Goal: Task Accomplishment & Management: Complete application form

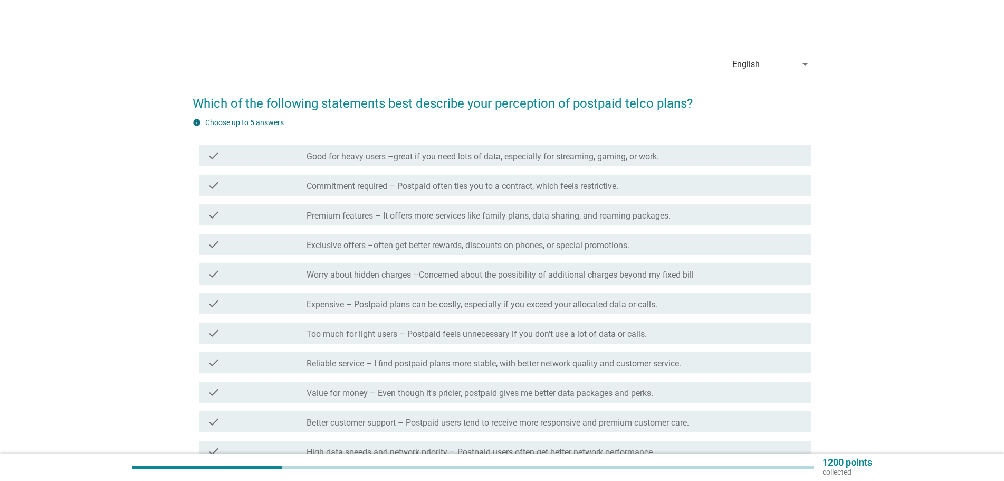
scroll to position [53, 0]
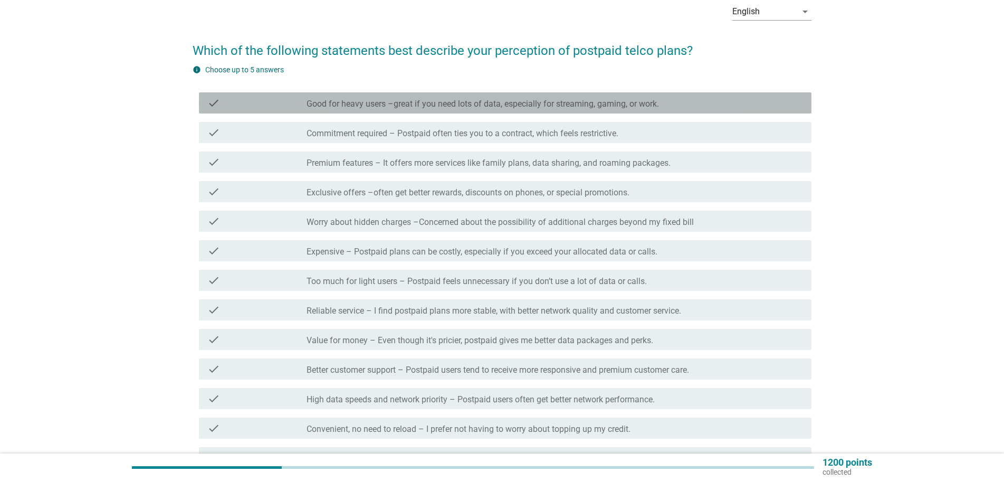
click at [389, 107] on label "Good for heavy users –great if you need lots of data, especially for streaming,…" at bounding box center [482, 104] width 352 height 11
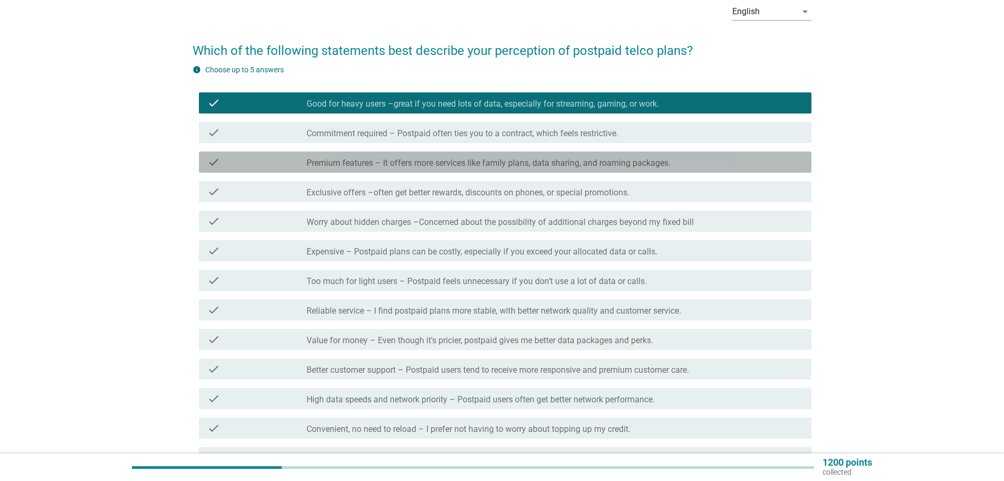
click at [381, 160] on label "Premium features – It offers more services like family plans, data sharing, and…" at bounding box center [488, 163] width 364 height 11
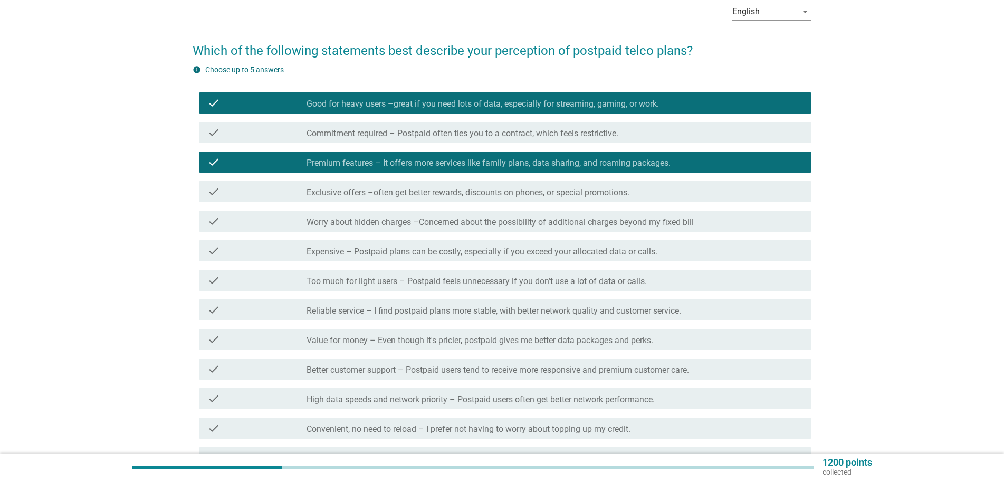
click at [386, 218] on label "Worry about hidden charges –Concerned about the possibility of additional charg…" at bounding box center [499, 222] width 387 height 11
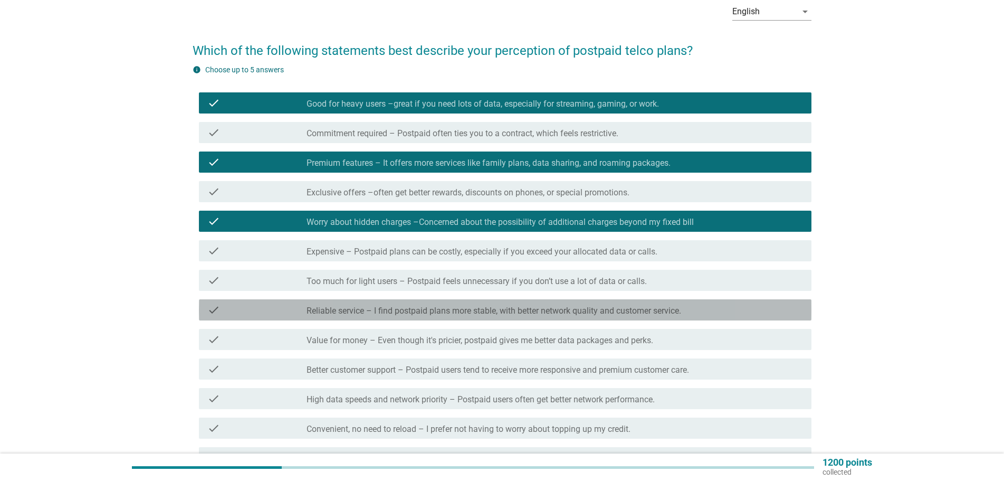
click at [406, 312] on label "Reliable service – I find postpaid plans more stable, with better network quali…" at bounding box center [493, 310] width 374 height 11
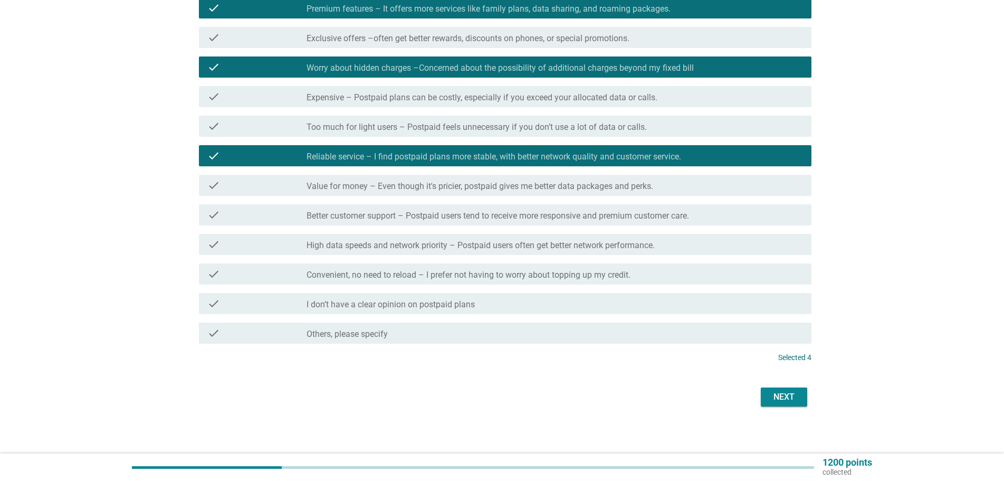
scroll to position [210, 0]
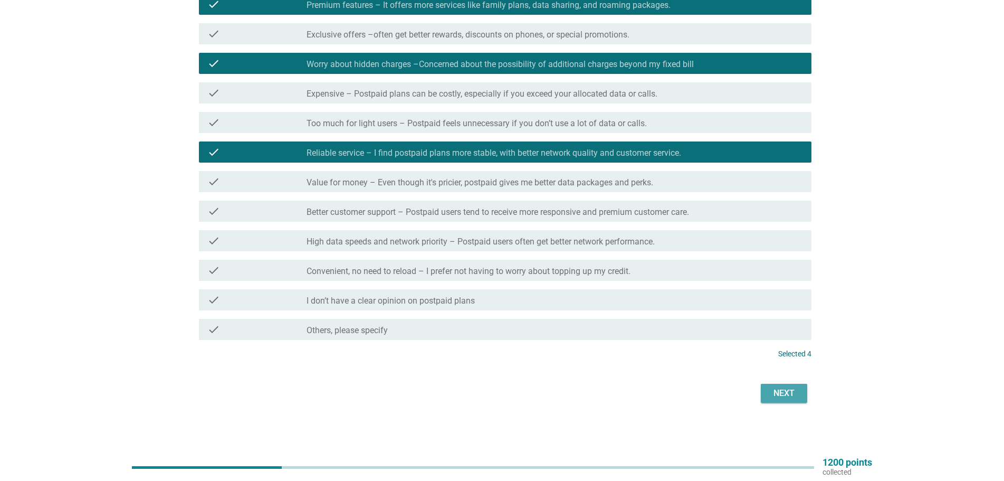
click at [781, 389] on div "Next" at bounding box center [784, 393] width 30 height 13
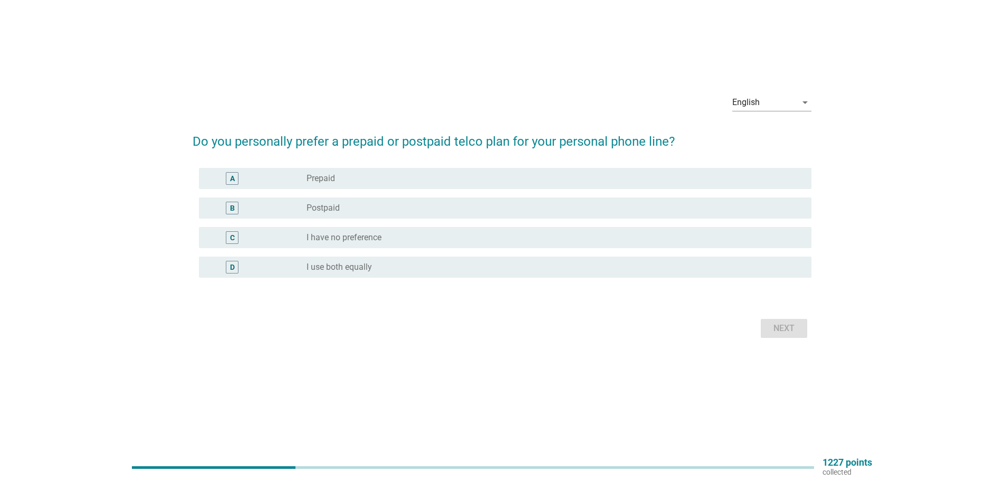
scroll to position [0, 0]
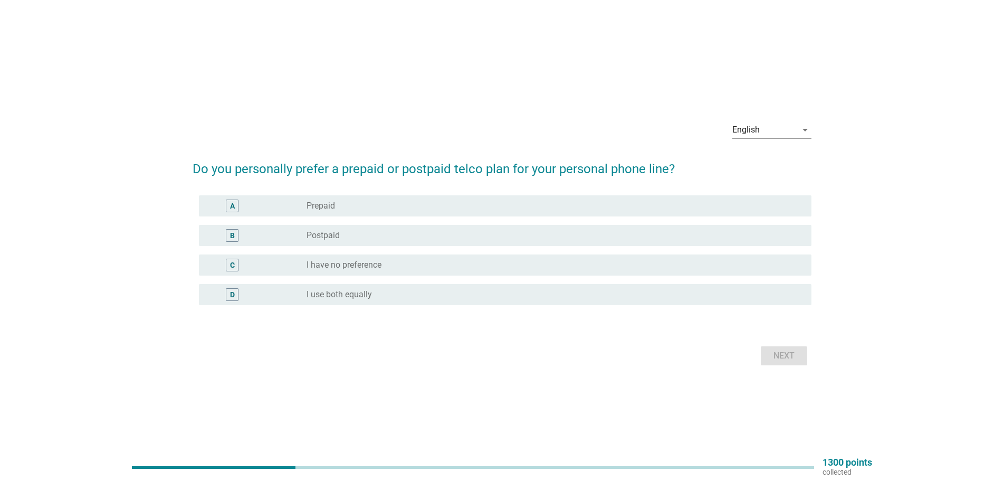
click at [408, 291] on div "radio_button_unchecked I use both equally" at bounding box center [550, 294] width 488 height 11
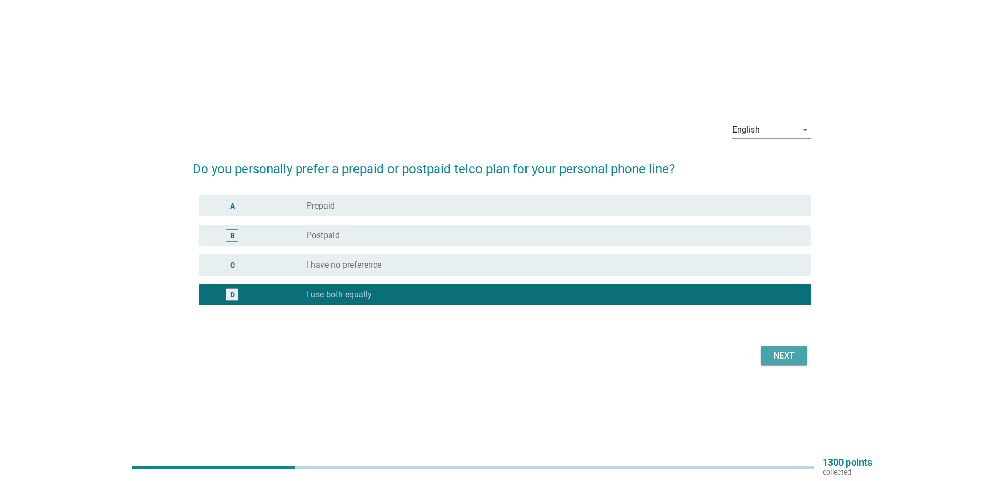
click at [788, 358] on div "Next" at bounding box center [784, 355] width 30 height 13
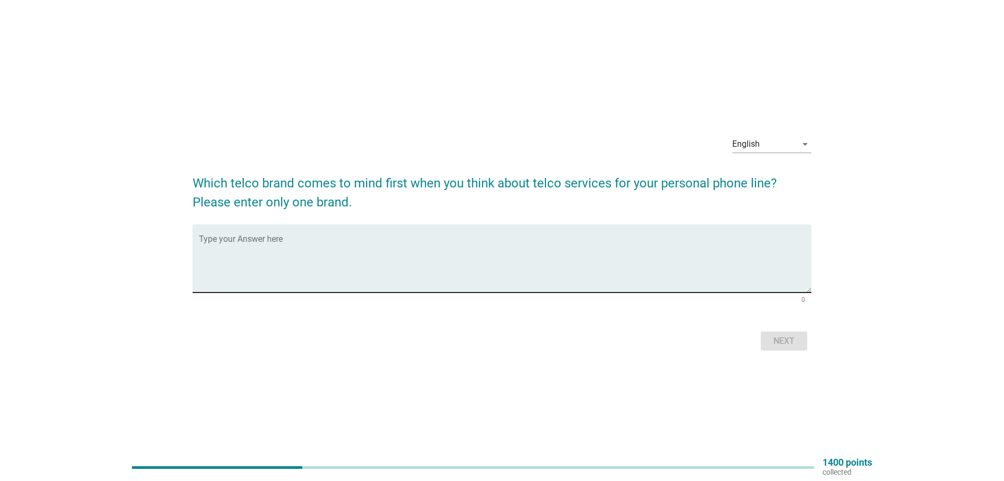
click at [552, 265] on textarea "Type your Answer here" at bounding box center [505, 264] width 612 height 55
type textarea "CelcomDigi"
click at [790, 340] on div "Next" at bounding box center [784, 340] width 30 height 13
click at [651, 244] on textarea "Type your Answer here" at bounding box center [505, 264] width 612 height 55
type textarea "MAXIS, YES, UMOBILE"
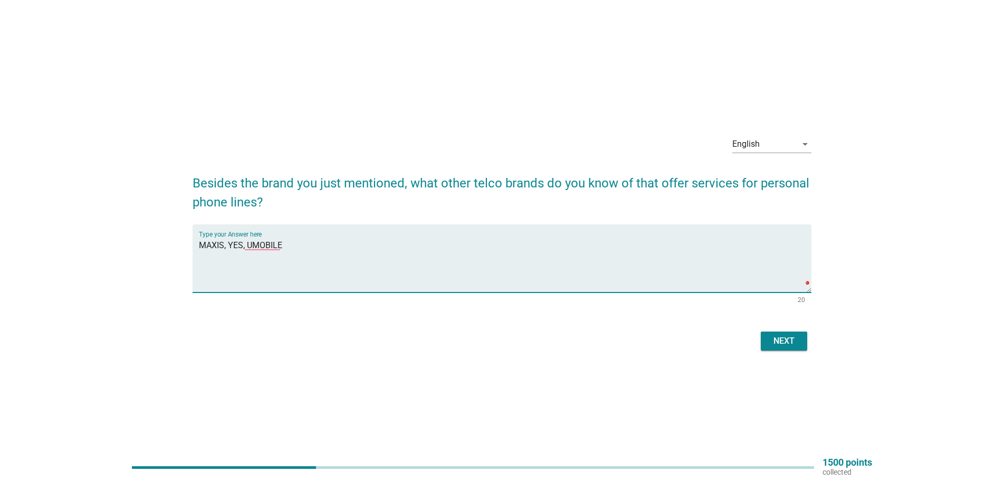
click at [776, 339] on div "Next" at bounding box center [784, 340] width 30 height 13
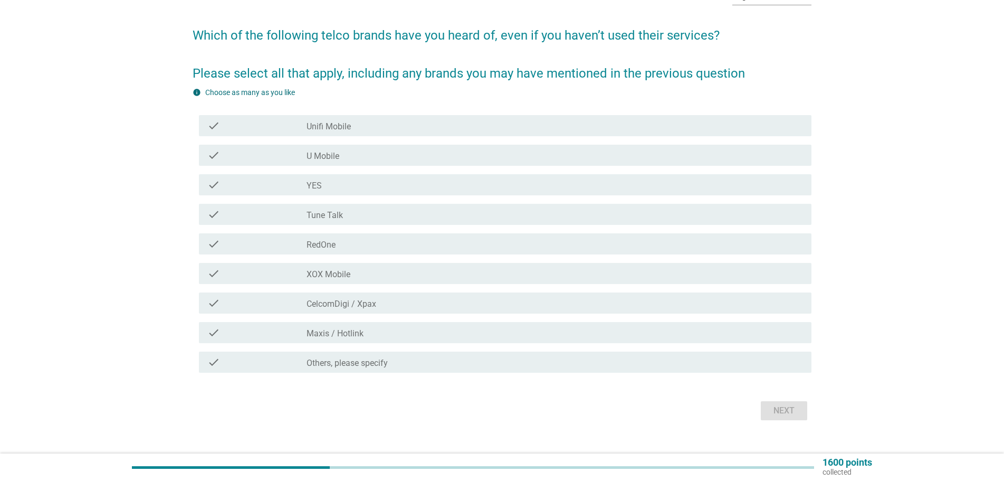
scroll to position [85, 0]
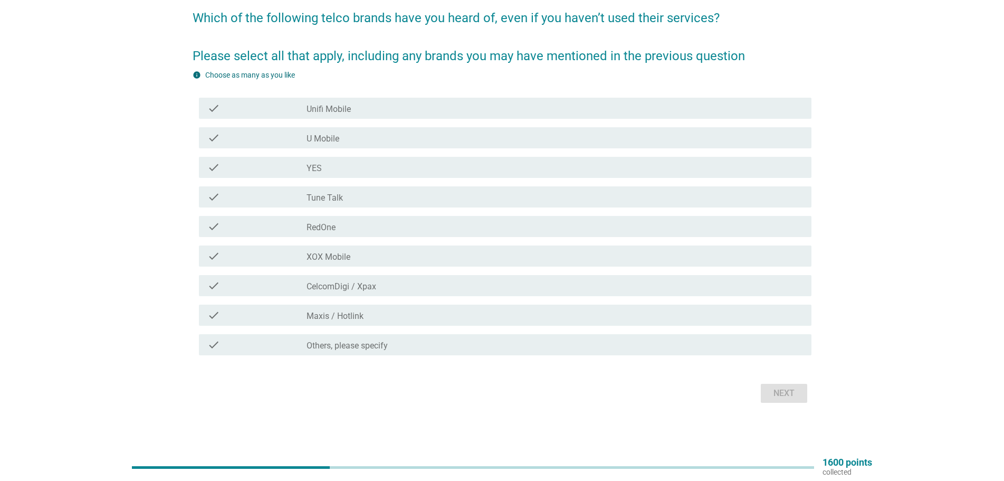
click at [404, 226] on div "check_box_outline_blank RedOne" at bounding box center [554, 226] width 496 height 13
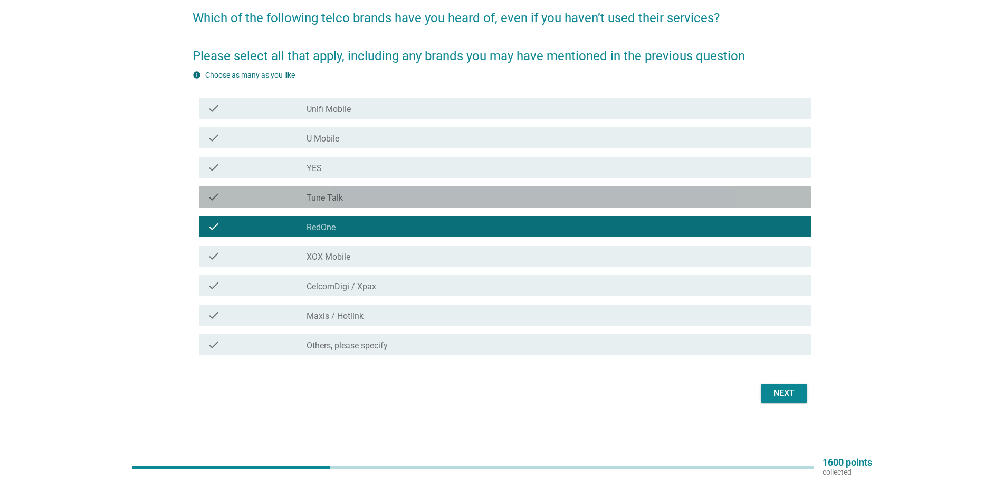
click at [395, 191] on div "check_box_outline_blank Tune Talk" at bounding box center [554, 196] width 496 height 13
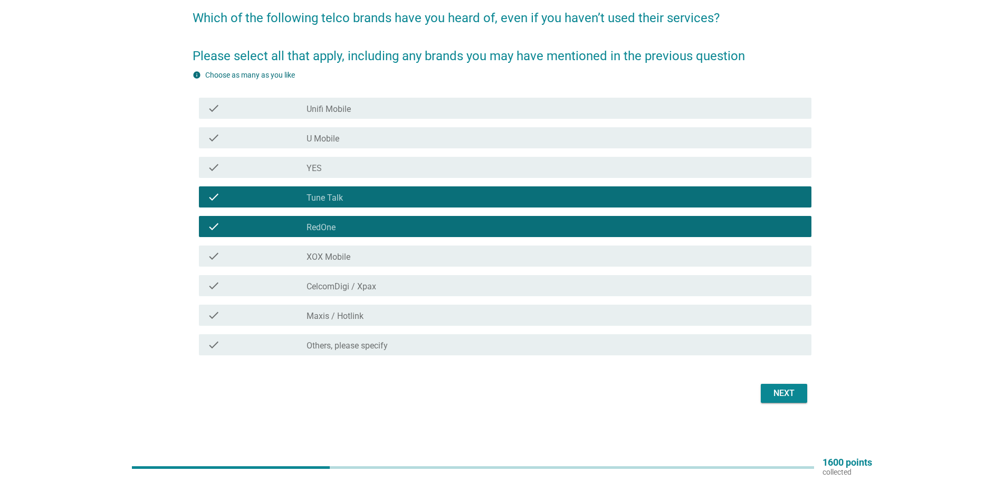
click at [774, 390] on div "Next" at bounding box center [784, 393] width 30 height 13
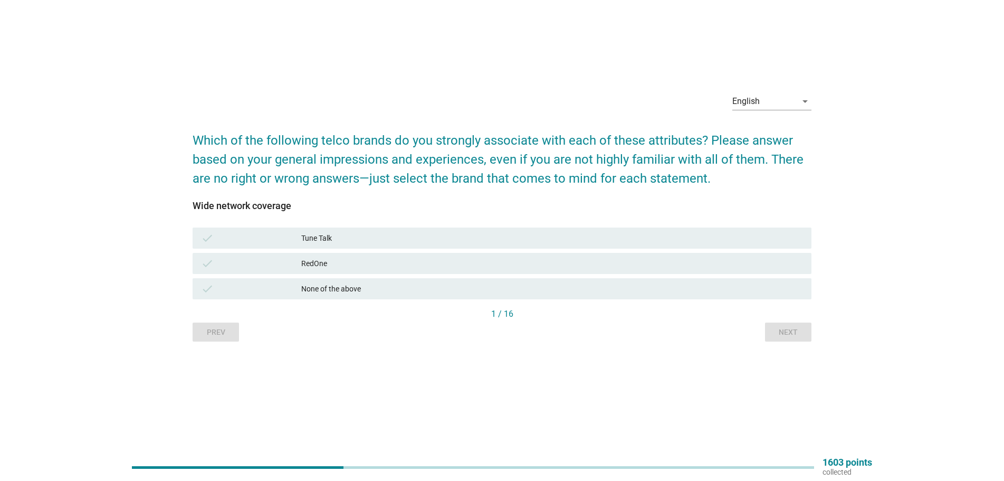
scroll to position [0, 0]
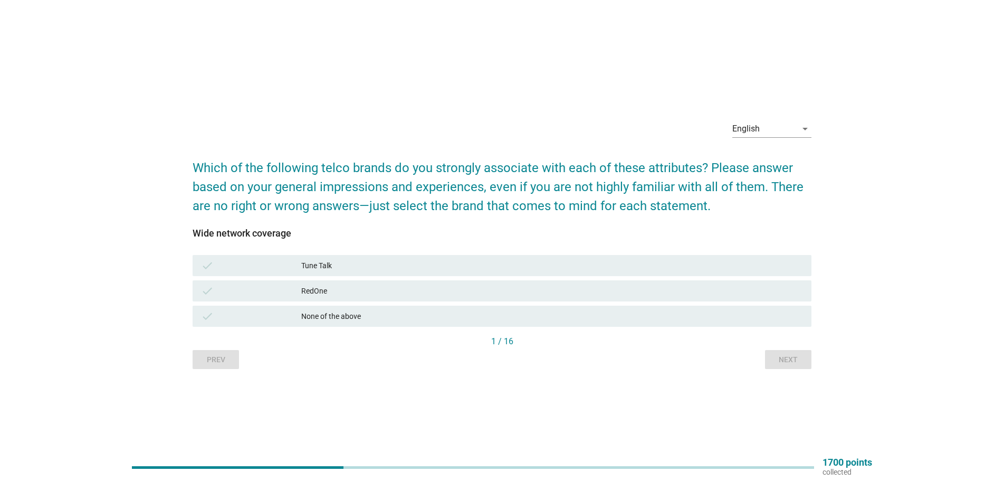
click at [220, 356] on div "Prev Next" at bounding box center [502, 359] width 619 height 19
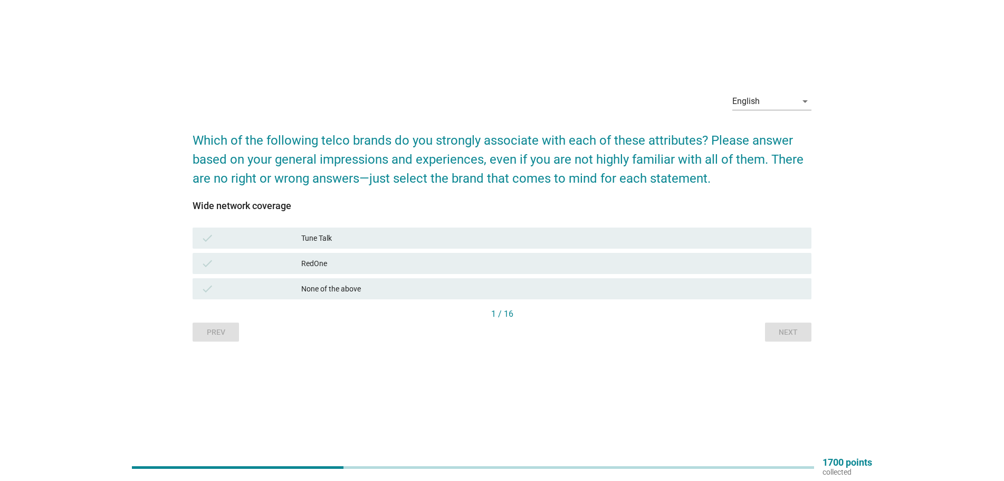
click at [377, 265] on div "RedOne" at bounding box center [552, 263] width 502 height 13
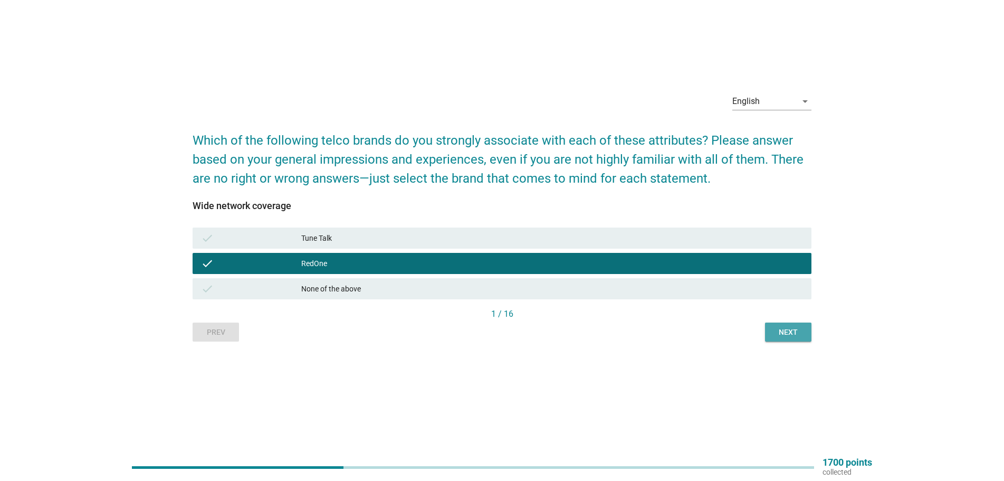
click at [788, 333] on div "Next" at bounding box center [788, 331] width 30 height 11
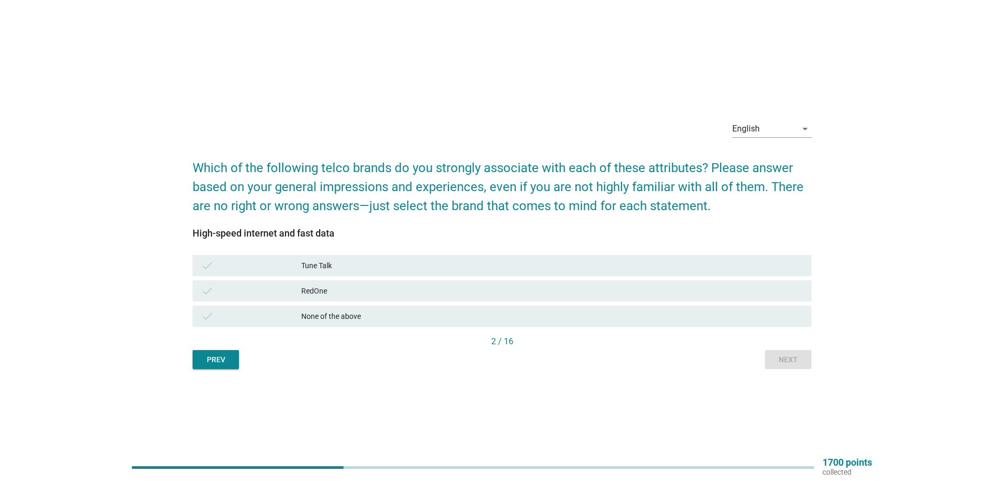
click at [448, 265] on div "Tune Talk" at bounding box center [552, 265] width 502 height 13
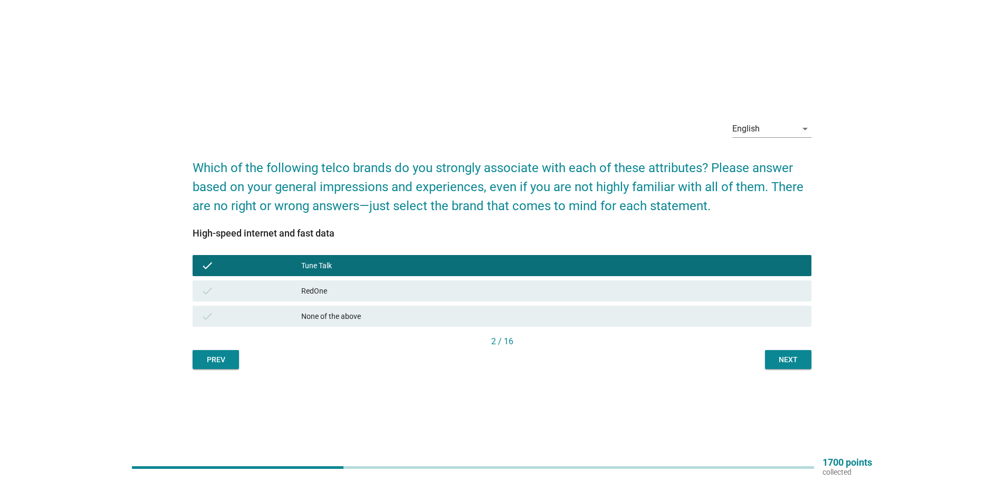
click at [781, 363] on div "Next" at bounding box center [788, 359] width 30 height 11
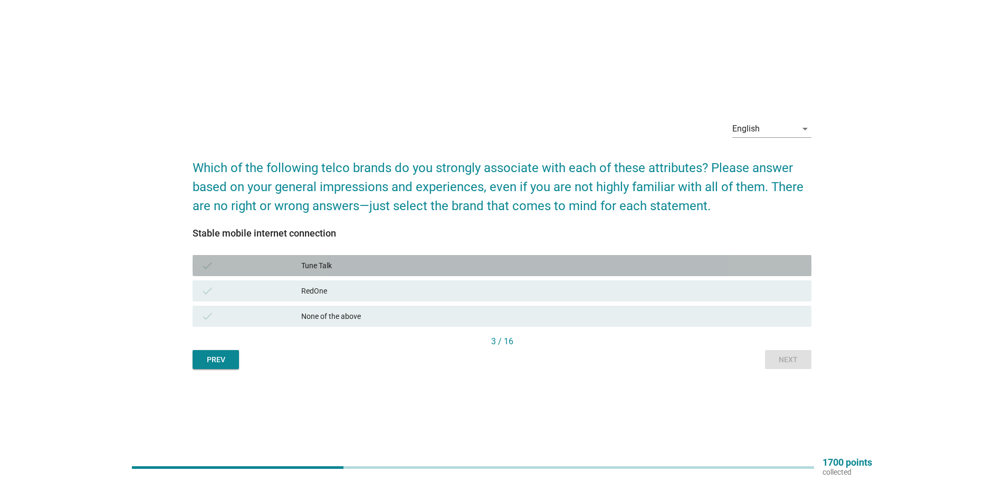
click at [466, 272] on div "check Tune Talk" at bounding box center [502, 265] width 619 height 21
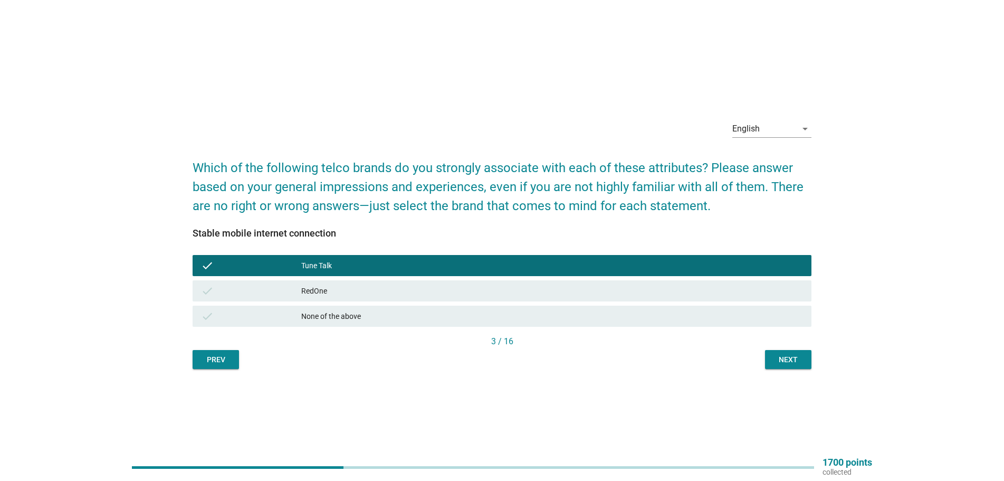
click at [790, 354] on div "Next" at bounding box center [788, 359] width 30 height 11
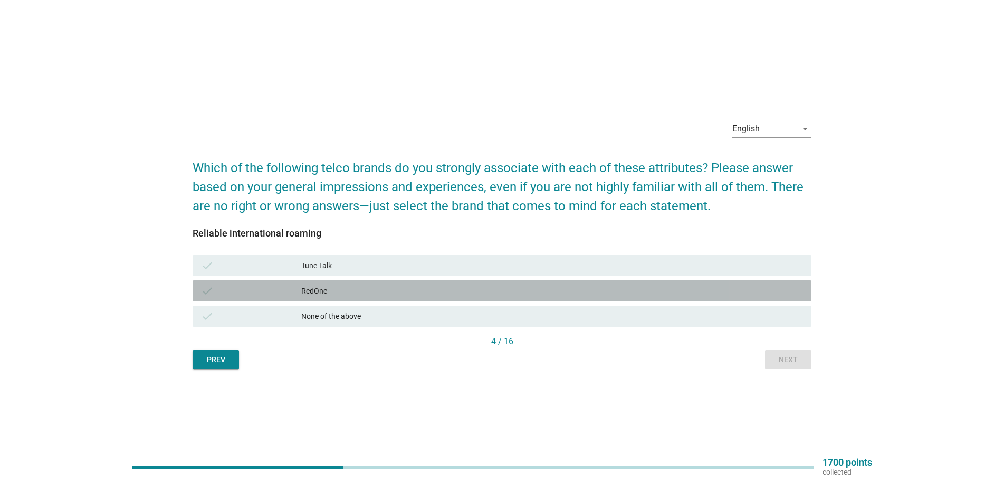
click at [445, 284] on div "check RedOne" at bounding box center [502, 290] width 619 height 21
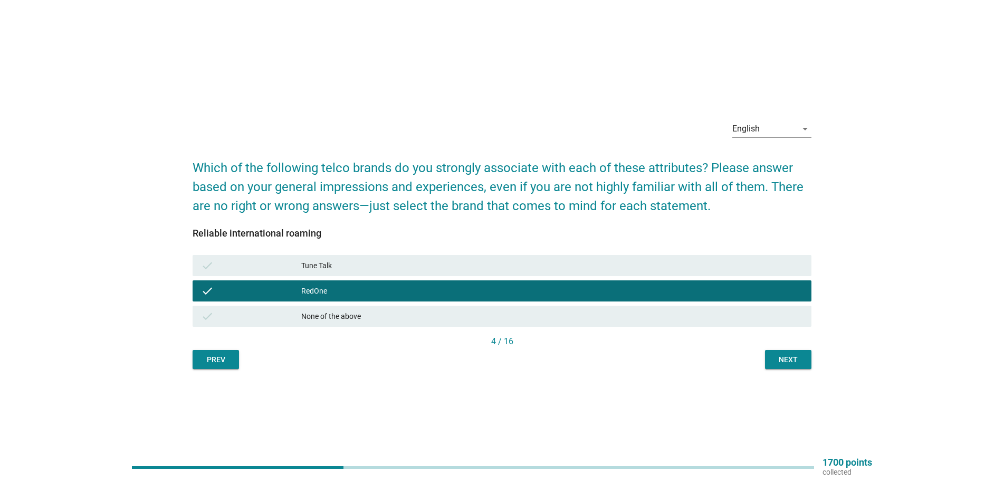
click at [795, 359] on div "Next" at bounding box center [788, 359] width 30 height 11
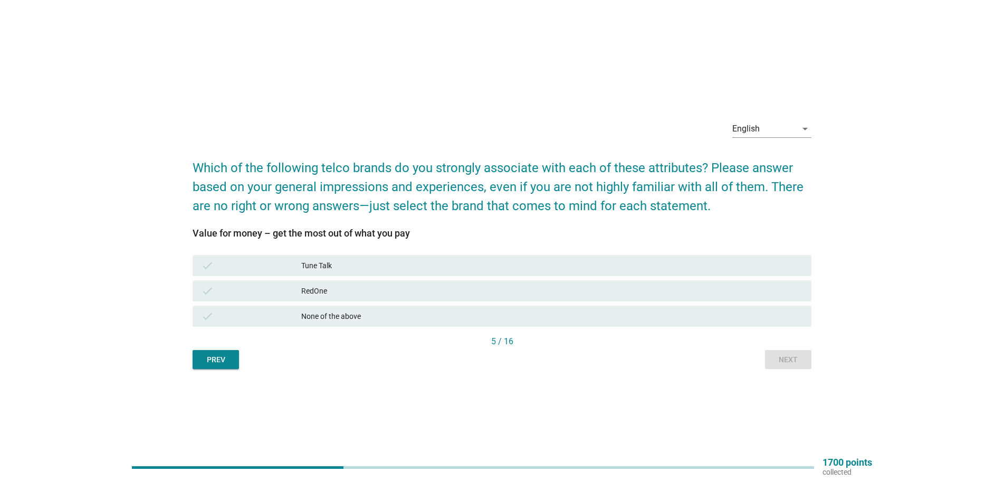
click at [343, 262] on div "Tune Talk" at bounding box center [552, 265] width 502 height 13
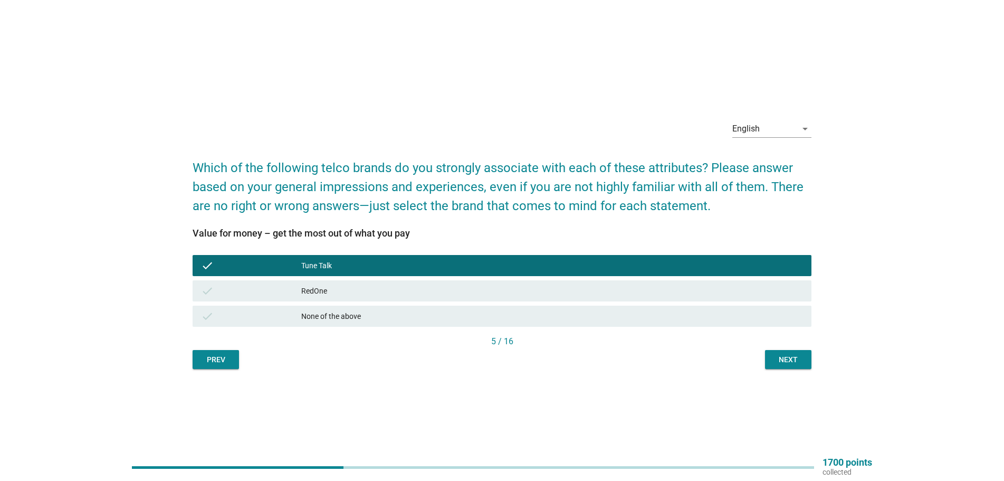
click at [785, 367] on button "Next" at bounding box center [788, 359] width 46 height 19
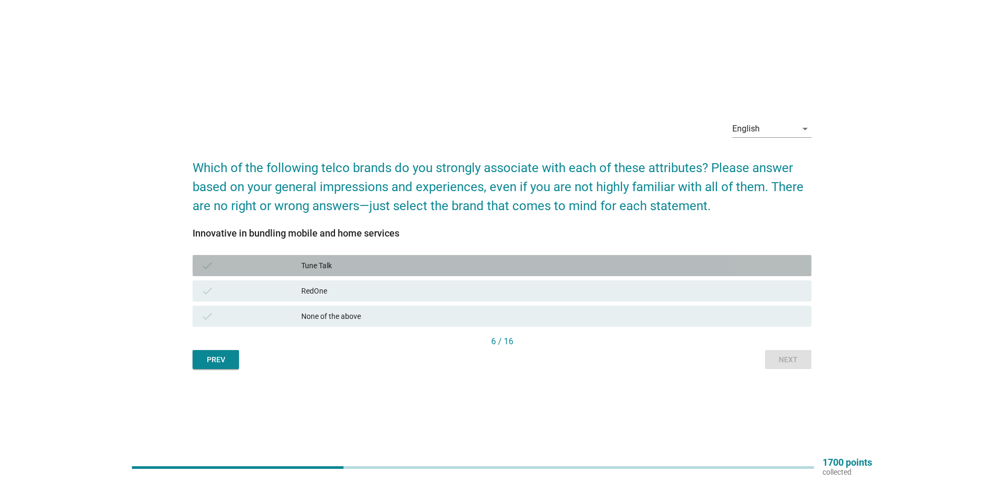
click at [367, 267] on div "Tune Talk" at bounding box center [552, 265] width 502 height 13
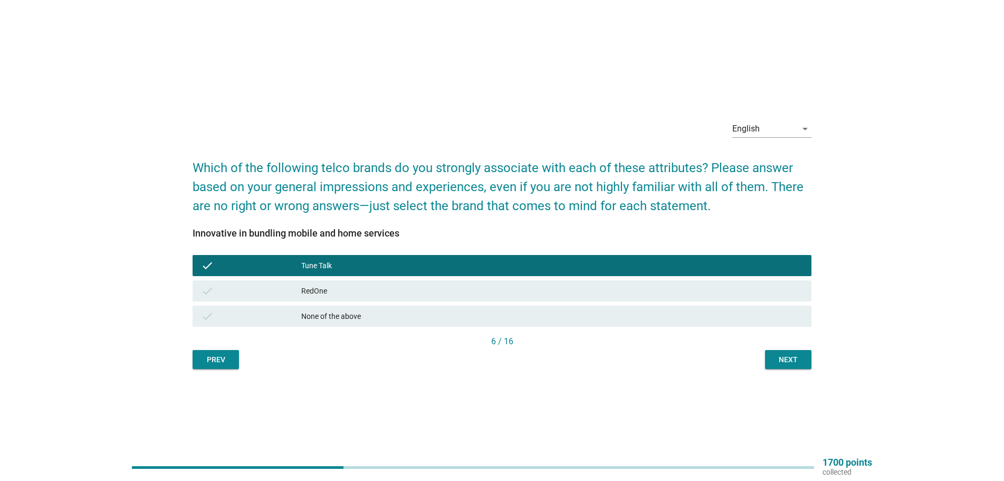
click at [789, 358] on div "Next" at bounding box center [788, 359] width 30 height 11
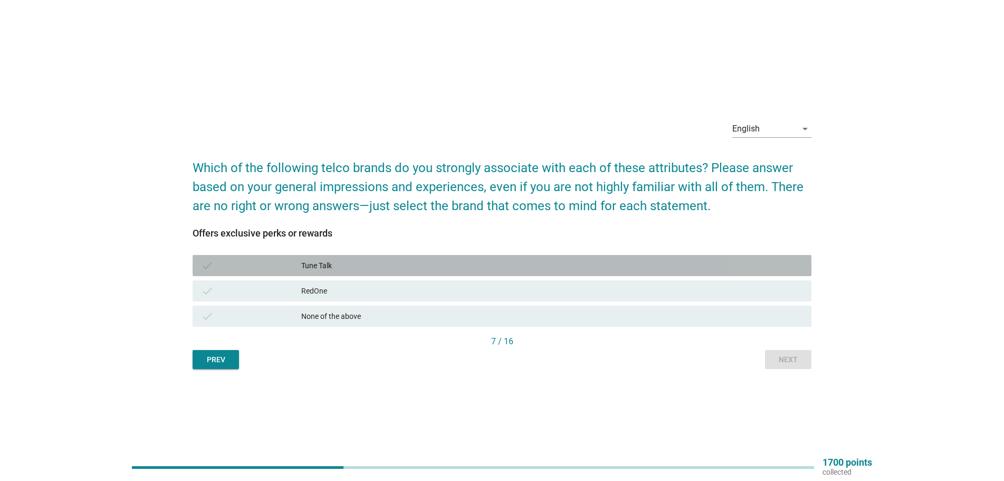
click at [397, 260] on div "Tune Talk" at bounding box center [552, 265] width 502 height 13
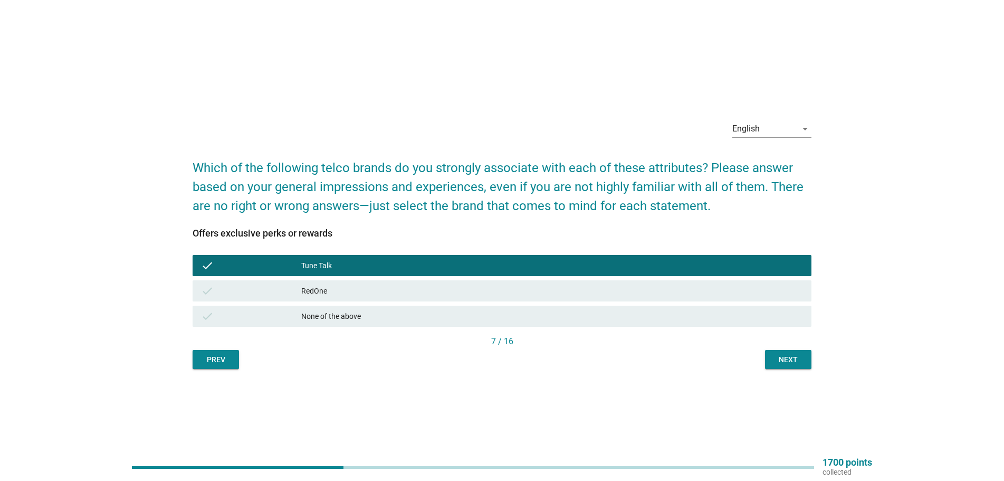
drag, startPoint x: 785, startPoint y: 347, endPoint x: 795, endPoint y: 364, distance: 19.8
click at [786, 348] on div "7 / 16" at bounding box center [502, 342] width 619 height 15
click at [795, 364] on div "Next" at bounding box center [788, 359] width 30 height 11
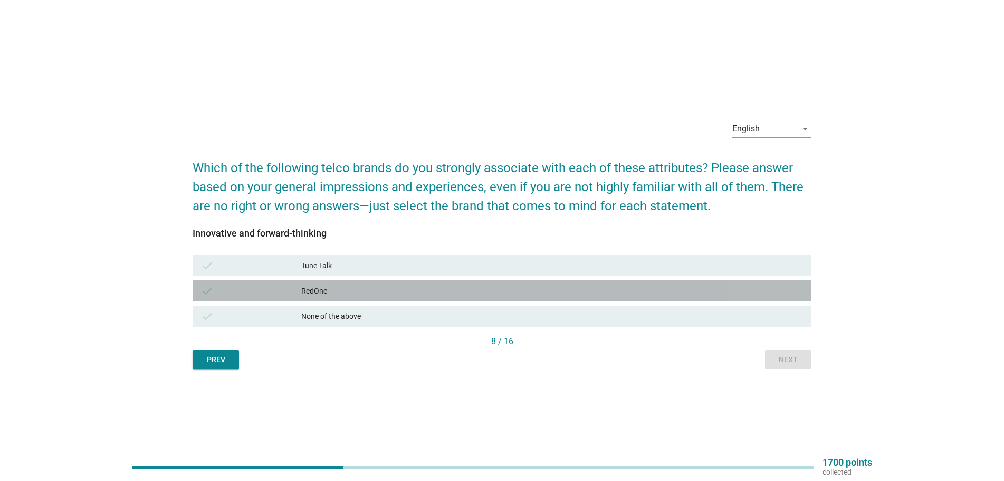
click at [414, 291] on div "RedOne" at bounding box center [552, 290] width 502 height 13
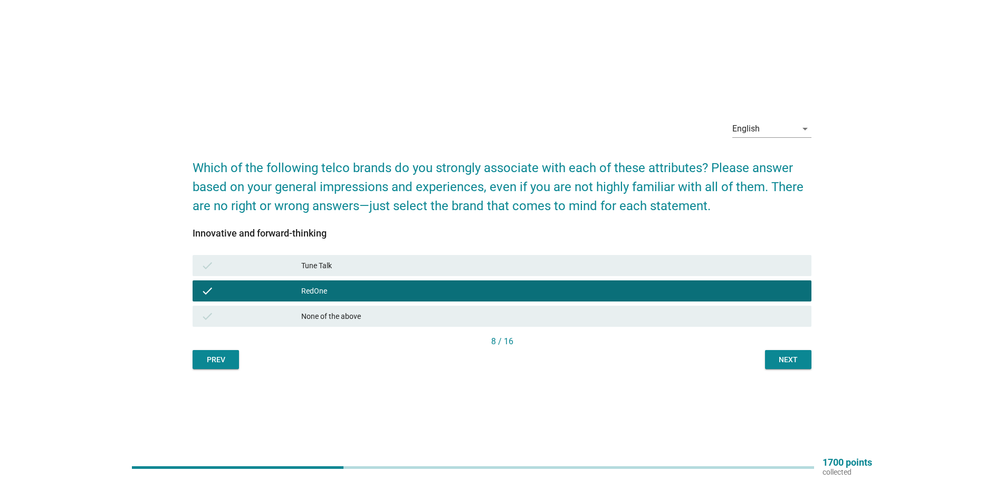
click at [800, 362] on div "Next" at bounding box center [788, 359] width 30 height 11
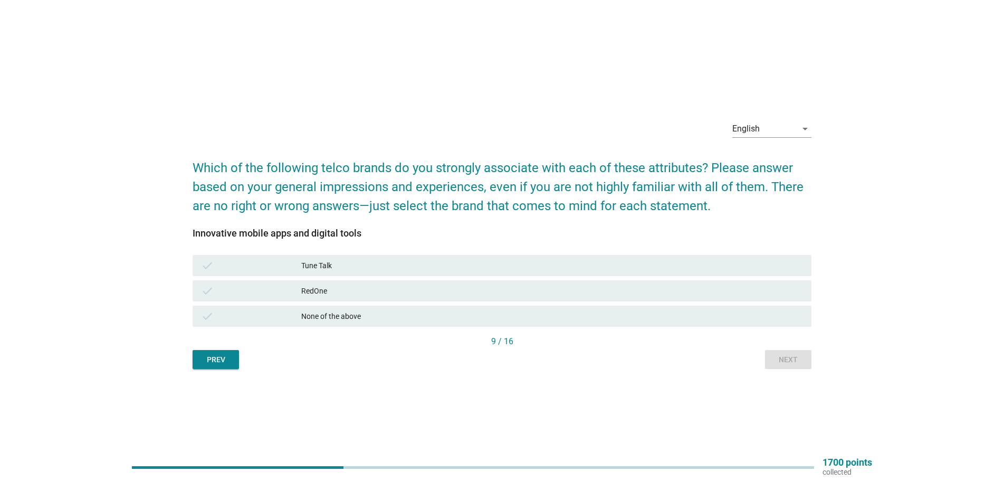
click at [439, 271] on div "Tune Talk" at bounding box center [552, 265] width 502 height 13
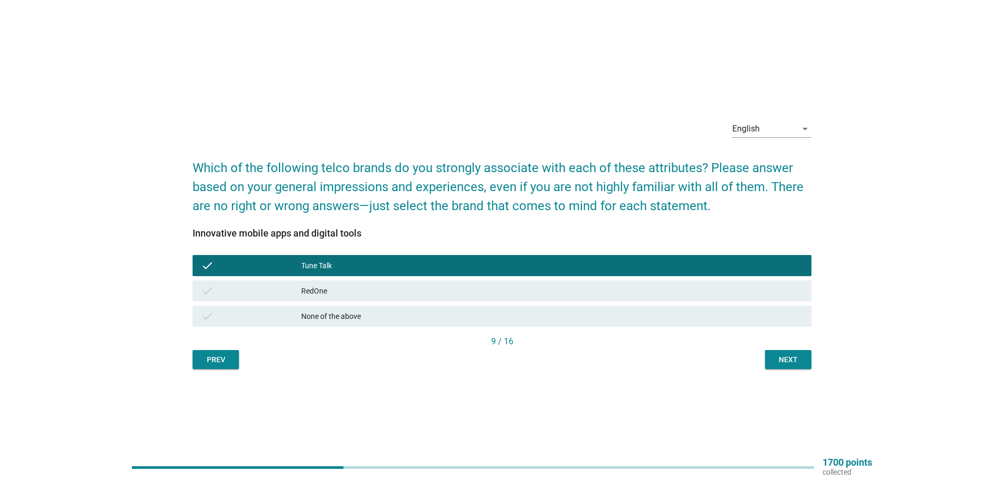
click at [805, 359] on button "Next" at bounding box center [788, 359] width 46 height 19
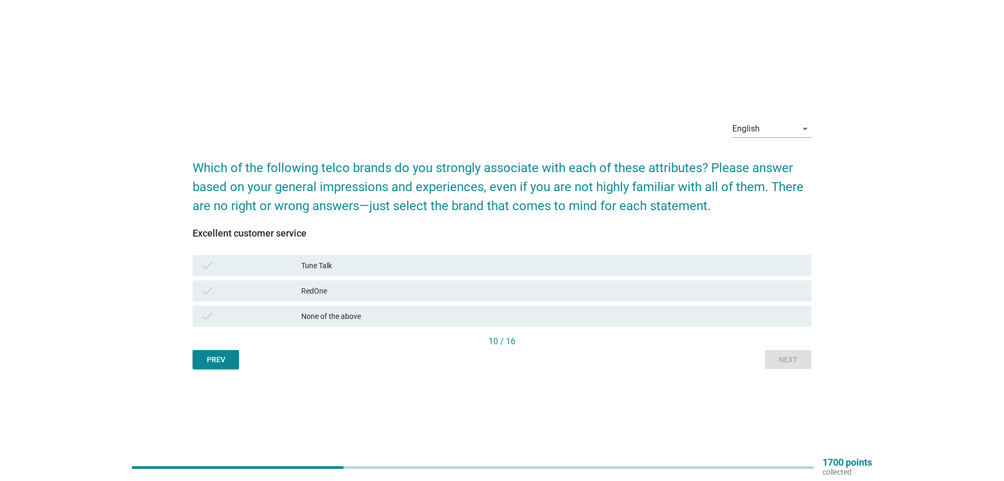
click at [395, 304] on div "check None of the above" at bounding box center [501, 315] width 623 height 25
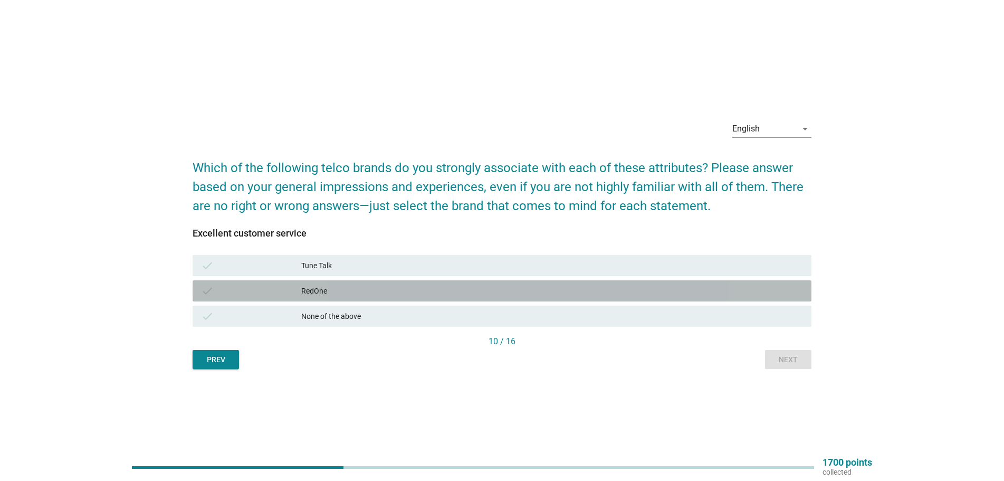
click at [434, 293] on div "RedOne" at bounding box center [552, 290] width 502 height 13
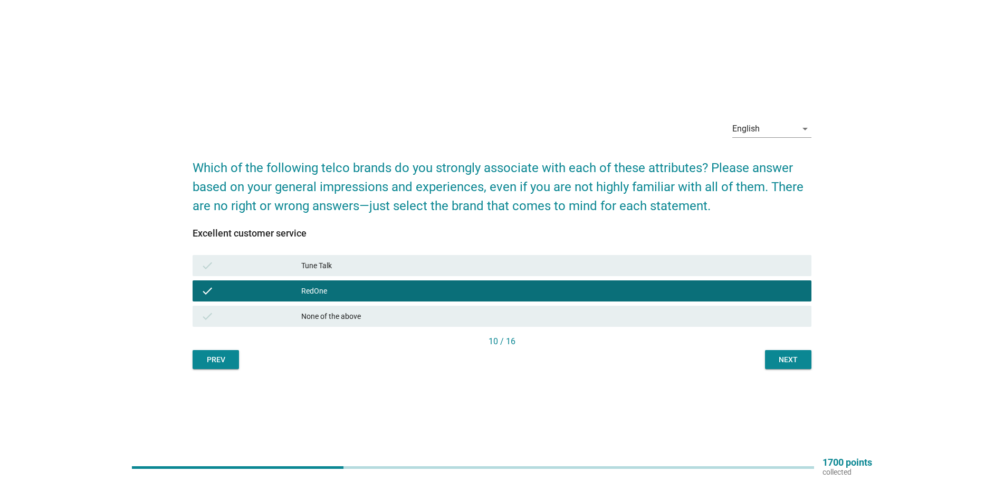
click at [795, 363] on div "Next" at bounding box center [788, 359] width 30 height 11
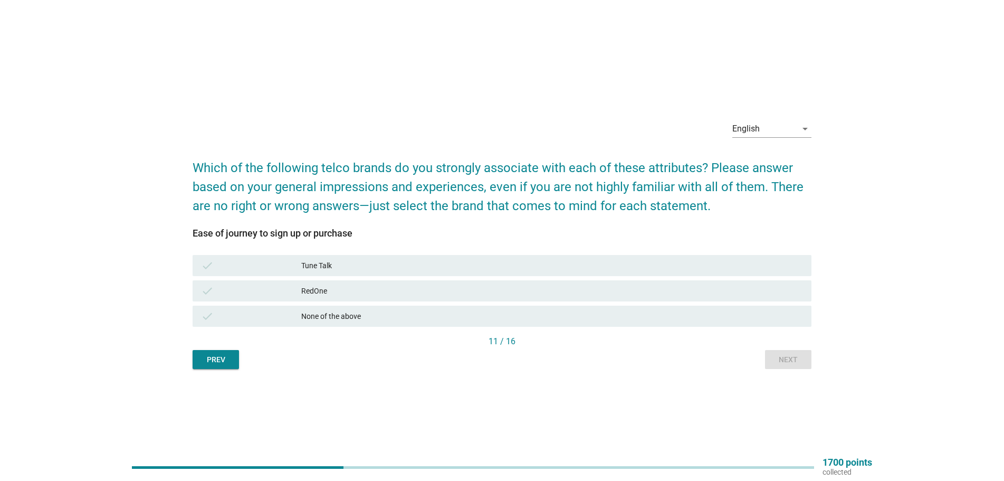
click at [430, 274] on div "check Tune Talk" at bounding box center [502, 265] width 619 height 21
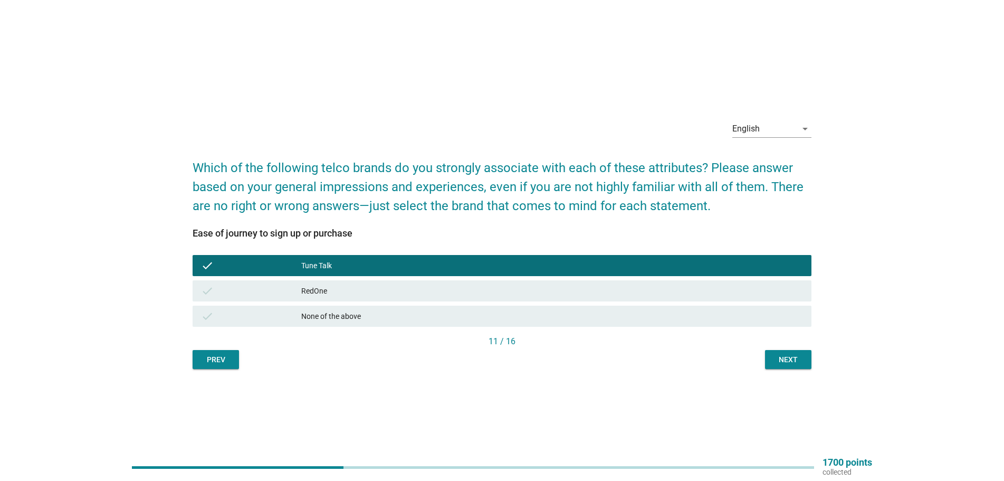
click at [795, 360] on div "Next" at bounding box center [788, 359] width 30 height 11
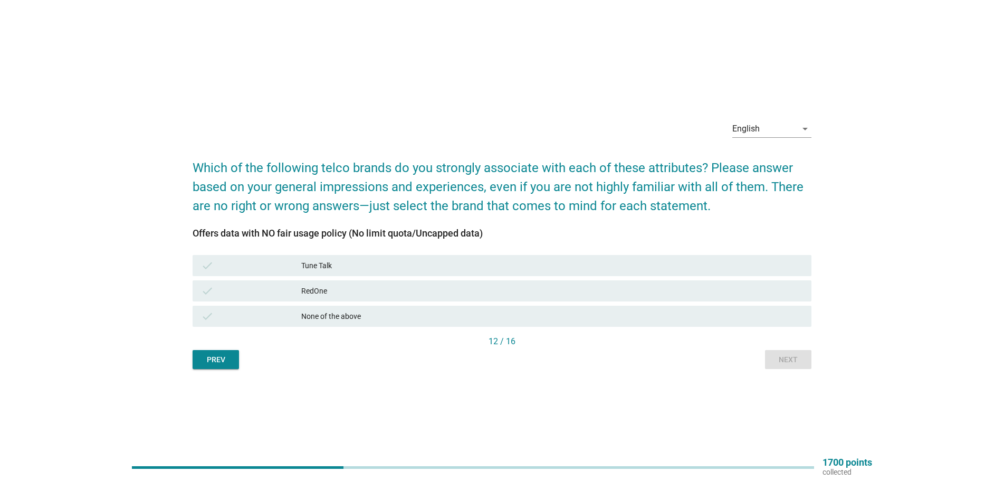
click at [405, 271] on div "Tune Talk" at bounding box center [552, 265] width 502 height 13
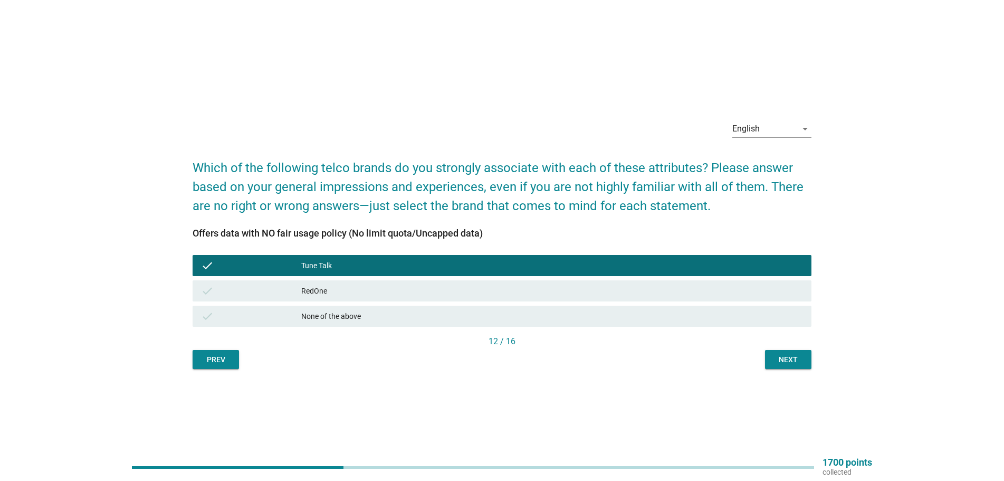
click at [808, 366] on button "Next" at bounding box center [788, 359] width 46 height 19
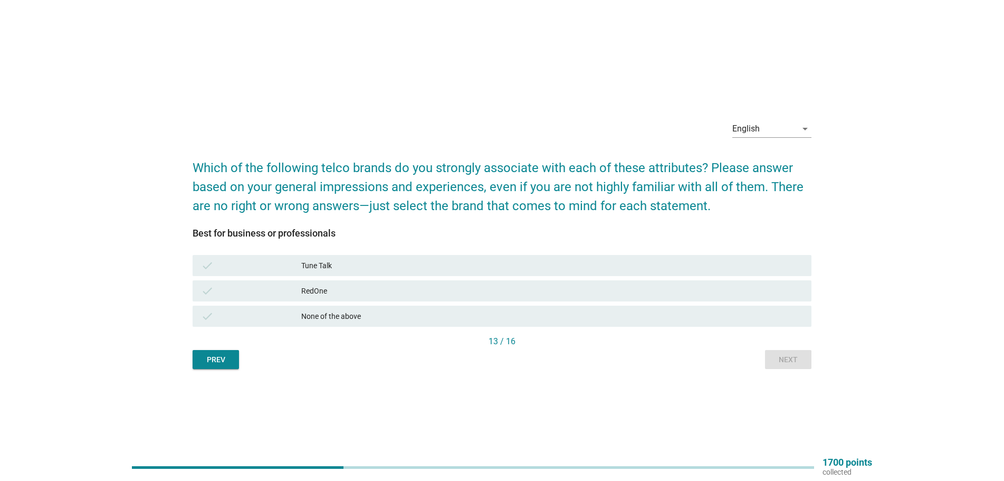
click at [390, 273] on div "check Tune Talk" at bounding box center [502, 265] width 619 height 21
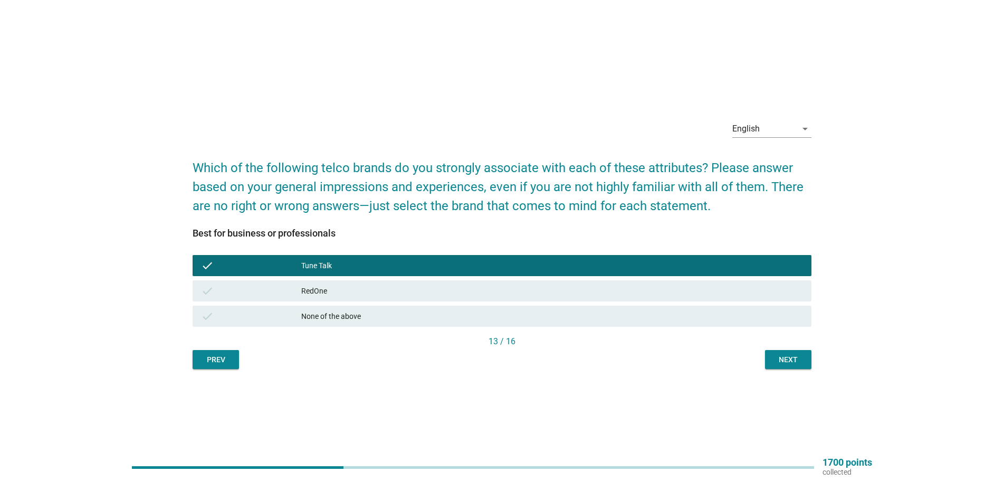
click at [781, 356] on div "Next" at bounding box center [788, 359] width 30 height 11
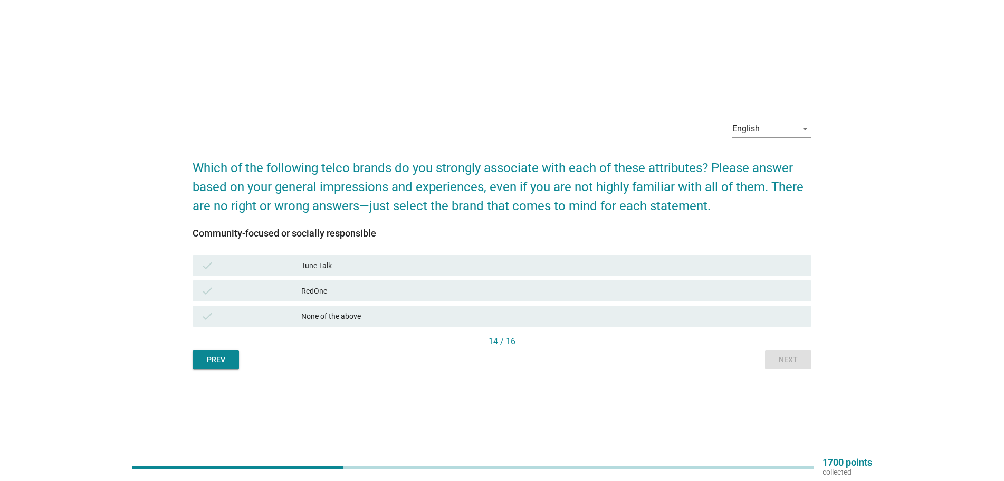
click at [347, 289] on div "RedOne" at bounding box center [552, 290] width 502 height 13
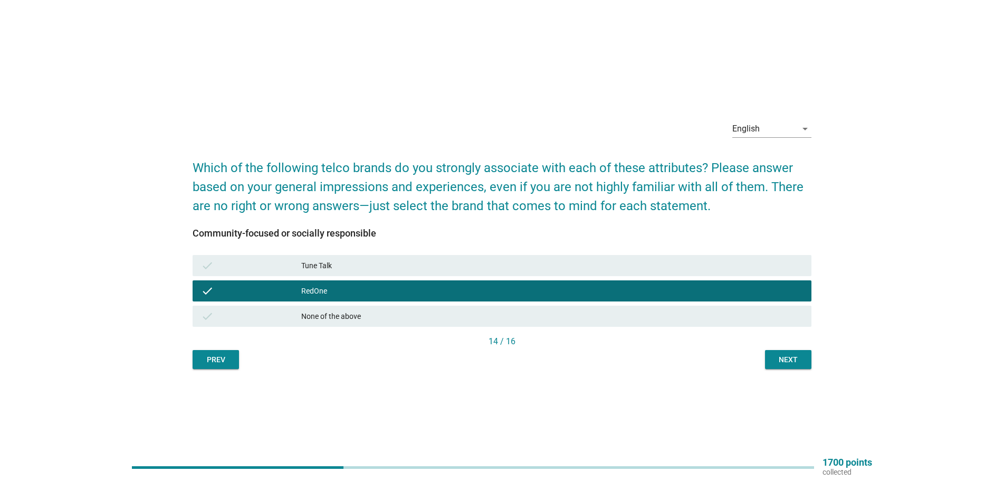
click at [786, 354] on div "Next" at bounding box center [788, 359] width 30 height 11
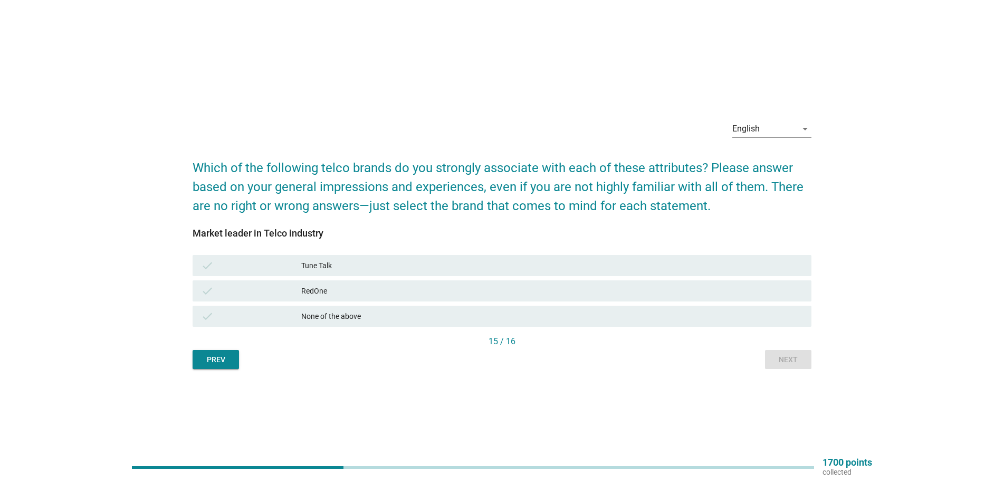
click at [479, 264] on div "Tune Talk" at bounding box center [552, 265] width 502 height 13
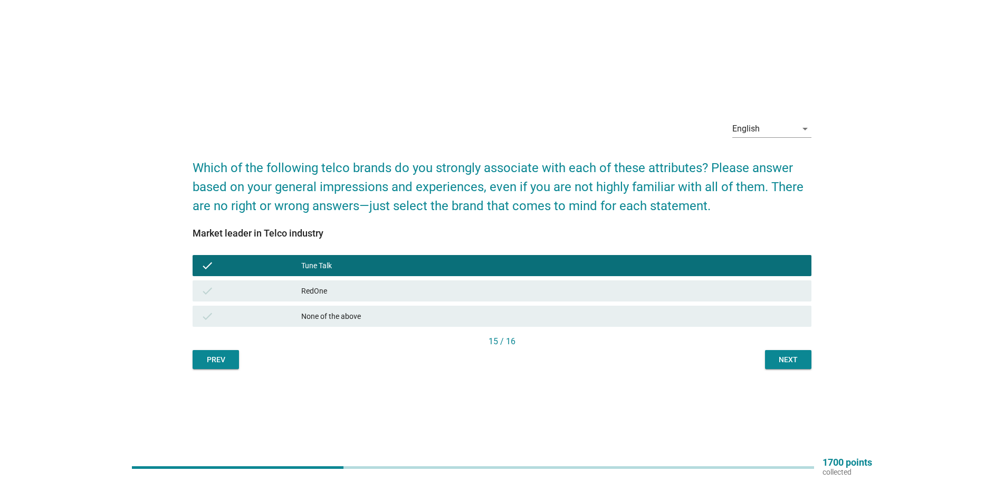
click at [799, 354] on div "Next" at bounding box center [788, 359] width 30 height 11
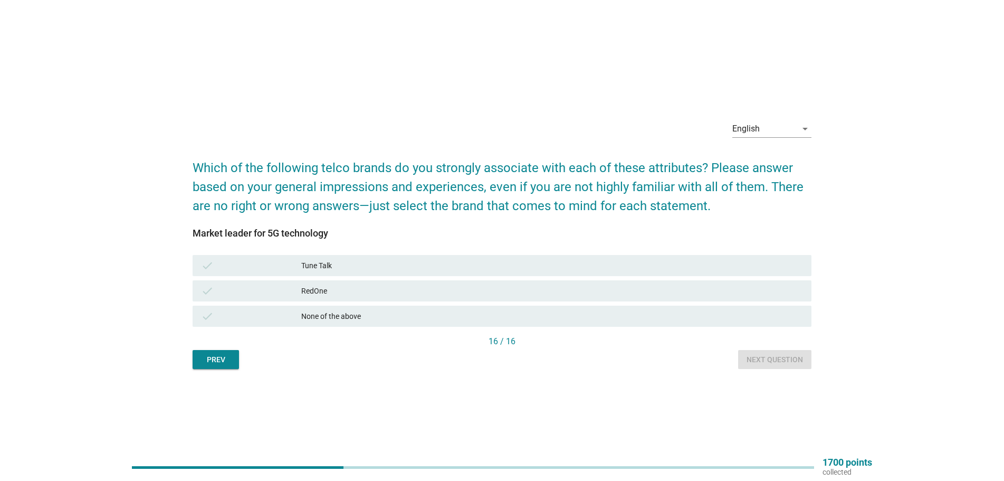
click at [397, 294] on div "RedOne" at bounding box center [552, 290] width 502 height 13
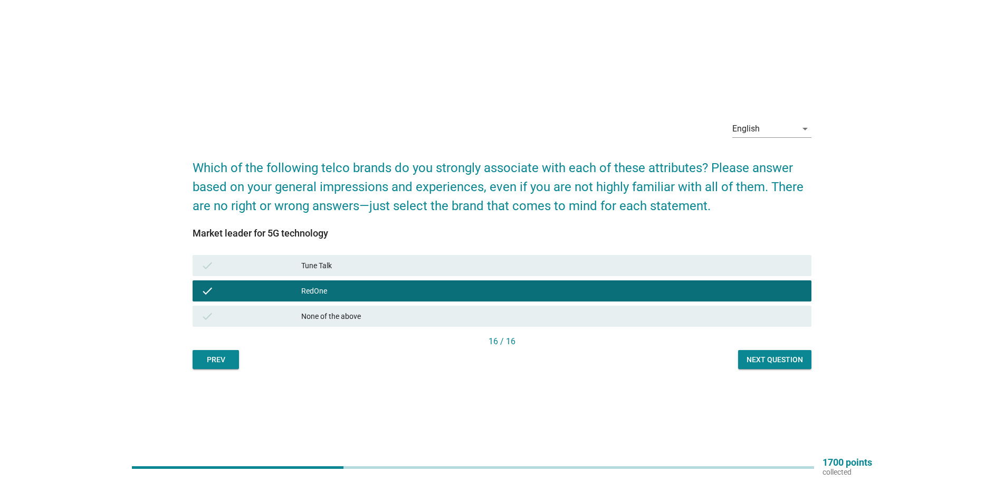
click at [779, 366] on button "Next question" at bounding box center [774, 359] width 73 height 19
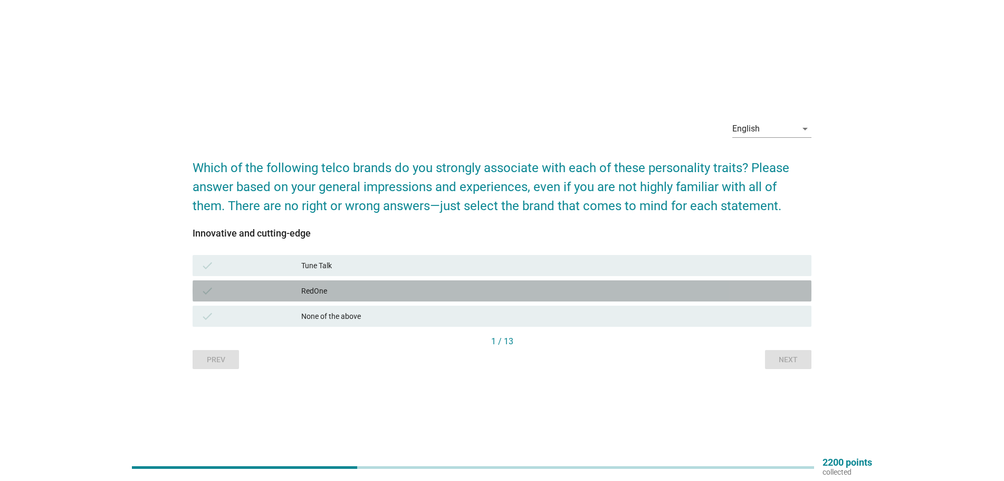
click at [589, 290] on div "RedOne" at bounding box center [552, 290] width 502 height 13
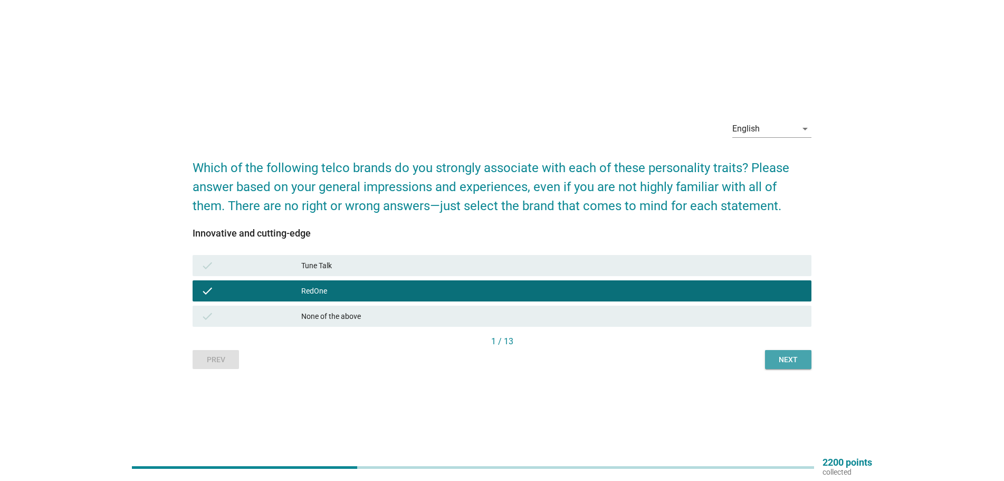
click at [795, 367] on button "Next" at bounding box center [788, 359] width 46 height 19
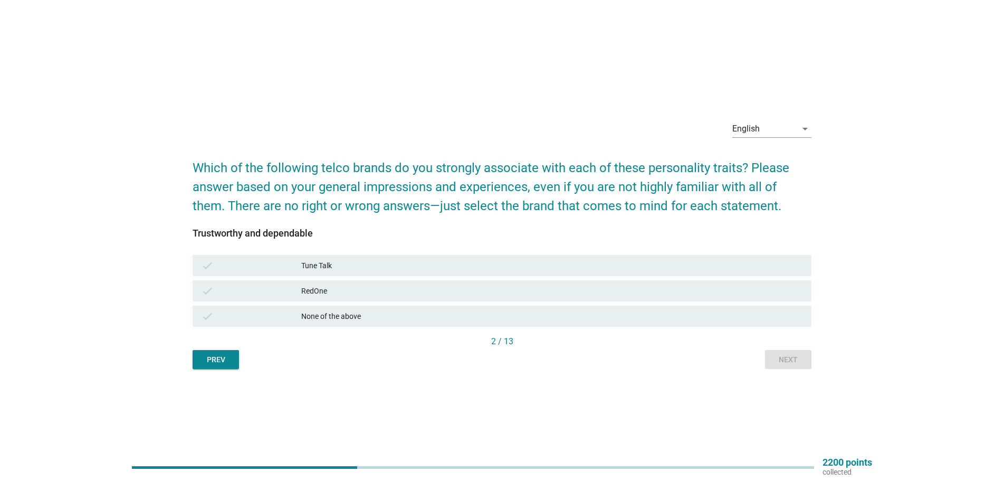
click at [621, 262] on div "Tune Talk" at bounding box center [552, 265] width 502 height 13
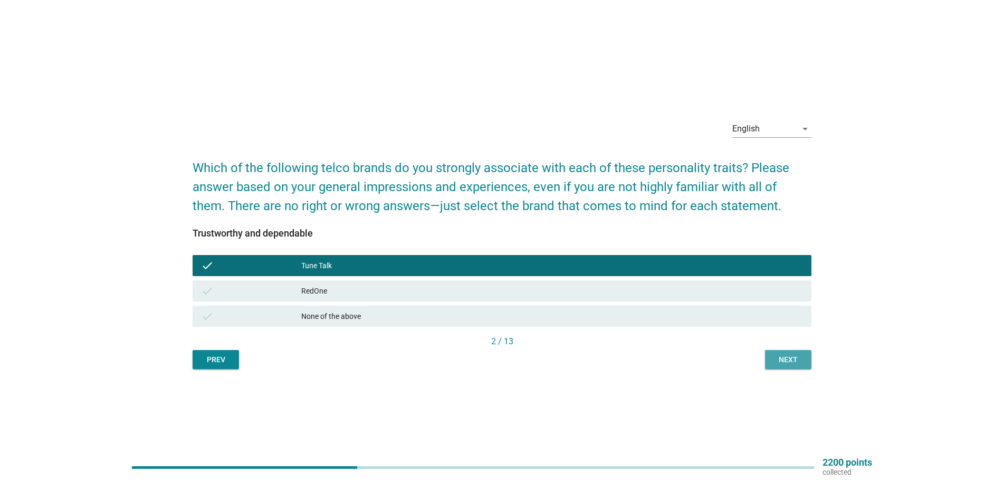
click at [796, 357] on div "Next" at bounding box center [788, 359] width 30 height 11
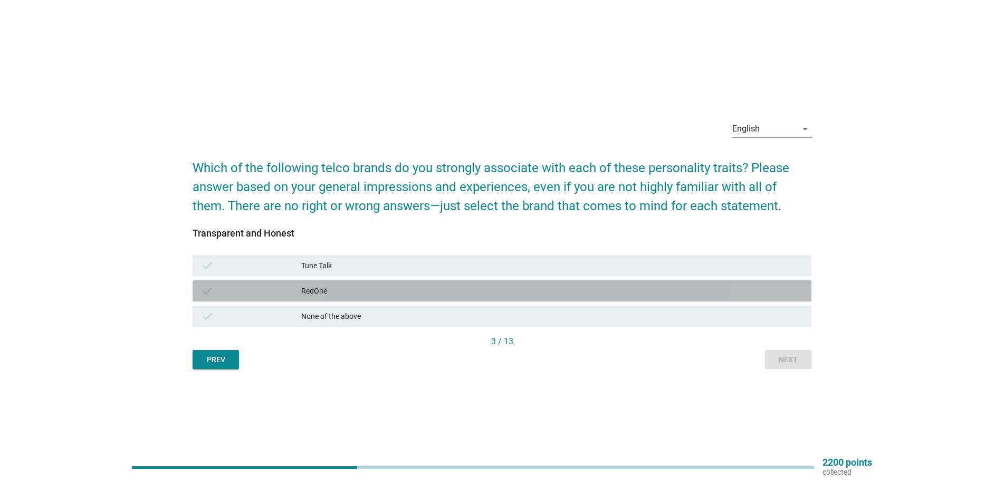
click at [544, 291] on div "RedOne" at bounding box center [552, 290] width 502 height 13
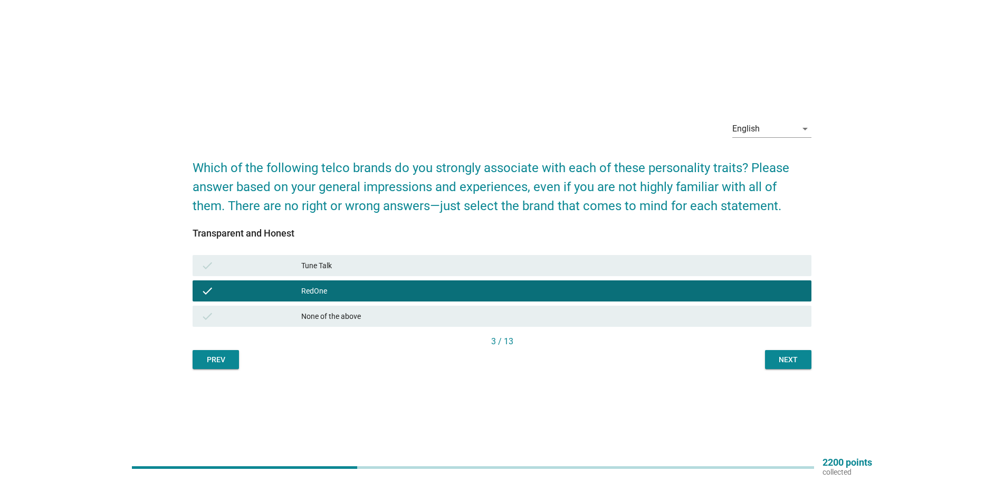
click at [784, 355] on div "Next" at bounding box center [788, 359] width 30 height 11
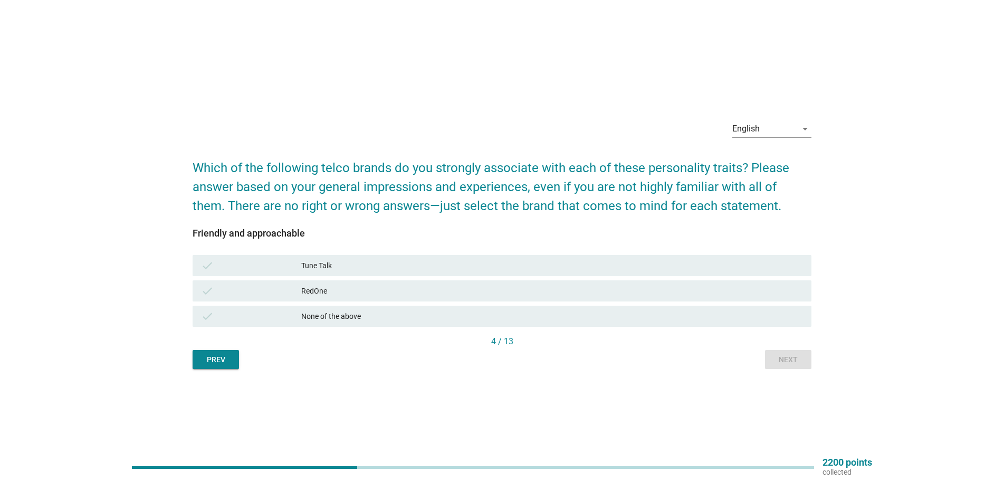
click at [574, 310] on div "None of the above" at bounding box center [552, 316] width 502 height 13
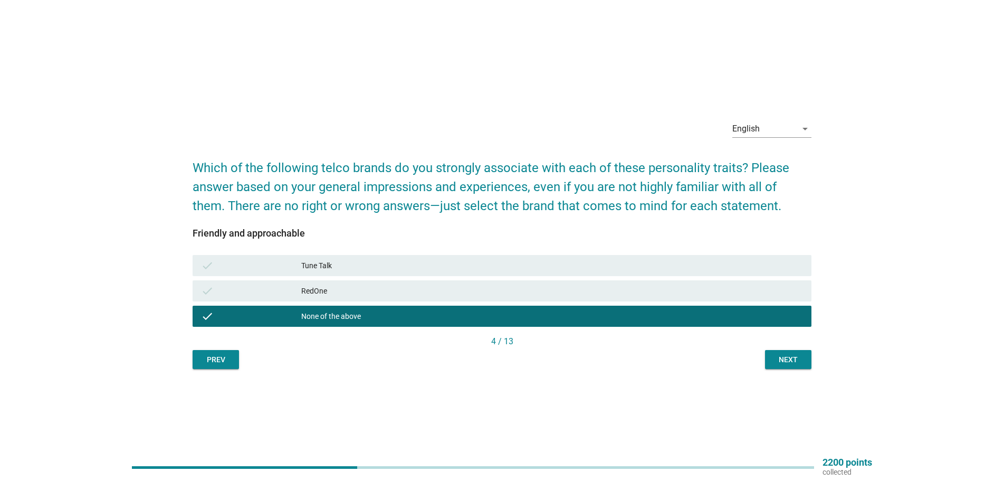
click at [798, 356] on div "Next" at bounding box center [788, 359] width 30 height 11
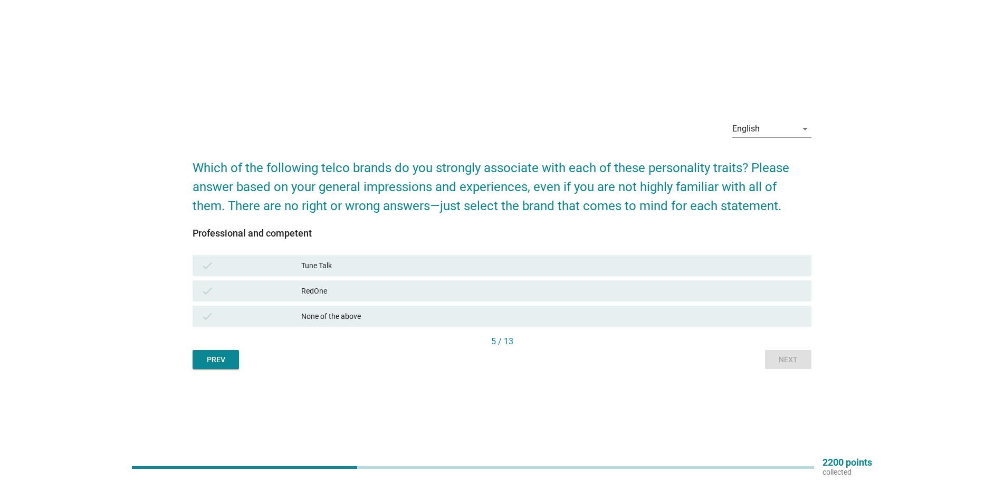
click at [595, 284] on div "check RedOne" at bounding box center [502, 290] width 619 height 21
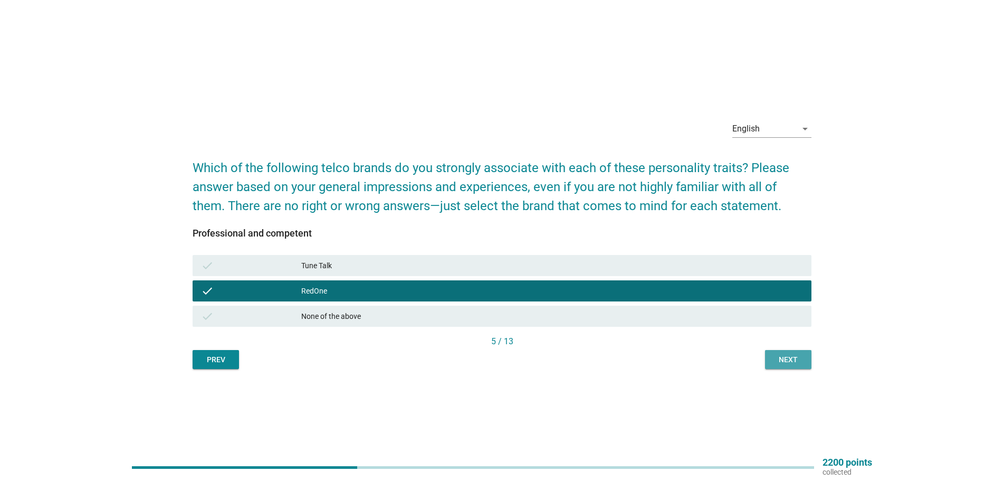
click at [776, 359] on div "Next" at bounding box center [788, 359] width 30 height 11
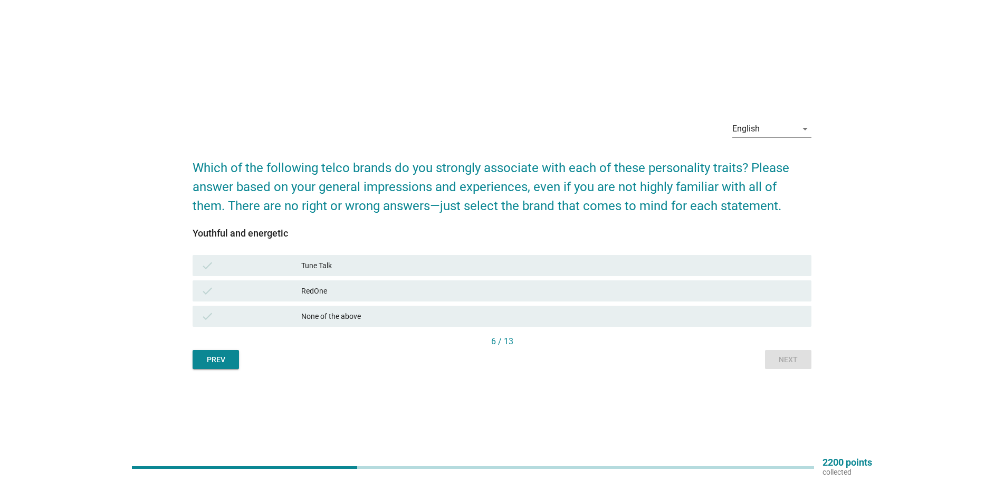
click at [527, 312] on div "None of the above" at bounding box center [552, 316] width 502 height 13
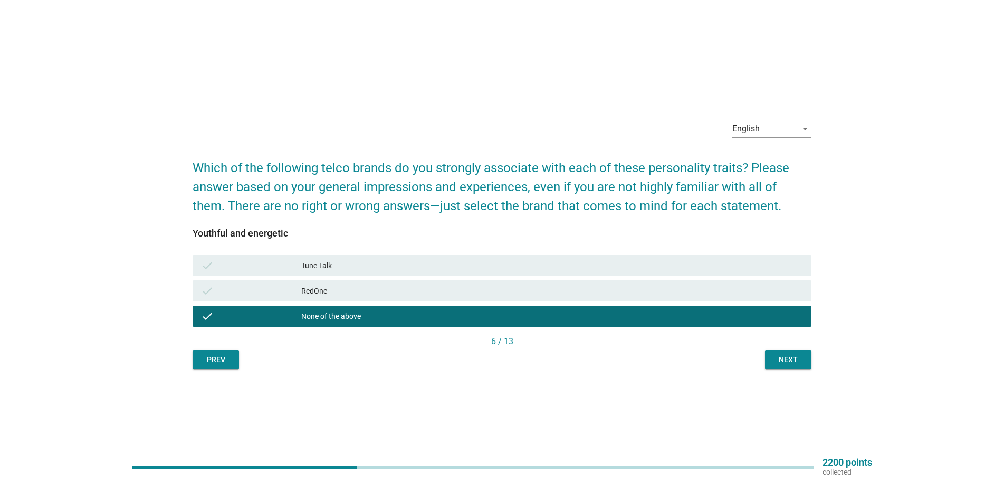
click at [796, 367] on button "Next" at bounding box center [788, 359] width 46 height 19
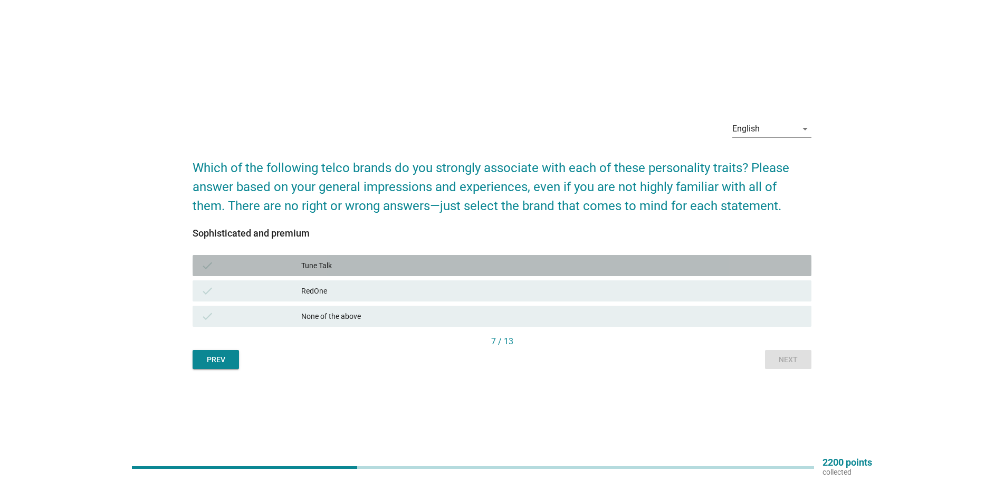
click at [561, 271] on div "Tune Talk" at bounding box center [552, 265] width 502 height 13
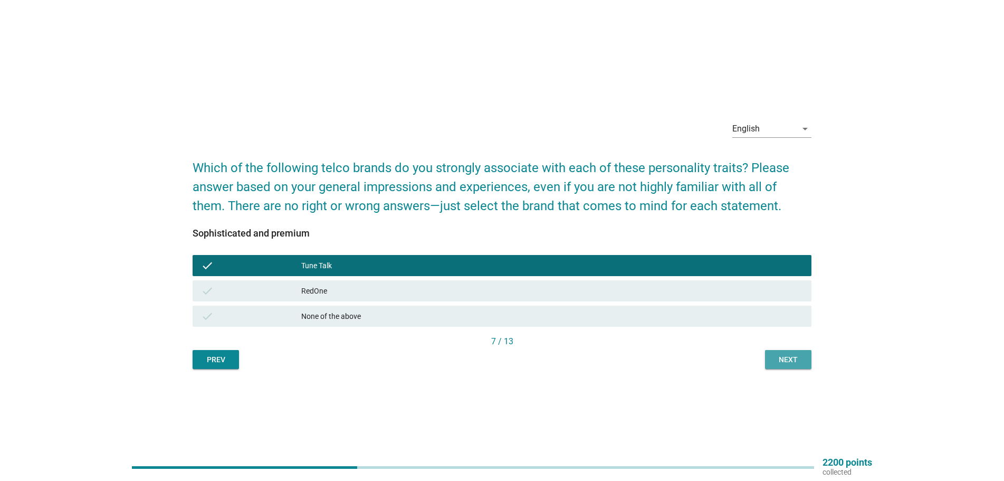
click at [787, 357] on div "Next" at bounding box center [788, 359] width 30 height 11
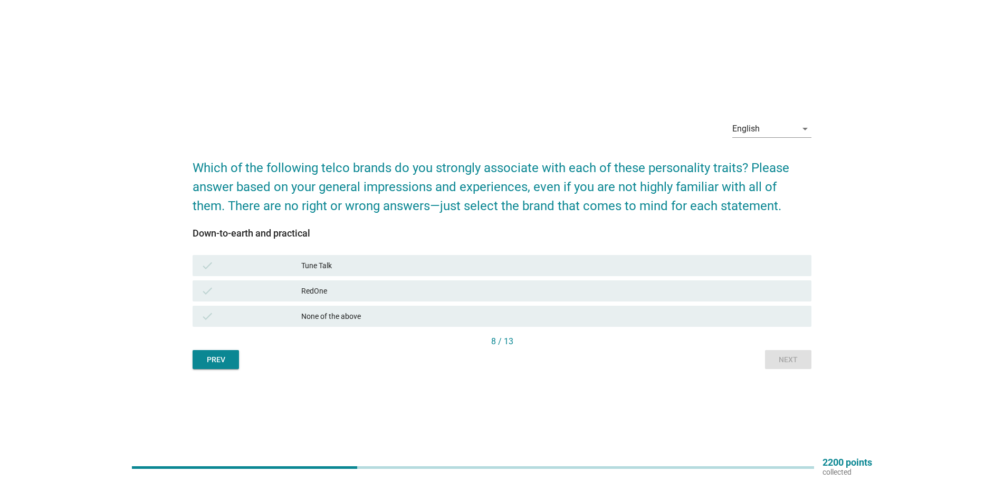
click at [505, 289] on div "RedOne" at bounding box center [552, 290] width 502 height 13
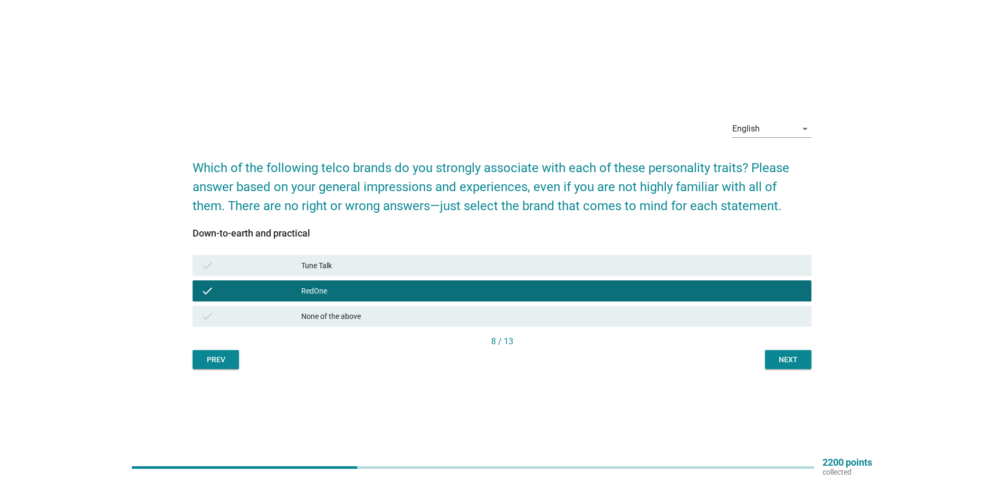
click at [790, 352] on button "Next" at bounding box center [788, 359] width 46 height 19
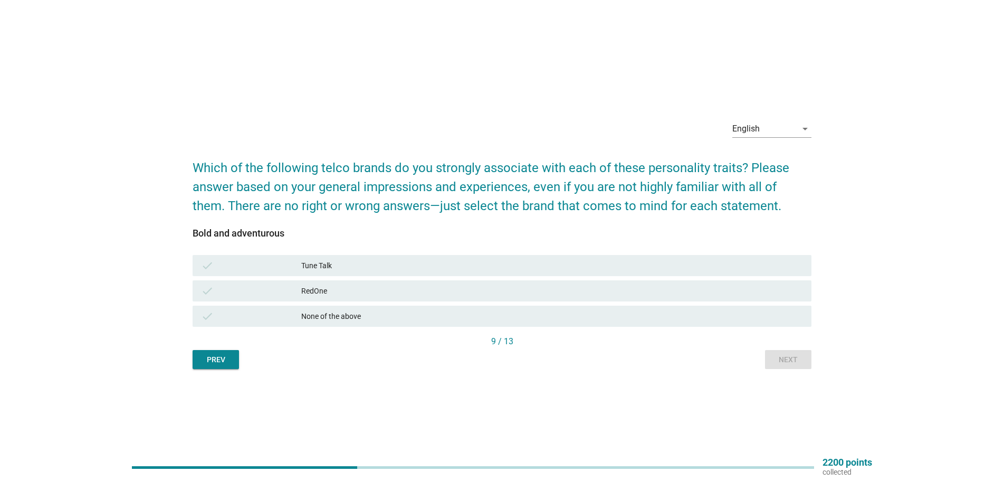
click at [491, 261] on div "Tune Talk" at bounding box center [552, 265] width 502 height 13
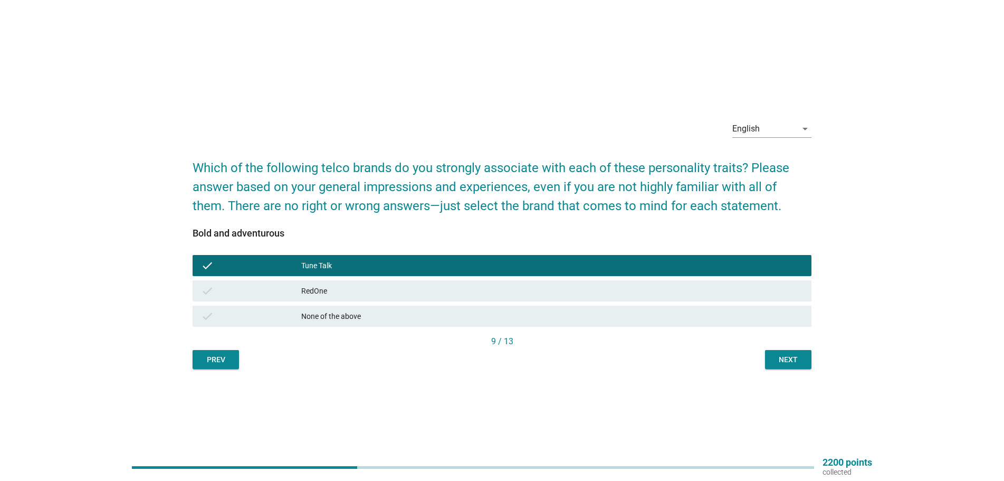
click at [789, 362] on div "Next" at bounding box center [788, 359] width 30 height 11
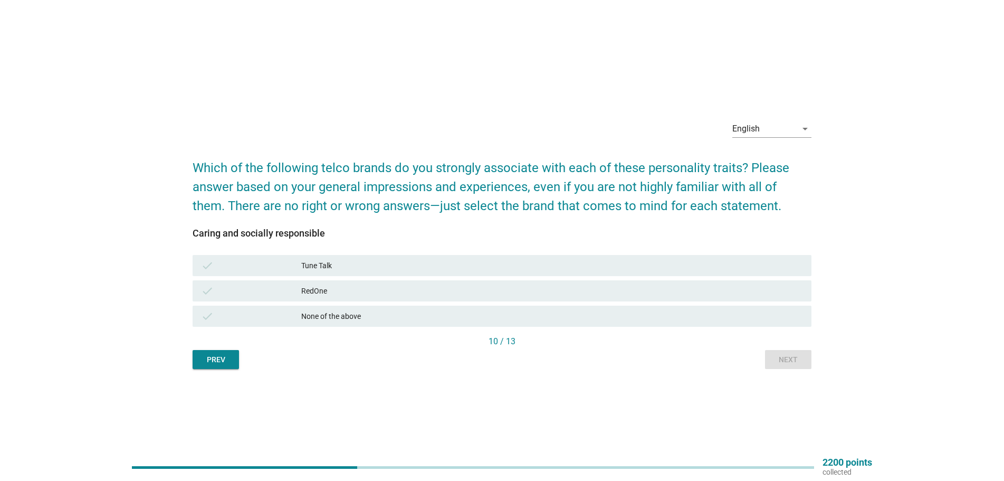
click at [512, 301] on div "check RedOne" at bounding box center [502, 290] width 619 height 21
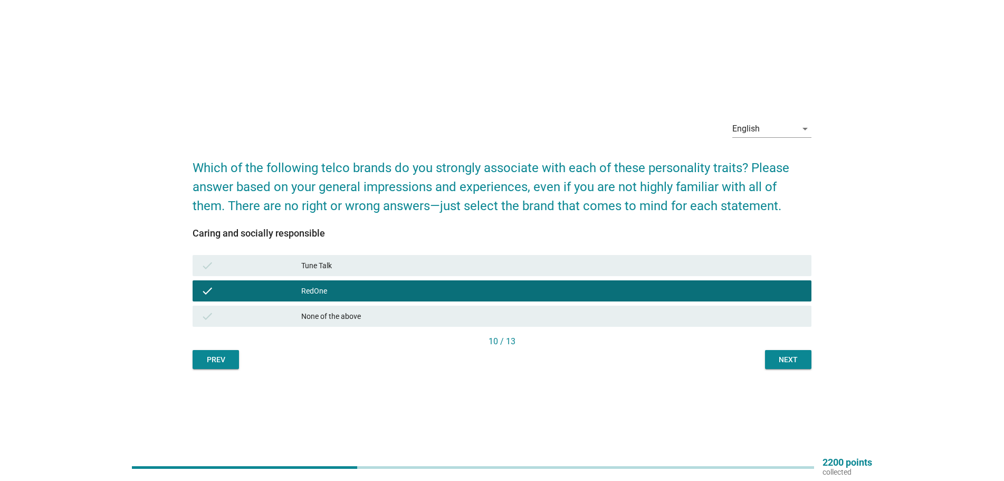
click at [806, 354] on button "Next" at bounding box center [788, 359] width 46 height 19
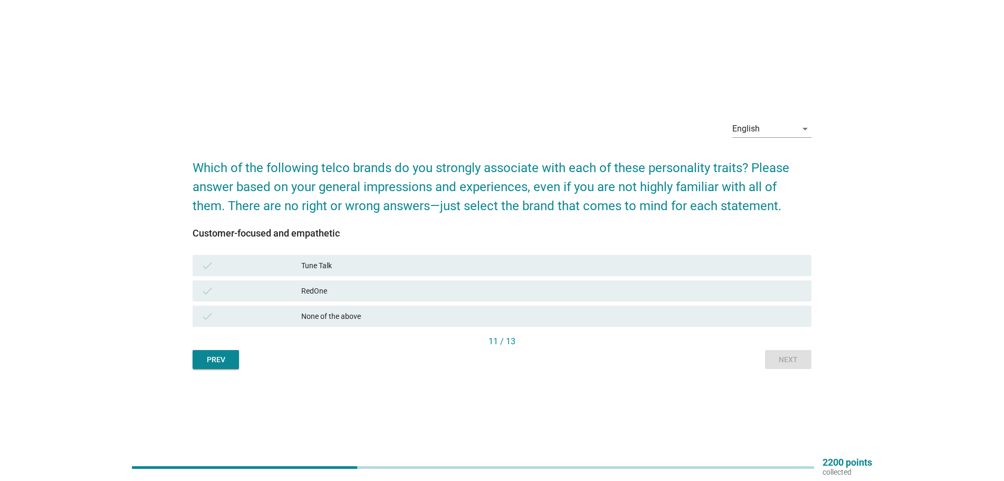
click at [525, 282] on div "check RedOne" at bounding box center [502, 290] width 619 height 21
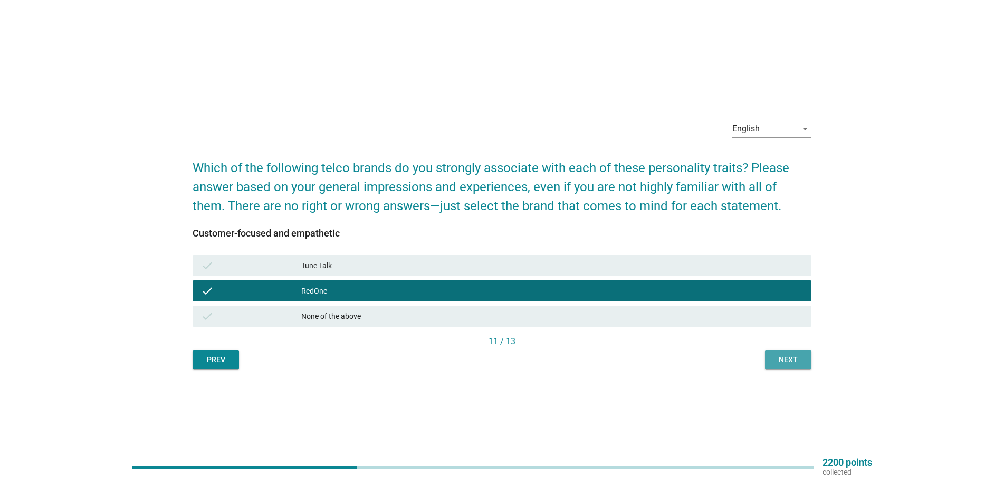
click at [785, 363] on div "Next" at bounding box center [788, 359] width 30 height 11
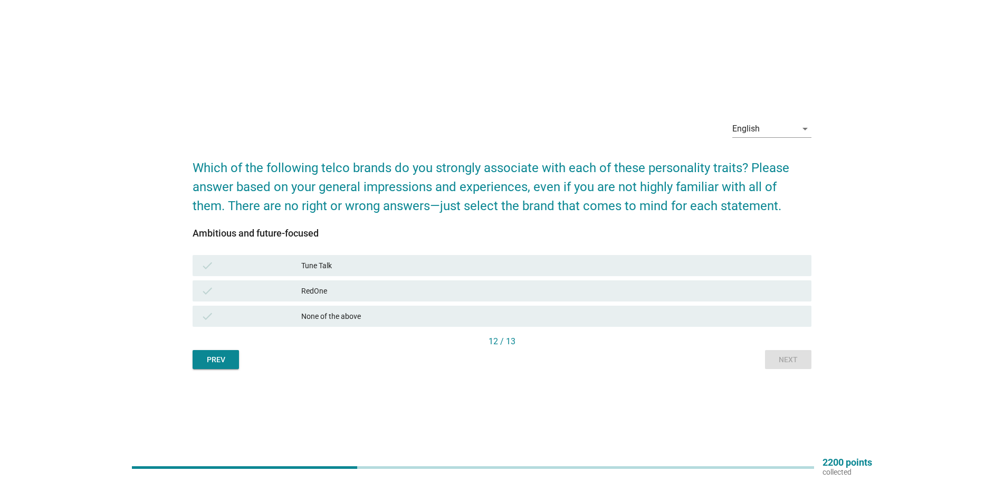
click at [583, 251] on div "Ambitious and future-focused check Tune Talk check RedOne check None of the abo…" at bounding box center [502, 281] width 619 height 107
click at [587, 261] on div "Tune Talk" at bounding box center [552, 265] width 502 height 13
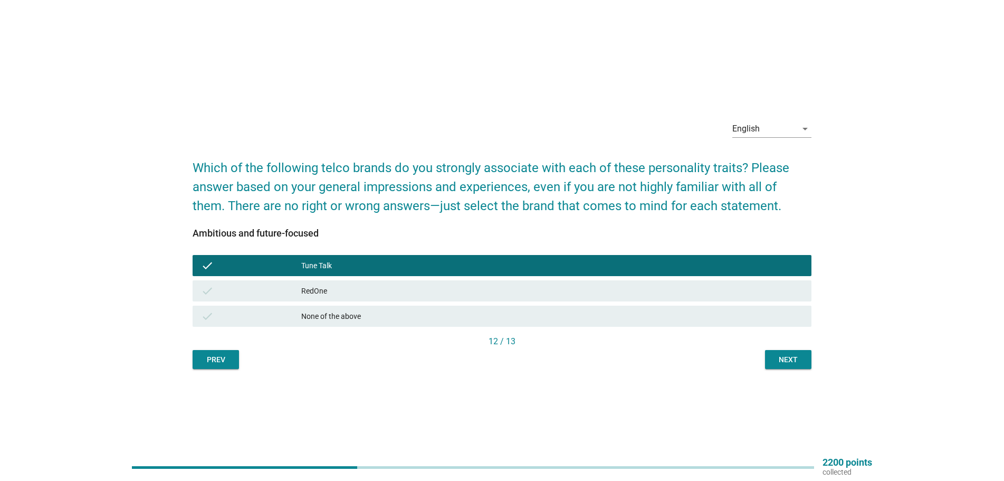
click at [782, 354] on div "Next" at bounding box center [788, 359] width 30 height 11
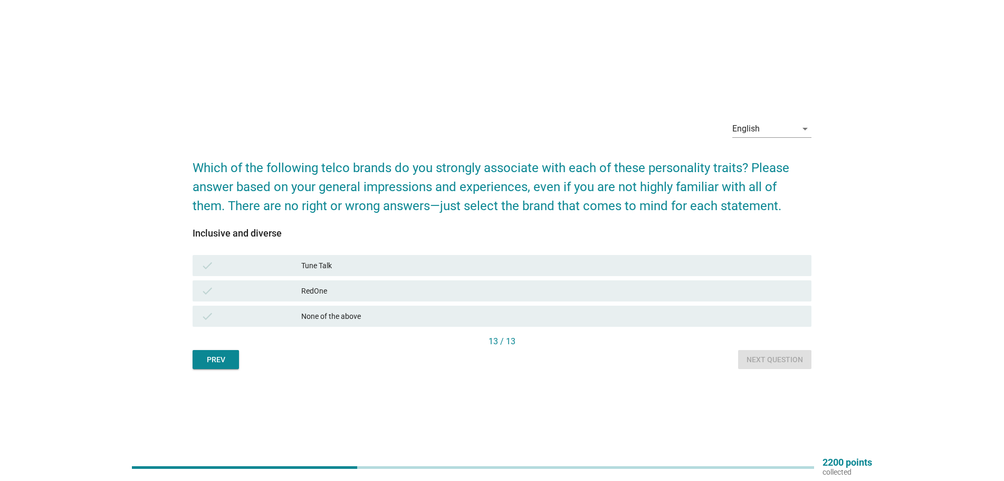
click at [663, 290] on div "RedOne" at bounding box center [552, 290] width 502 height 13
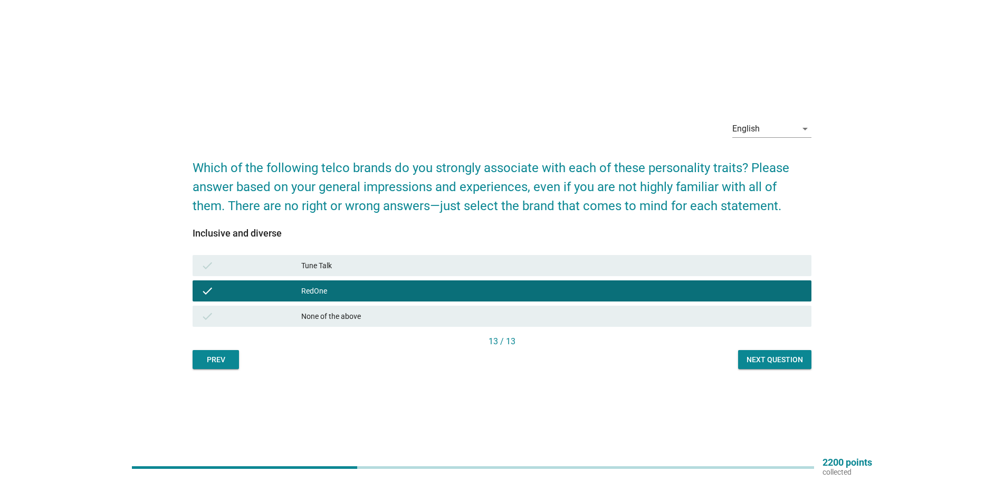
click at [794, 368] on button "Next question" at bounding box center [774, 359] width 73 height 19
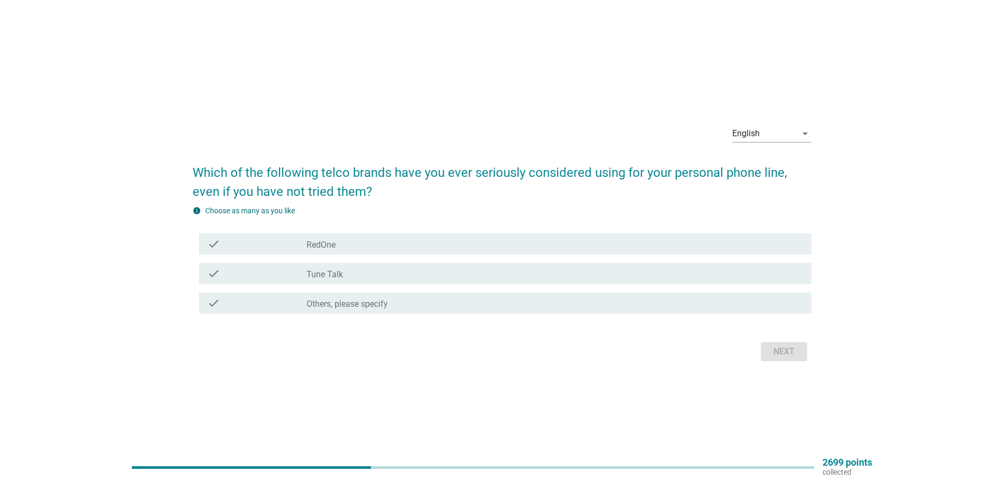
click at [728, 302] on div "check_box_outline_blank Others, please specify" at bounding box center [554, 302] width 496 height 13
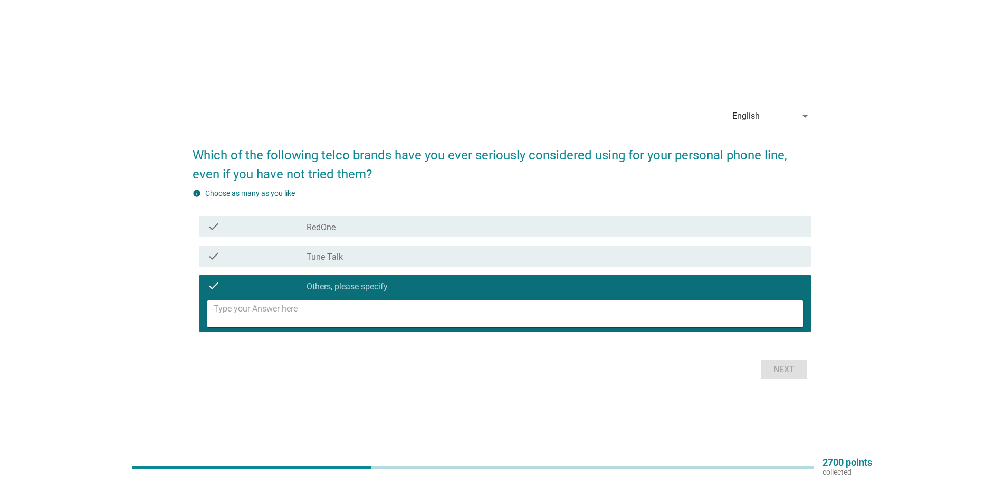
click at [580, 260] on div "check_box_outline_blank Tune Talk" at bounding box center [554, 255] width 496 height 13
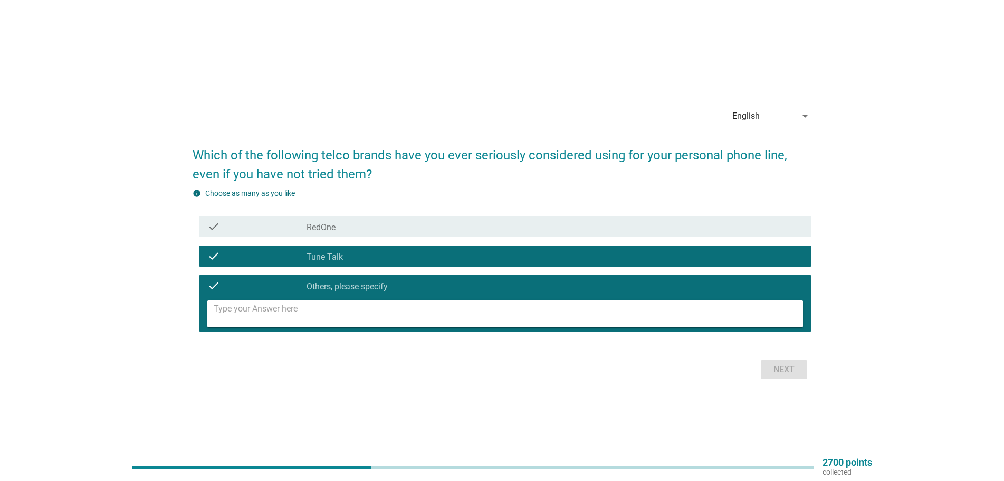
click at [717, 285] on div "check_box_outline_blank Others, please specify" at bounding box center [554, 285] width 496 height 13
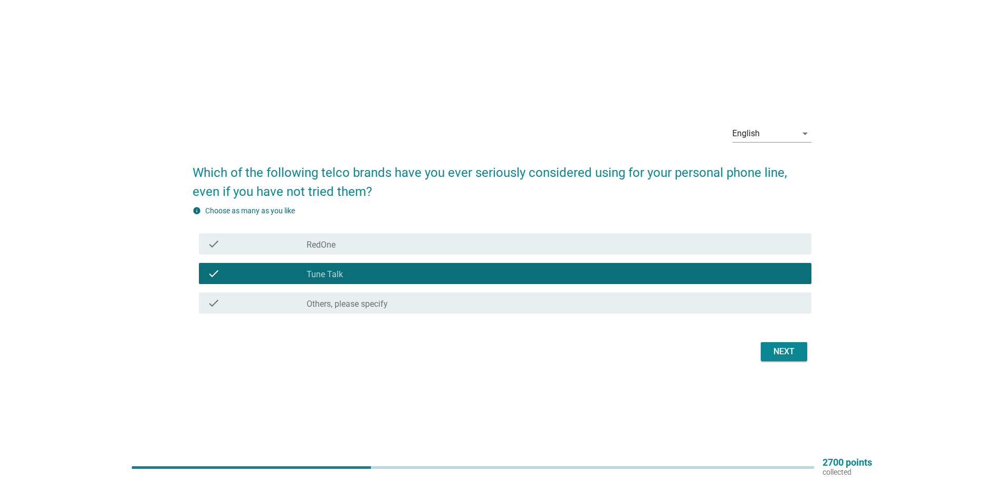
click at [790, 357] on div "Next" at bounding box center [784, 351] width 30 height 13
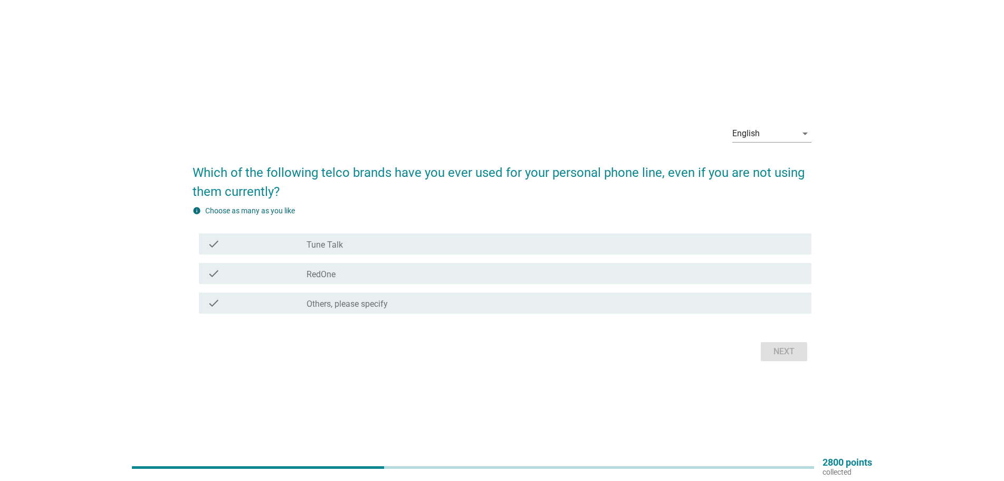
click at [700, 258] on div "check check_box Tune Talk" at bounding box center [502, 244] width 619 height 30
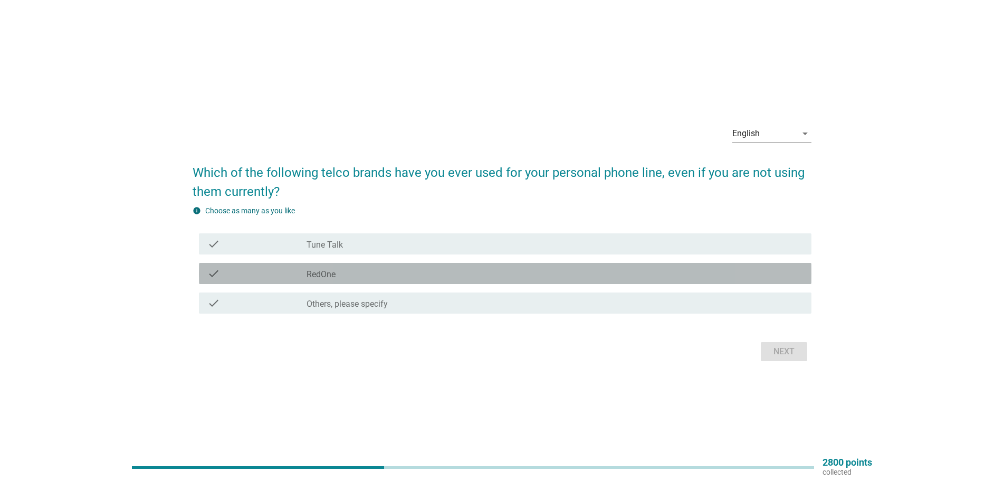
click at [700, 267] on div "check_box RedOne" at bounding box center [554, 273] width 496 height 13
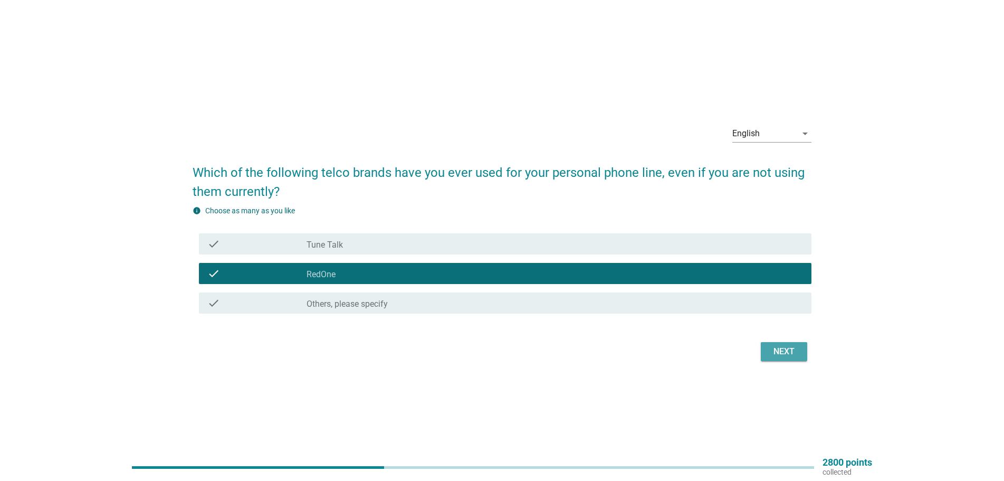
click at [799, 356] on button "Next" at bounding box center [784, 351] width 46 height 19
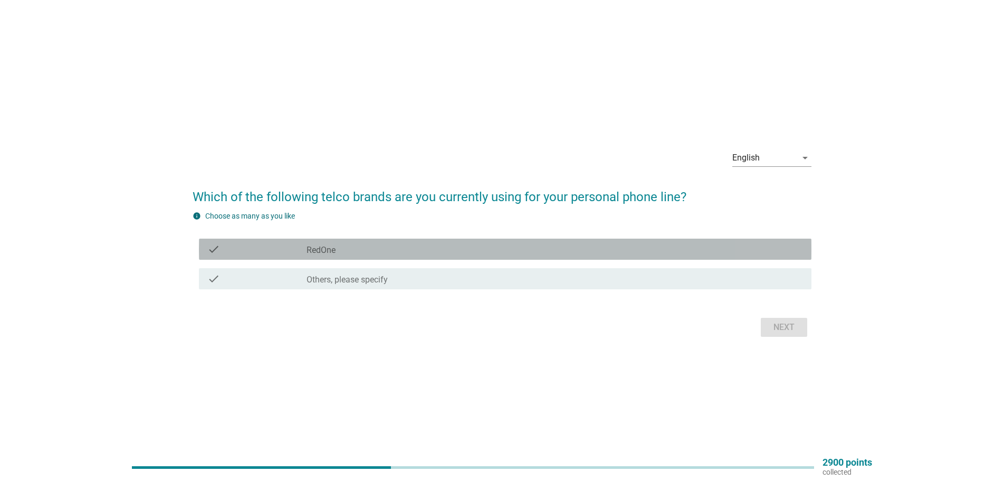
click at [732, 243] on div "check_box RedOne" at bounding box center [554, 249] width 496 height 13
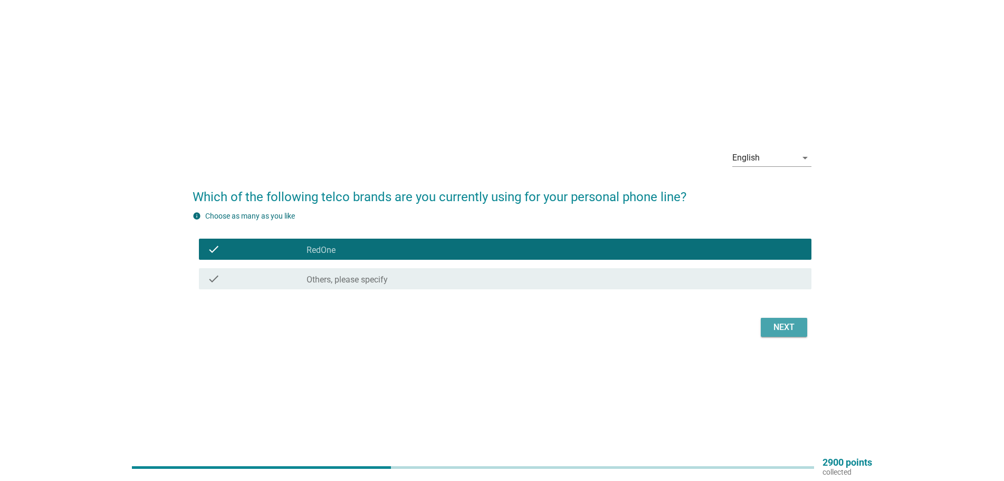
click at [790, 334] on button "Next" at bounding box center [784, 327] width 46 height 19
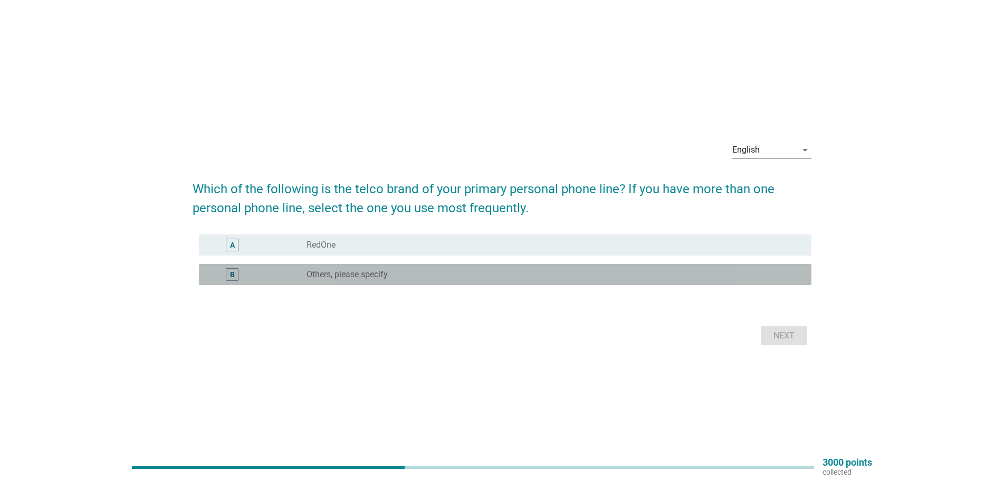
click at [636, 268] on div "radio_button_unchecked Others, please specify" at bounding box center [554, 274] width 496 height 13
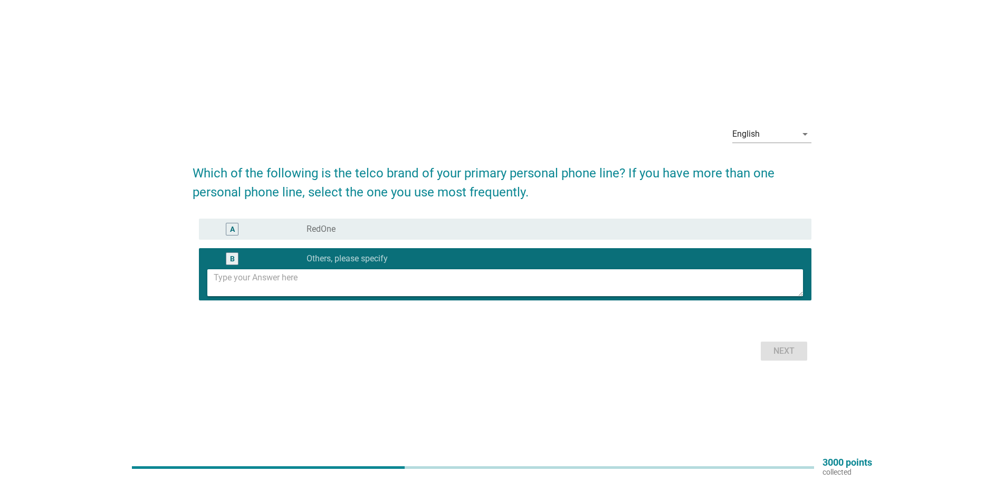
click at [631, 281] on textarea at bounding box center [508, 282] width 589 height 27
type textarea "CelcomDigi"
click at [784, 344] on button "Next" at bounding box center [784, 350] width 46 height 19
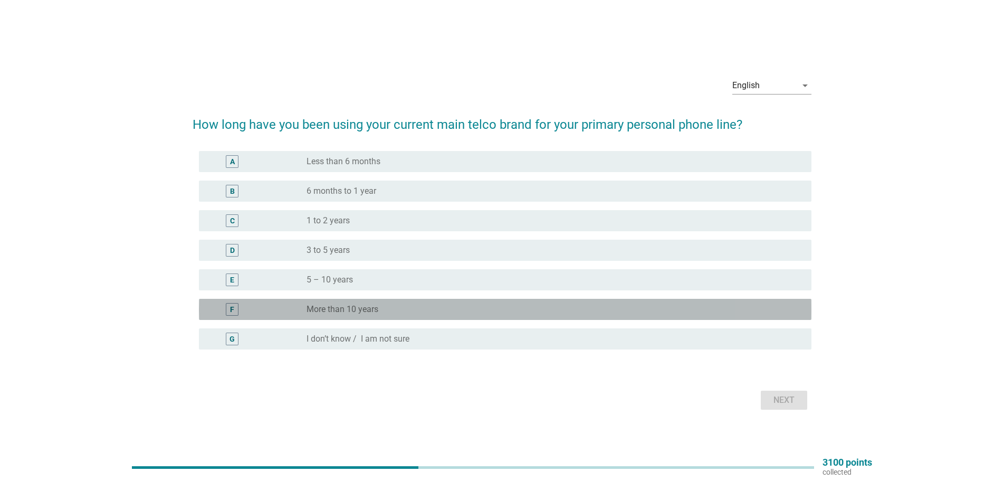
click at [410, 311] on div "radio_button_unchecked More than 10 years" at bounding box center [550, 309] width 488 height 11
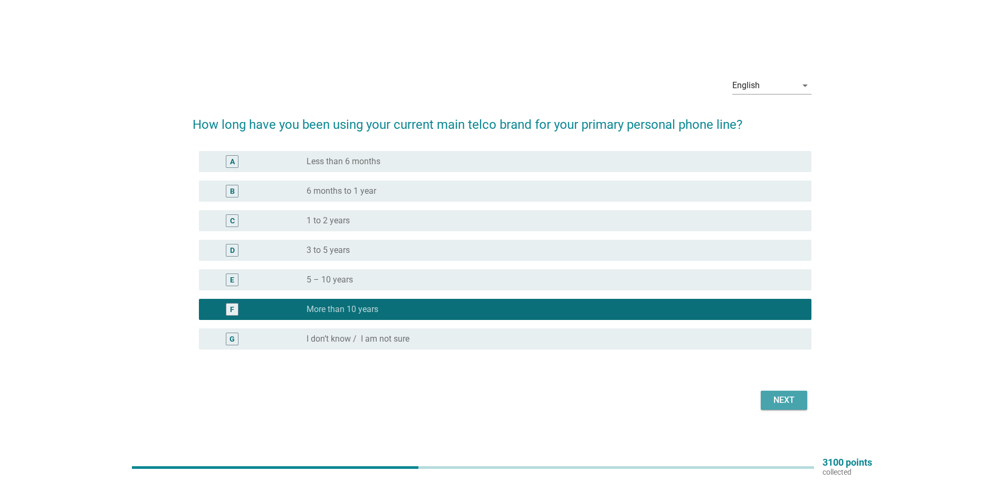
click at [789, 395] on div "Next" at bounding box center [784, 399] width 30 height 13
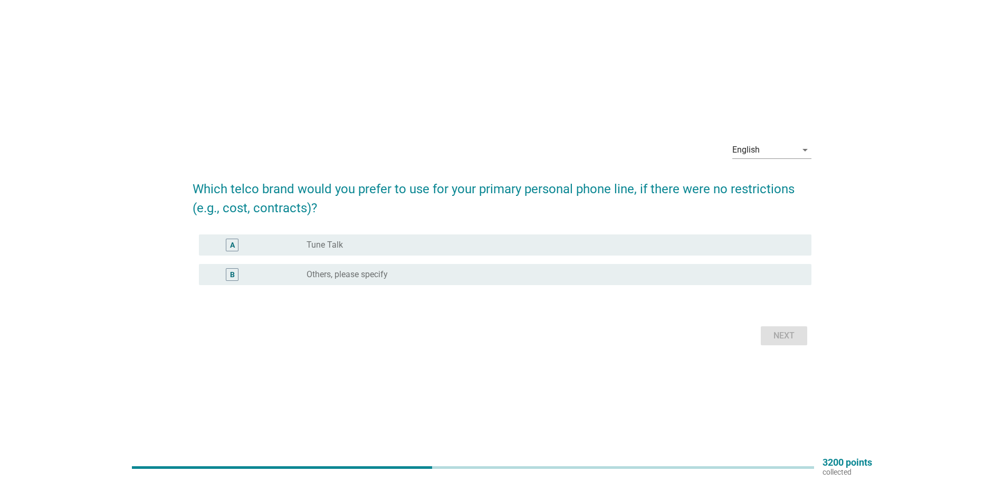
click at [461, 240] on div "radio_button_unchecked Tune Talk" at bounding box center [550, 244] width 488 height 11
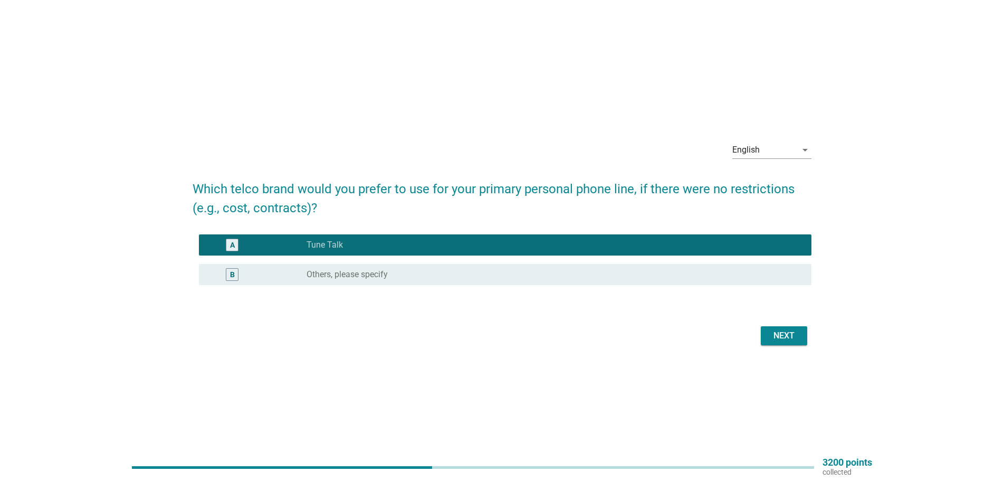
click at [779, 341] on div "Next" at bounding box center [784, 335] width 30 height 13
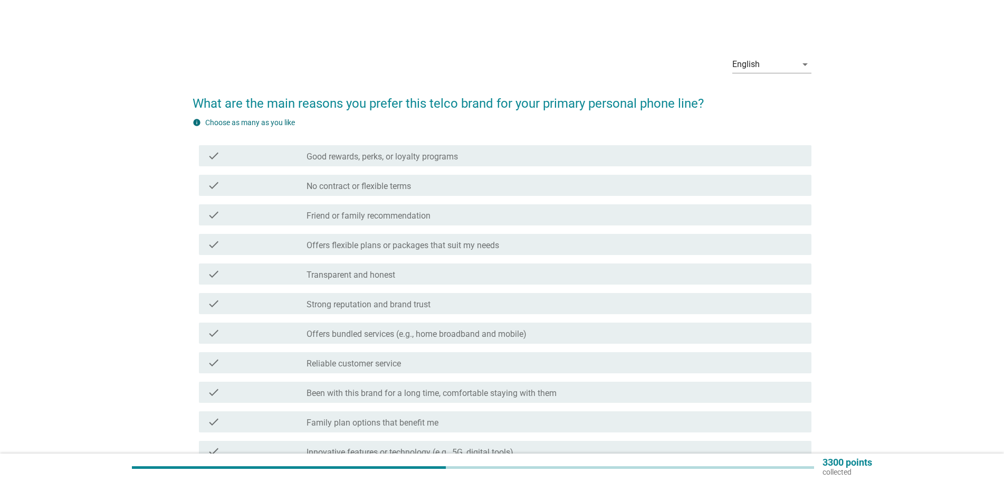
click at [465, 160] on div "check_box_outline_blank Good rewards, perks, or loyalty programs" at bounding box center [554, 155] width 496 height 13
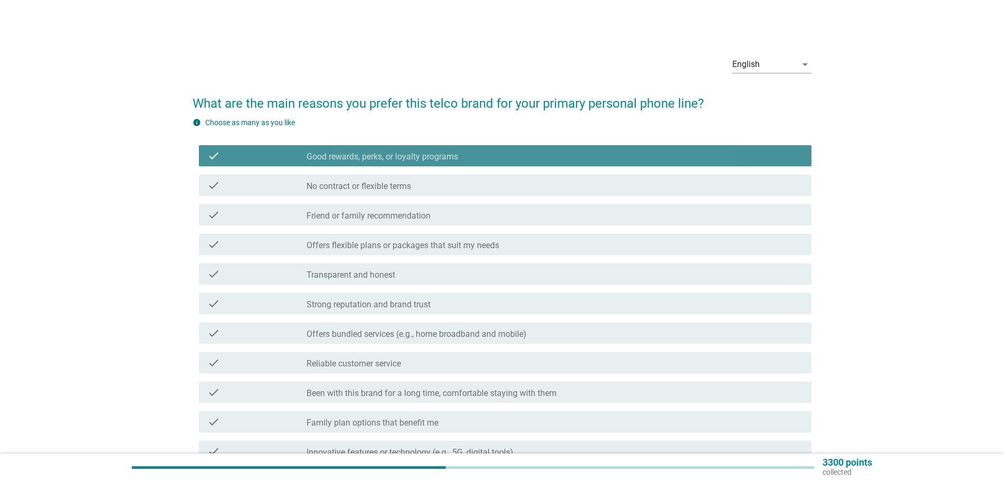
click at [469, 183] on div "check_box_outline_blank No contract or flexible terms" at bounding box center [554, 185] width 496 height 13
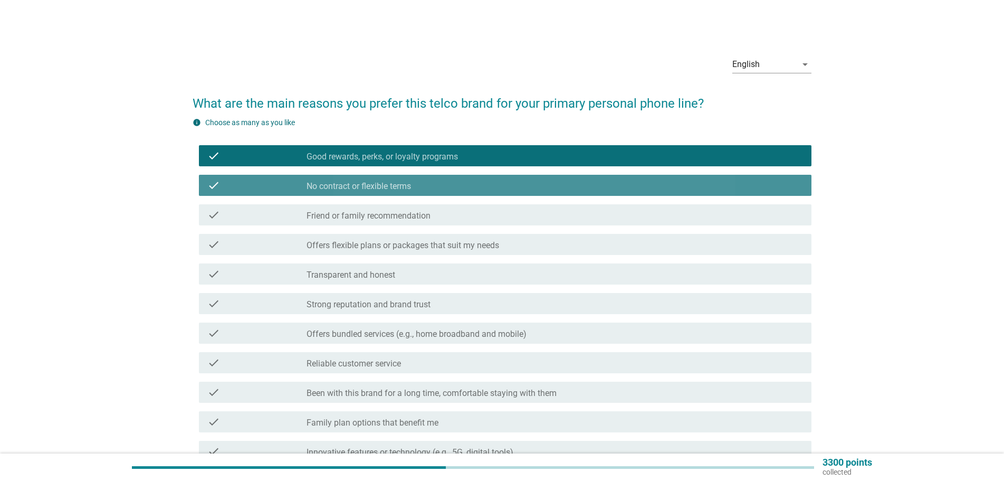
click at [482, 222] on div "check check_box_outline_blank Friend or family recommendation" at bounding box center [505, 214] width 612 height 21
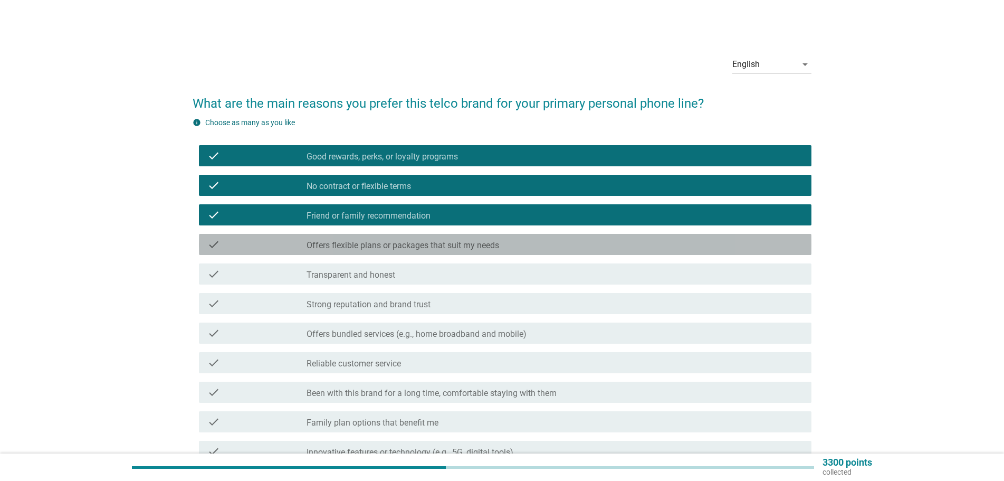
click at [488, 235] on div "check check_box_outline_blank Offers flexible plans or packages that suit my ne…" at bounding box center [505, 244] width 612 height 21
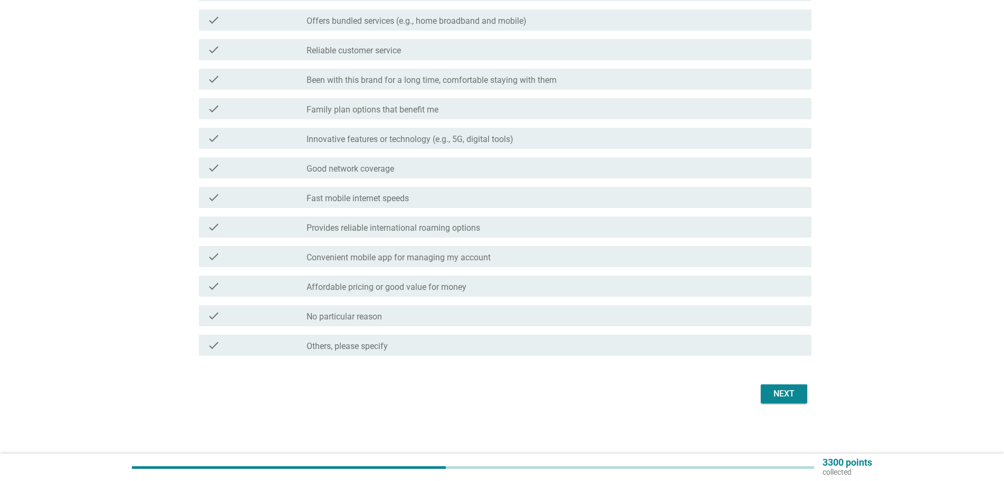
scroll to position [313, 0]
click at [785, 391] on div "Next" at bounding box center [784, 393] width 30 height 13
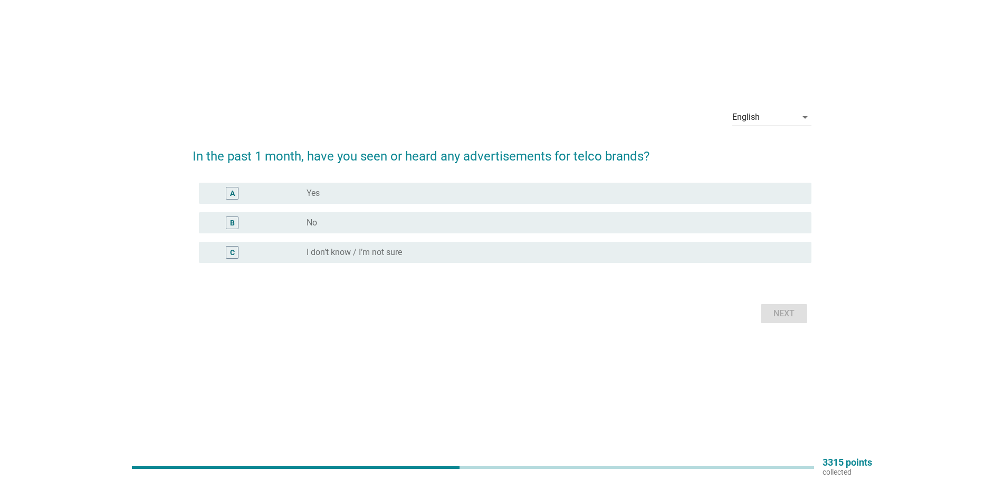
scroll to position [0, 0]
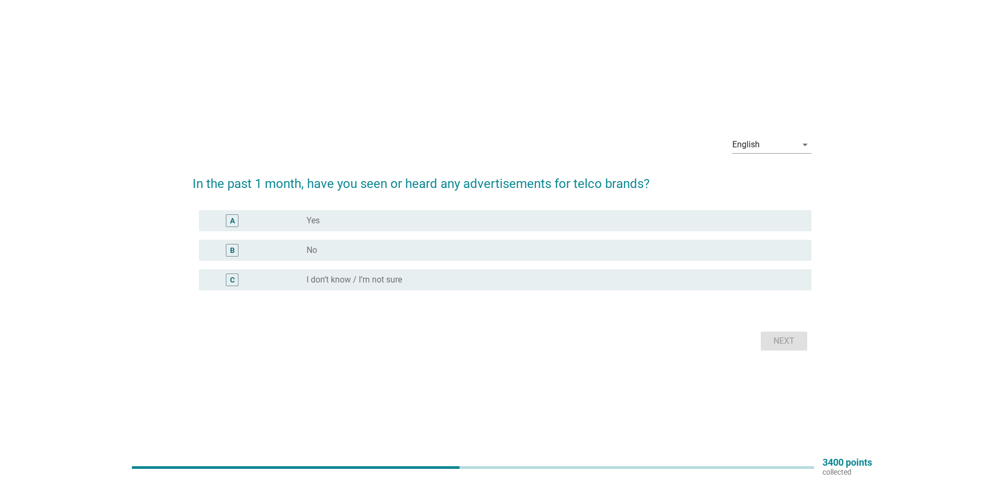
click at [460, 219] on div "radio_button_unchecked Yes" at bounding box center [550, 220] width 488 height 11
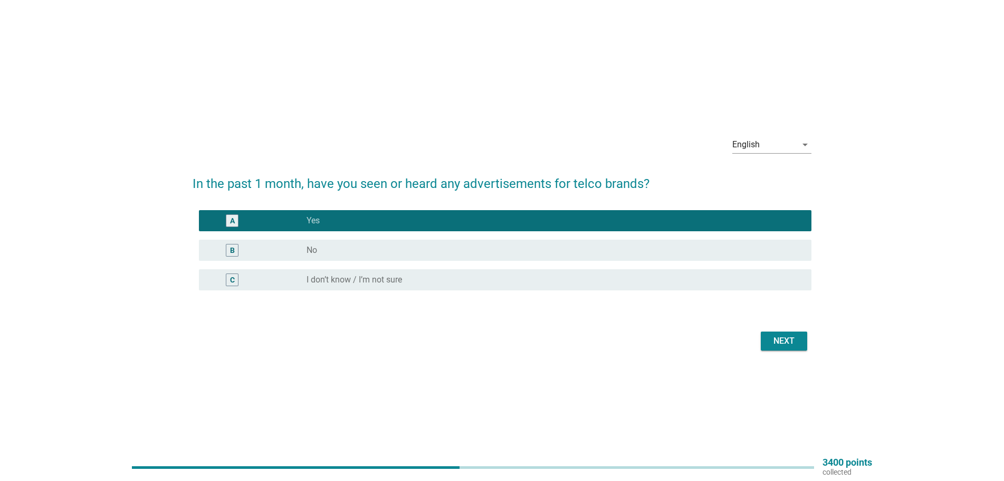
click at [789, 345] on div "Next" at bounding box center [784, 340] width 30 height 13
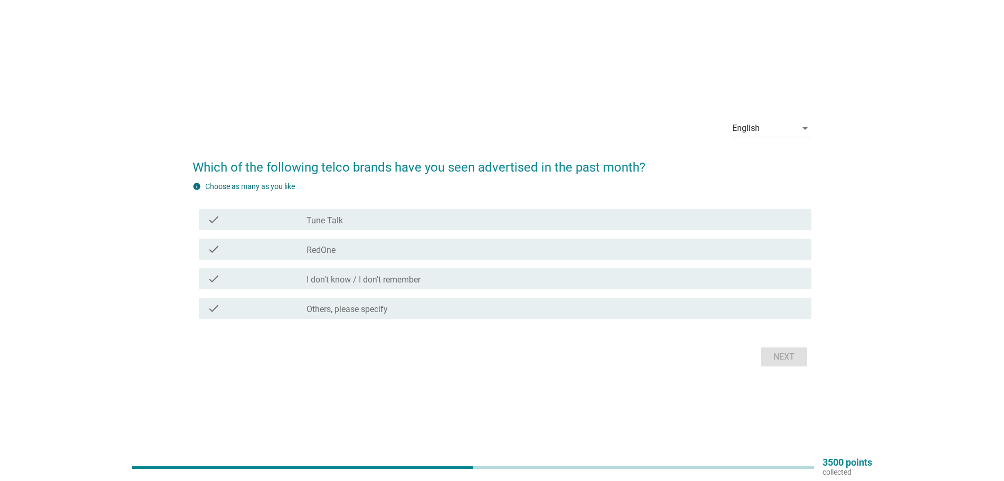
click at [414, 284] on label "I don't know / I don't remember" at bounding box center [363, 279] width 114 height 11
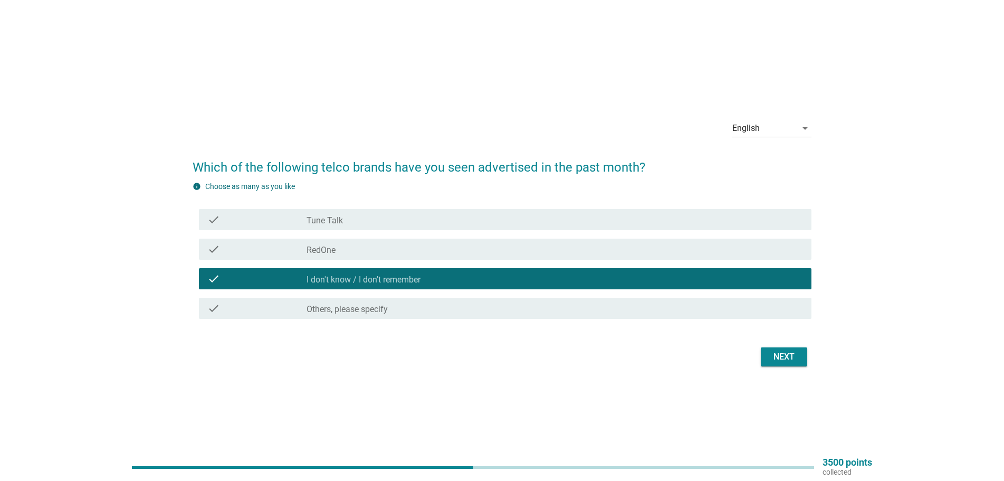
click at [767, 358] on button "Next" at bounding box center [784, 356] width 46 height 19
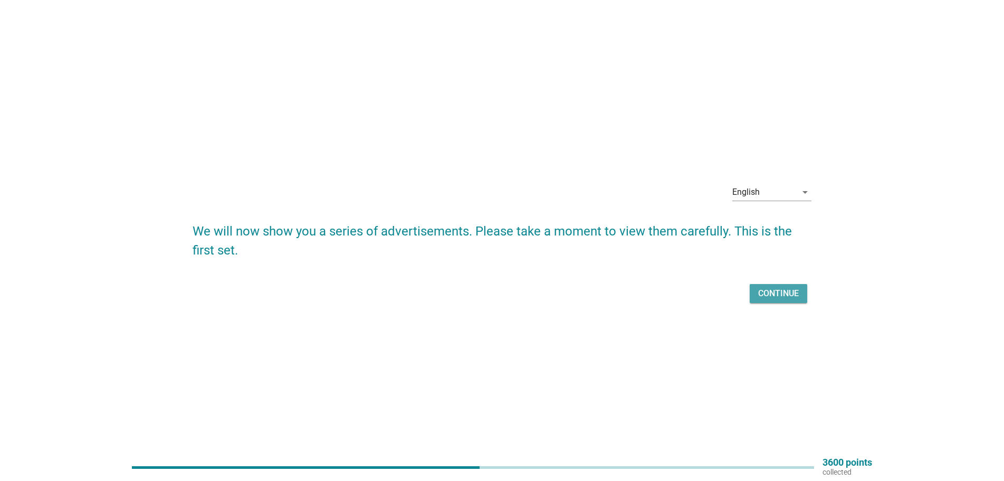
click at [785, 289] on div "Continue" at bounding box center [778, 293] width 41 height 13
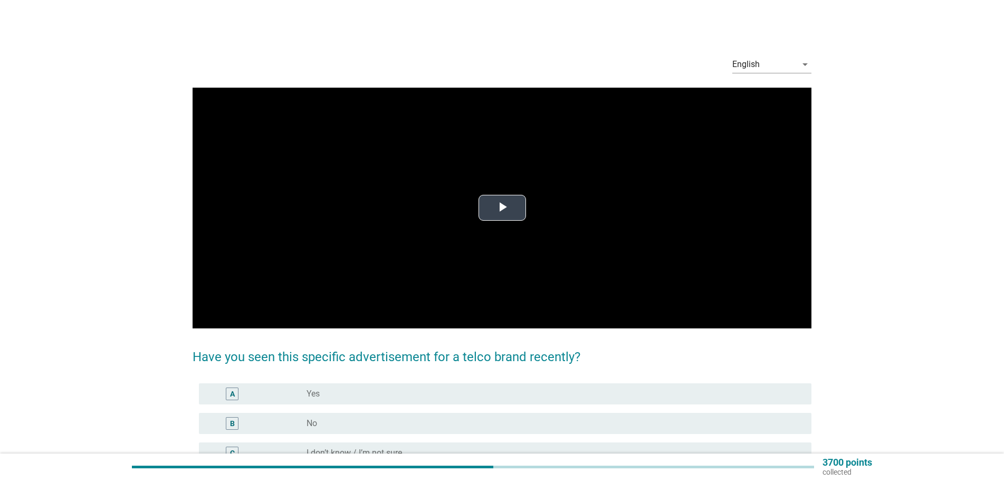
click at [502, 208] on span "Video Player" at bounding box center [502, 208] width 0 height 0
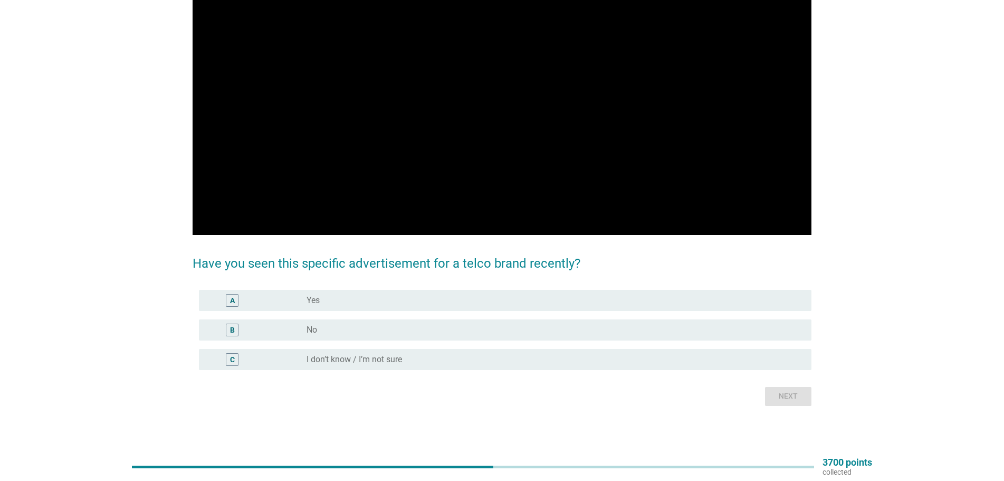
scroll to position [41, 0]
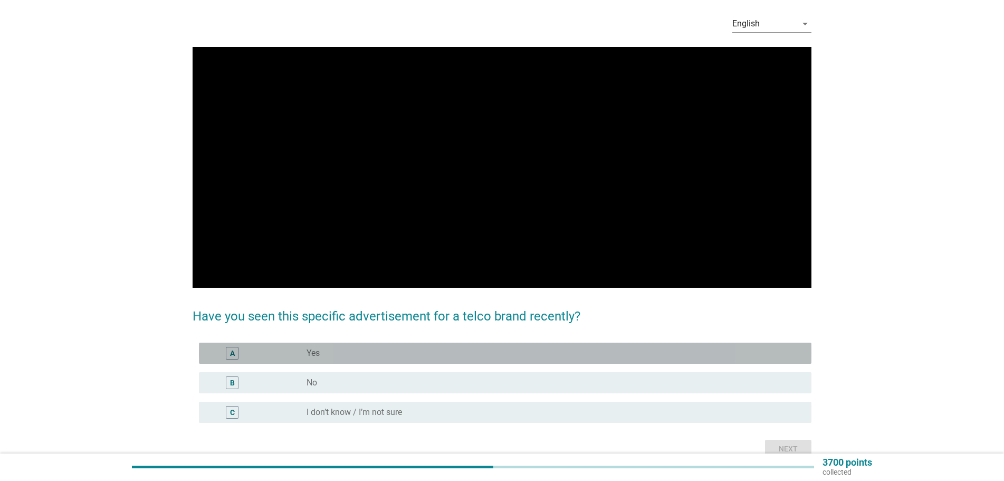
click at [505, 350] on div "radio_button_unchecked Yes" at bounding box center [550, 353] width 488 height 11
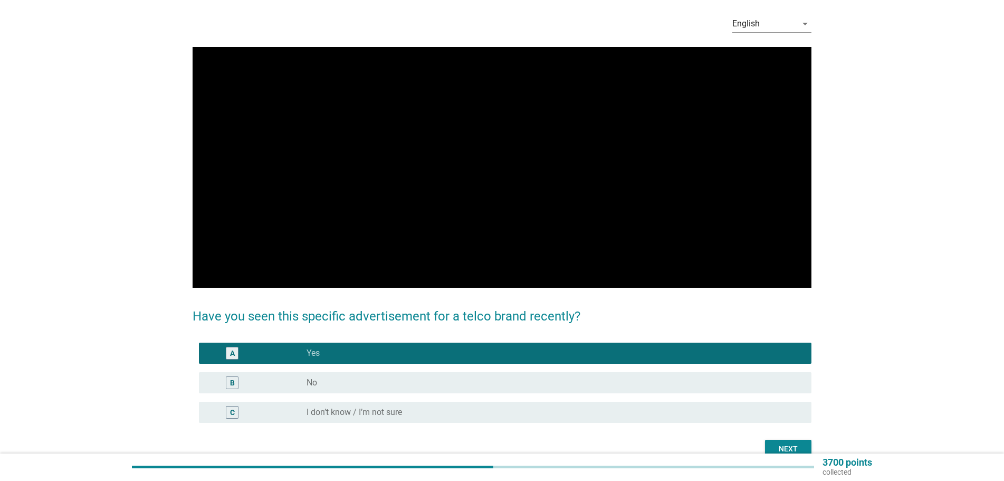
click at [788, 443] on div "Next" at bounding box center [788, 448] width 30 height 11
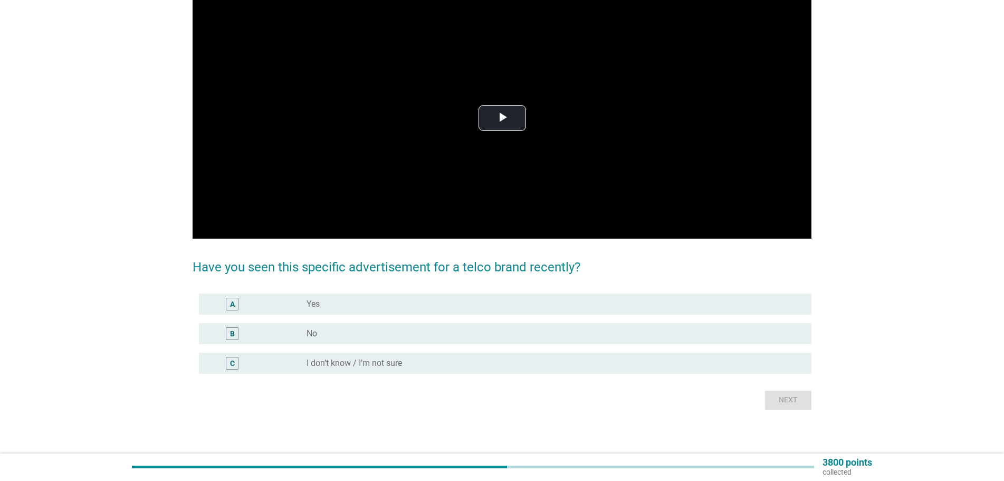
scroll to position [93, 0]
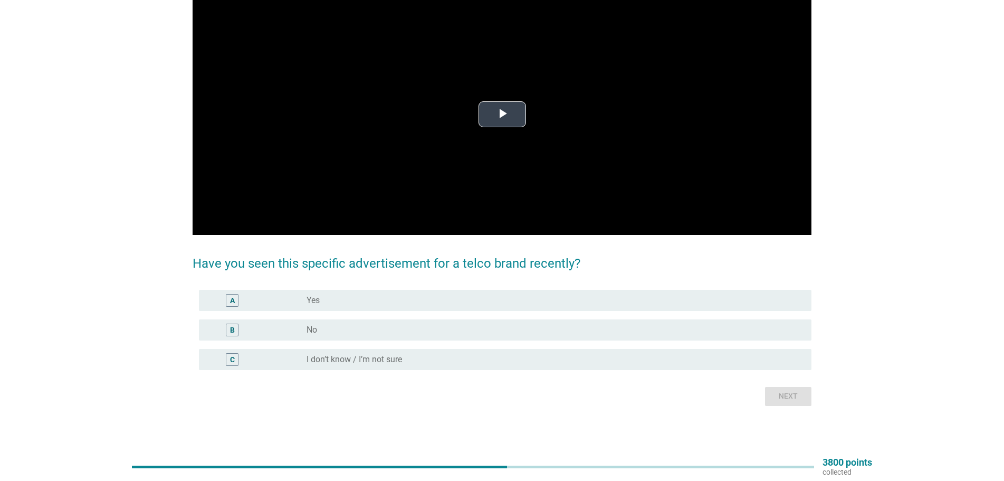
click at [502, 114] on span "Video Player" at bounding box center [502, 114] width 0 height 0
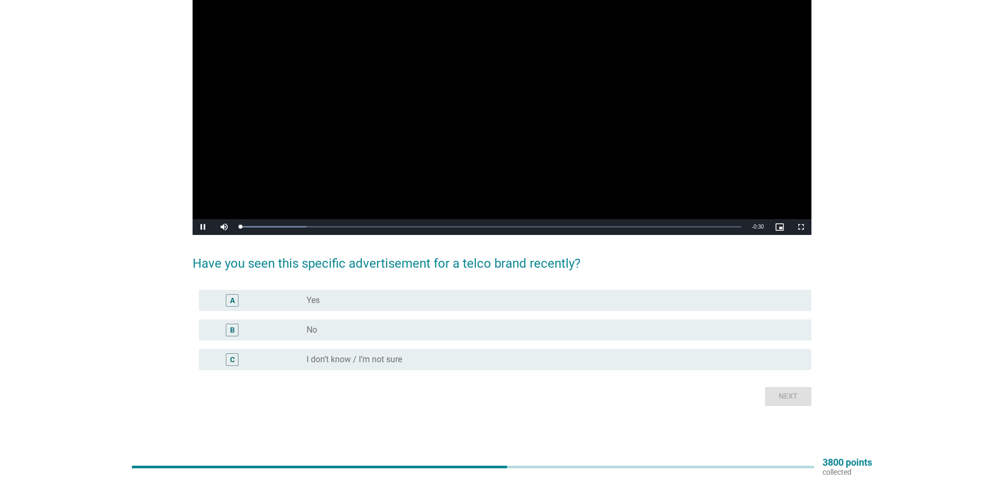
scroll to position [88, 0]
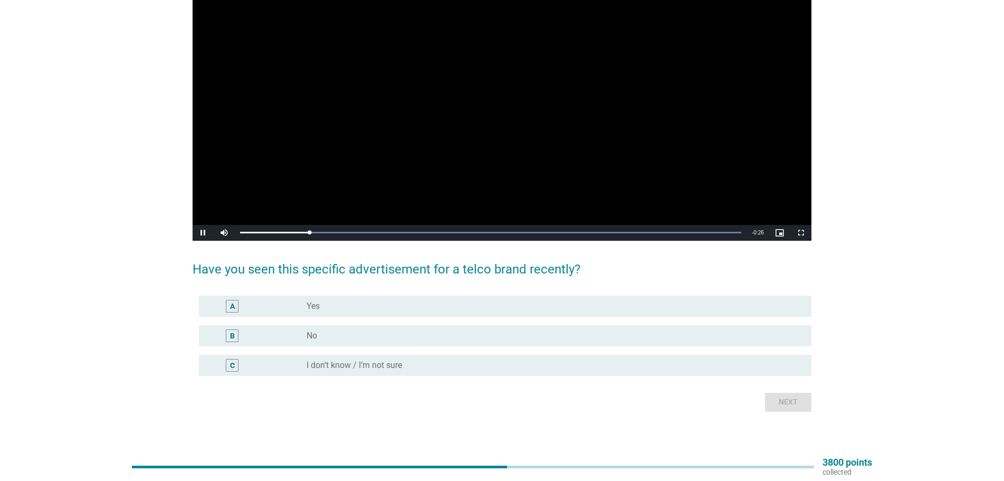
click at [444, 361] on div "radio_button_unchecked I don’t know / I’m not sure" at bounding box center [550, 365] width 488 height 11
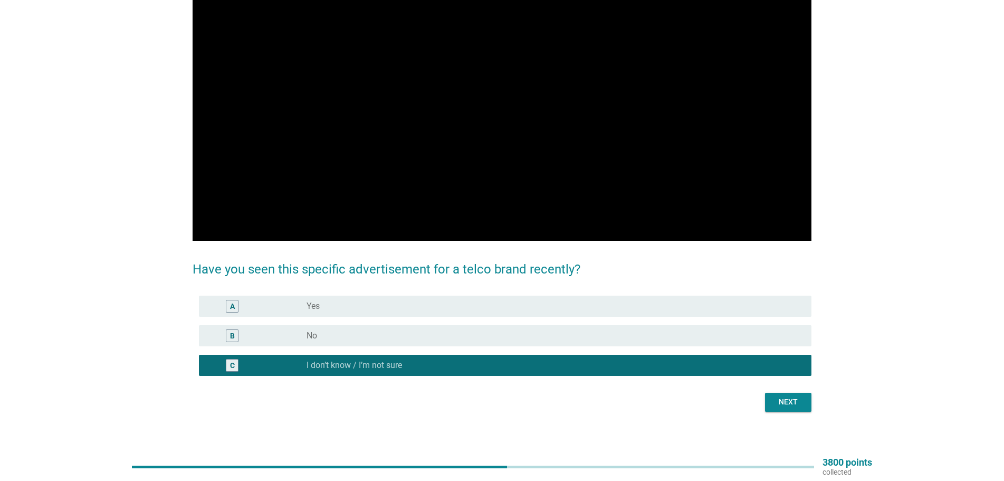
click at [793, 405] on div "Next" at bounding box center [788, 401] width 30 height 11
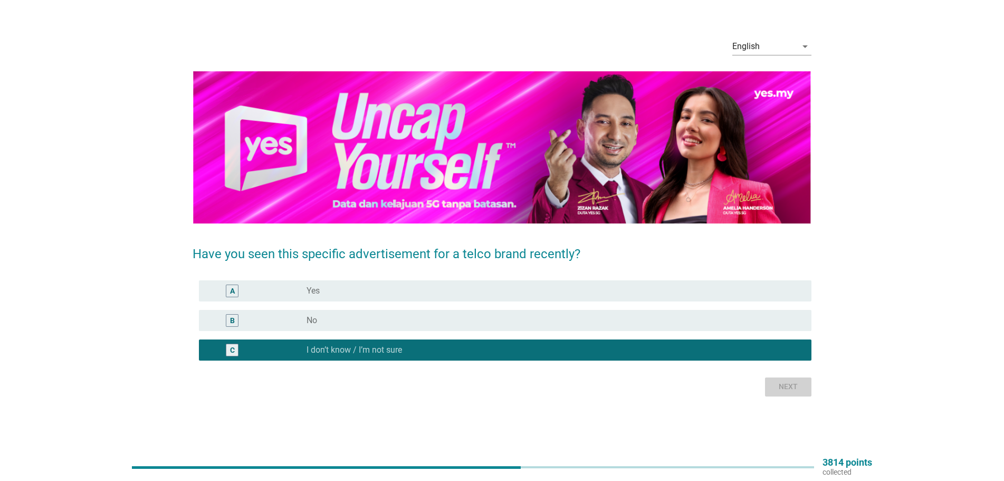
scroll to position [0, 0]
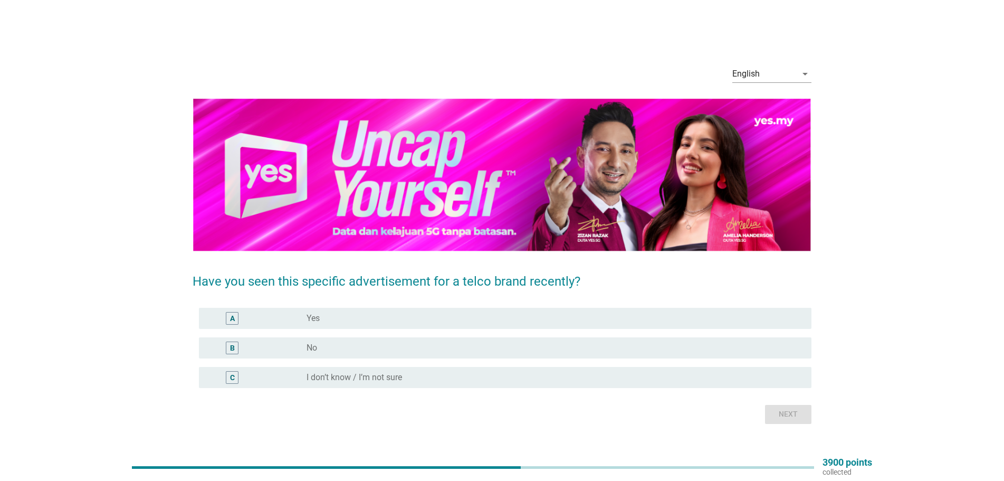
click at [557, 312] on div "radio_button_unchecked Yes" at bounding box center [554, 318] width 496 height 13
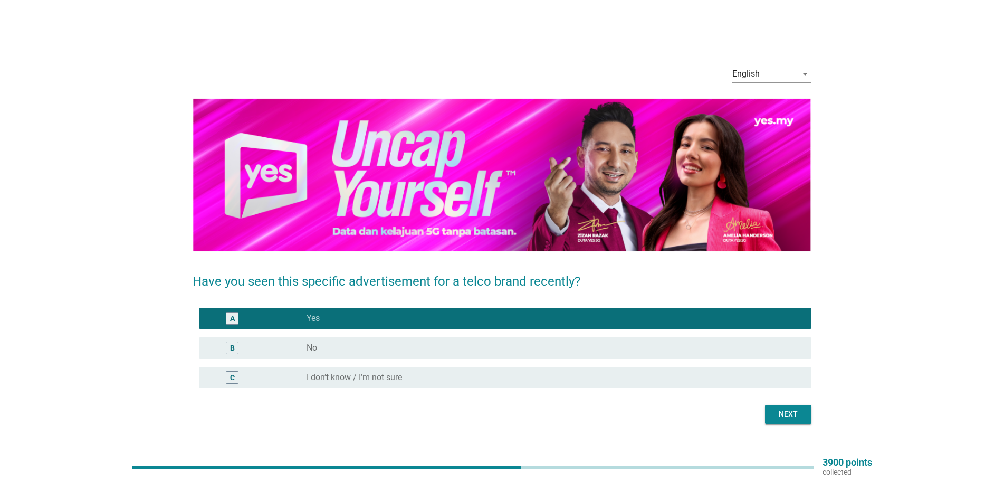
click at [793, 417] on div "Next" at bounding box center [788, 413] width 30 height 11
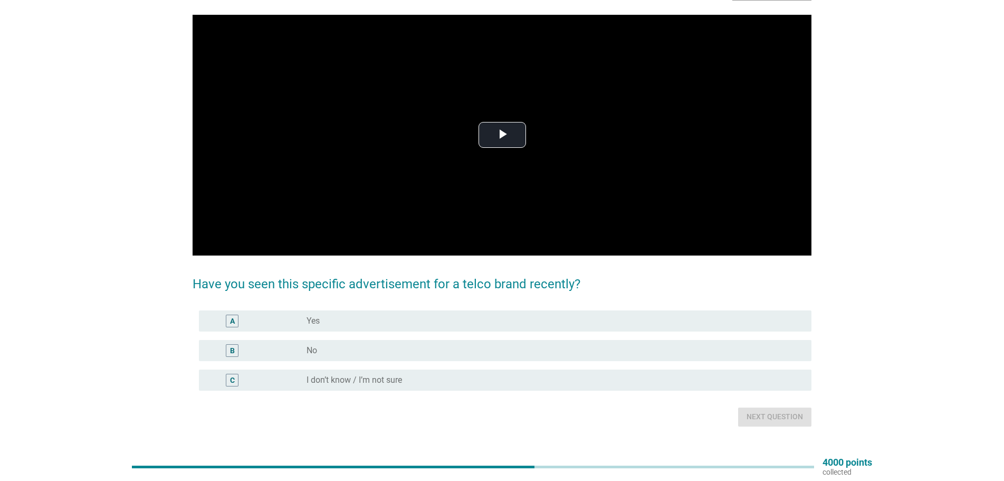
scroll to position [93, 0]
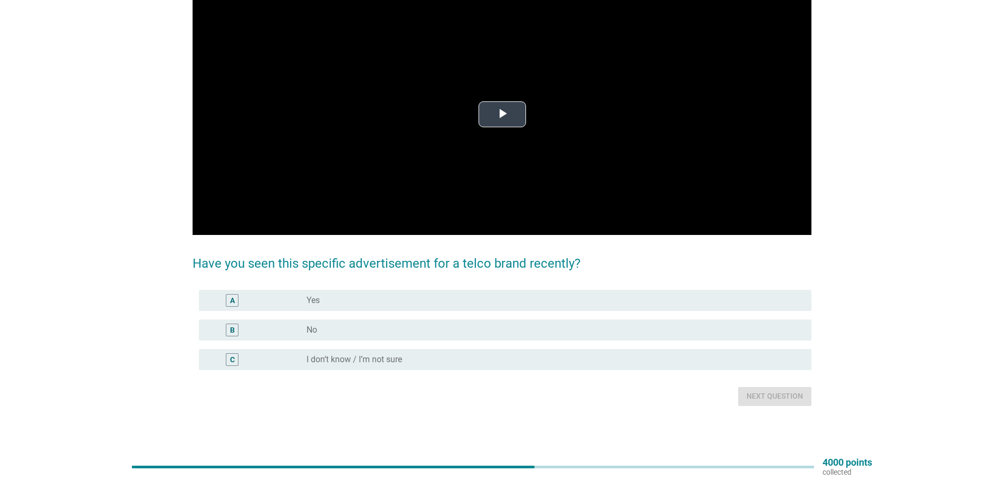
click at [502, 114] on span "Video Player" at bounding box center [502, 114] width 0 height 0
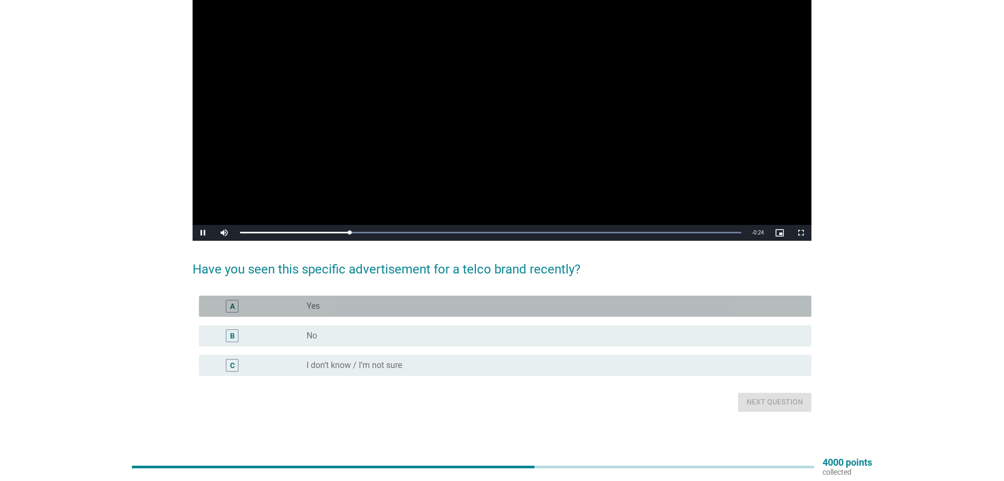
click at [493, 297] on div "A radio_button_unchecked Yes" at bounding box center [505, 305] width 612 height 21
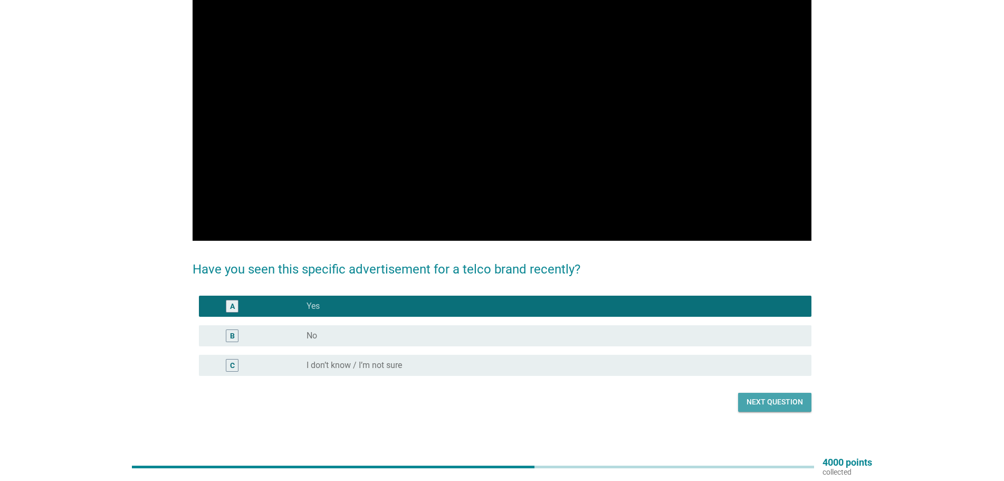
click at [790, 397] on div "Next question" at bounding box center [774, 401] width 56 height 11
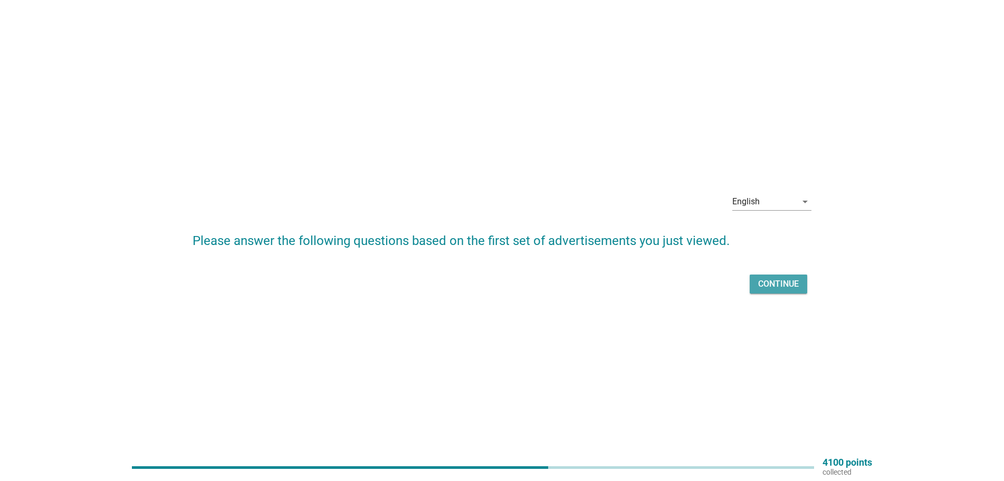
click at [773, 277] on div "Continue" at bounding box center [778, 283] width 41 height 13
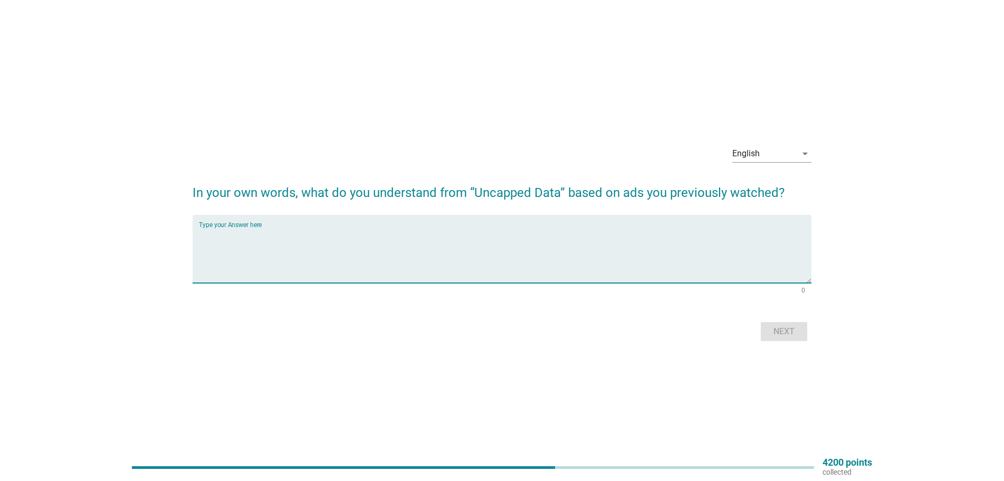
click at [661, 245] on textarea "Type your Answer here" at bounding box center [505, 254] width 612 height 55
type textarea "unlimited data"
click at [793, 330] on div "Next" at bounding box center [784, 331] width 30 height 13
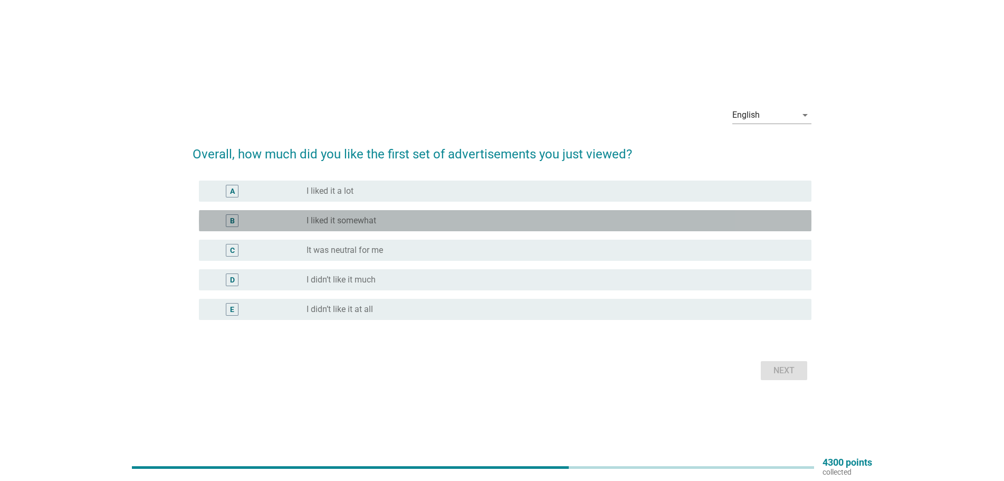
click at [412, 221] on div "radio_button_unchecked I liked it somewhat" at bounding box center [550, 220] width 488 height 11
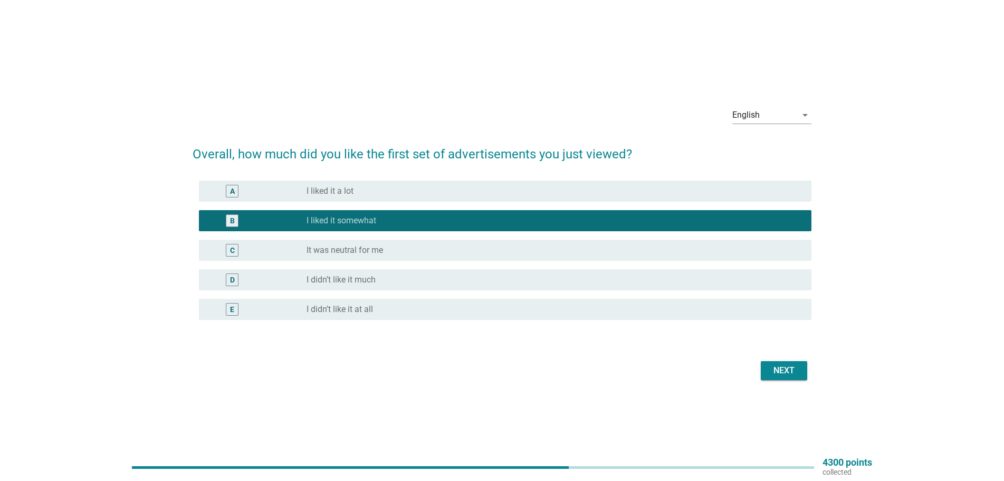
click at [795, 370] on div "Next" at bounding box center [784, 370] width 30 height 13
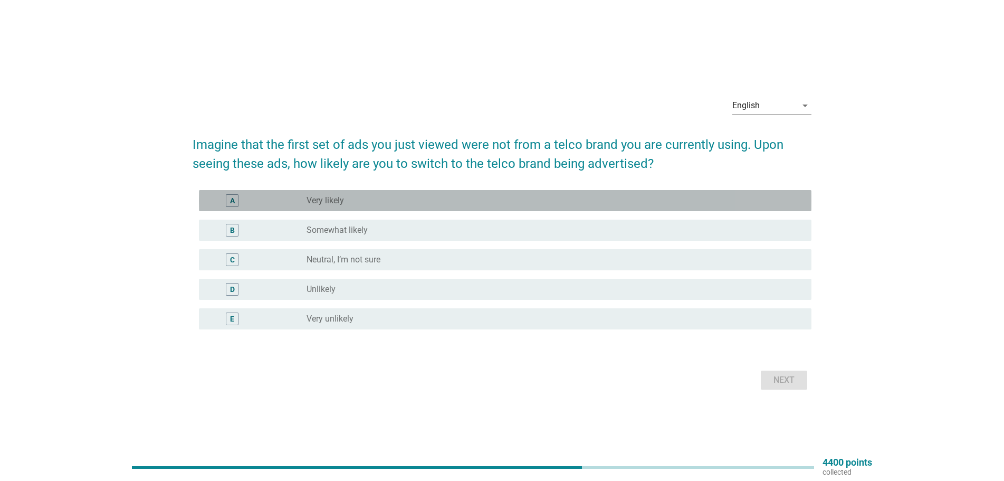
click at [449, 201] on div "radio_button_unchecked Very likely" at bounding box center [550, 200] width 488 height 11
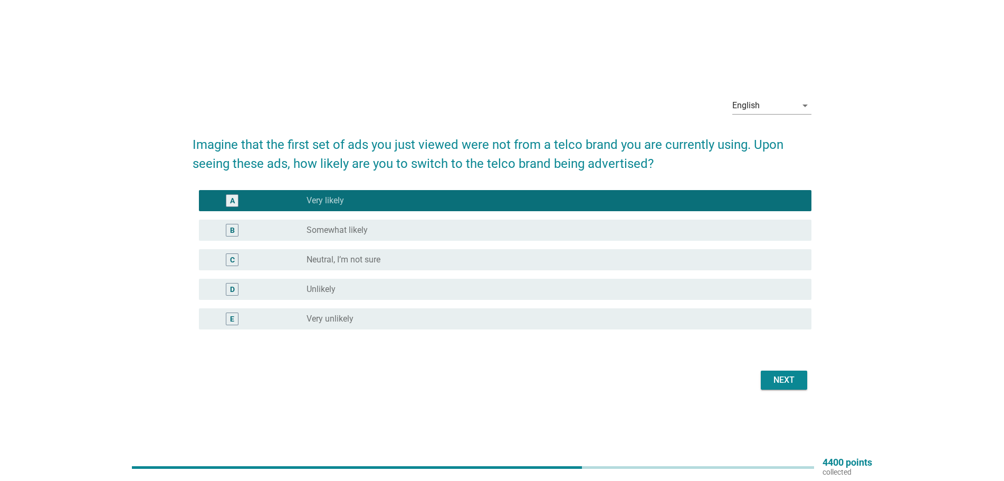
click at [784, 376] on div "Next" at bounding box center [784, 379] width 30 height 13
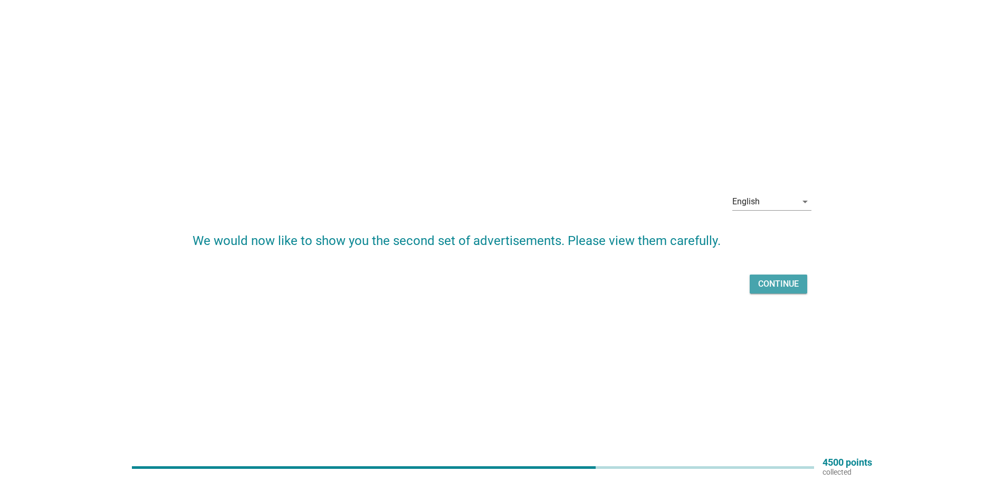
click at [770, 281] on div "Continue" at bounding box center [778, 283] width 41 height 13
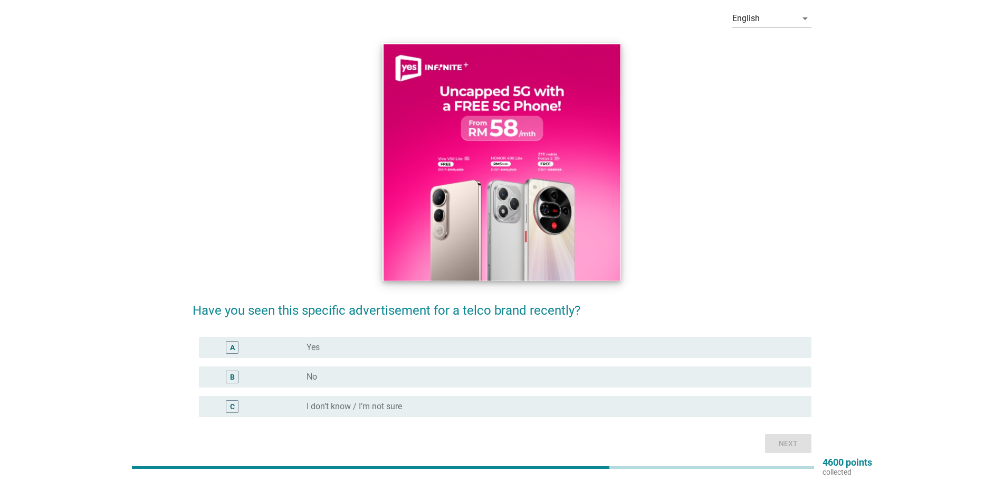
scroll to position [93, 0]
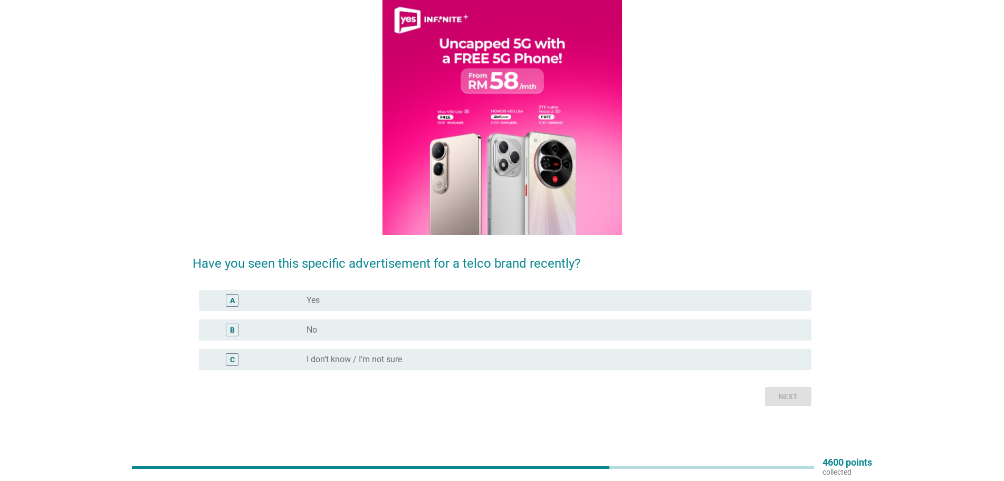
click at [532, 325] on div "radio_button_unchecked No" at bounding box center [550, 329] width 488 height 11
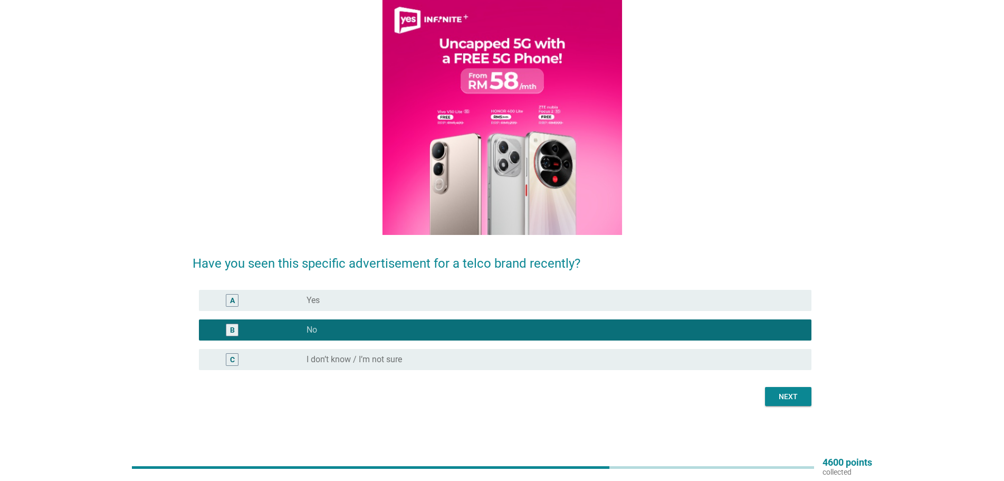
click at [782, 399] on div "Next" at bounding box center [788, 396] width 30 height 11
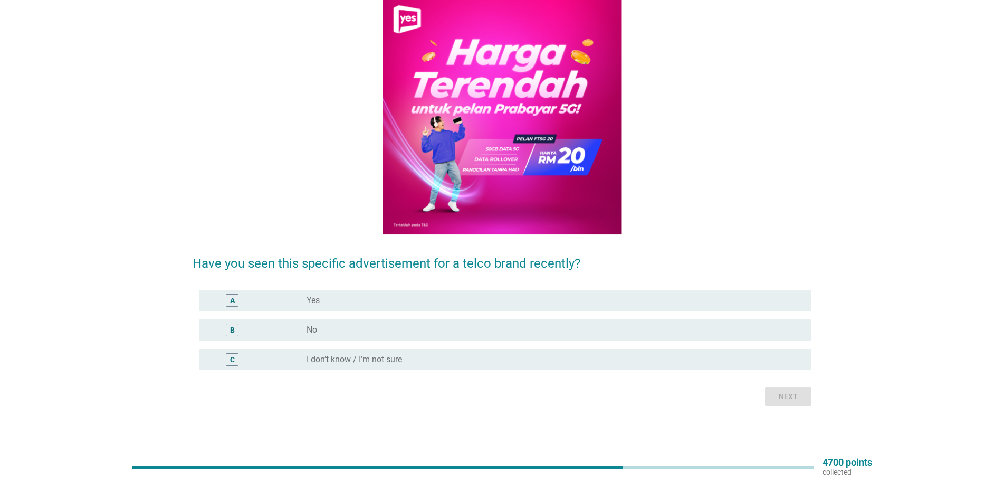
click at [490, 305] on div "radio_button_unchecked Yes" at bounding box center [550, 300] width 488 height 11
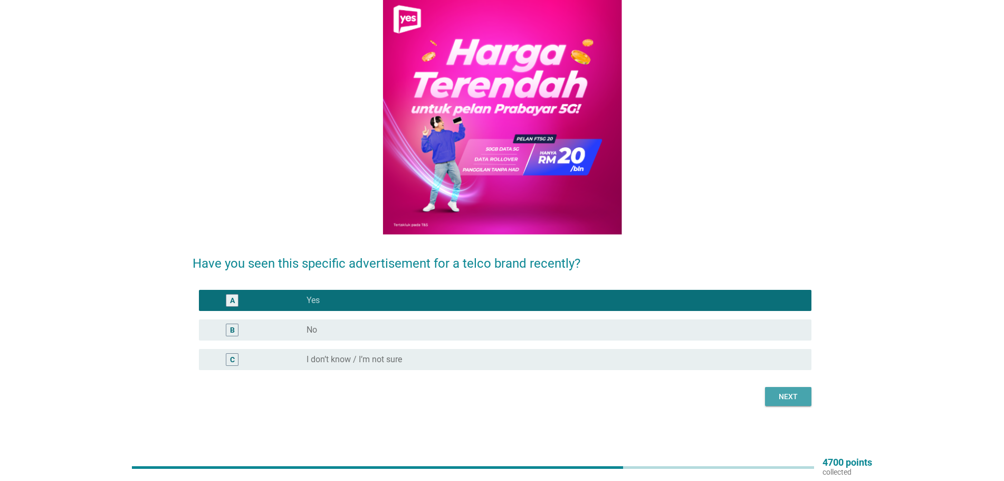
click at [793, 397] on div "Next" at bounding box center [788, 396] width 30 height 11
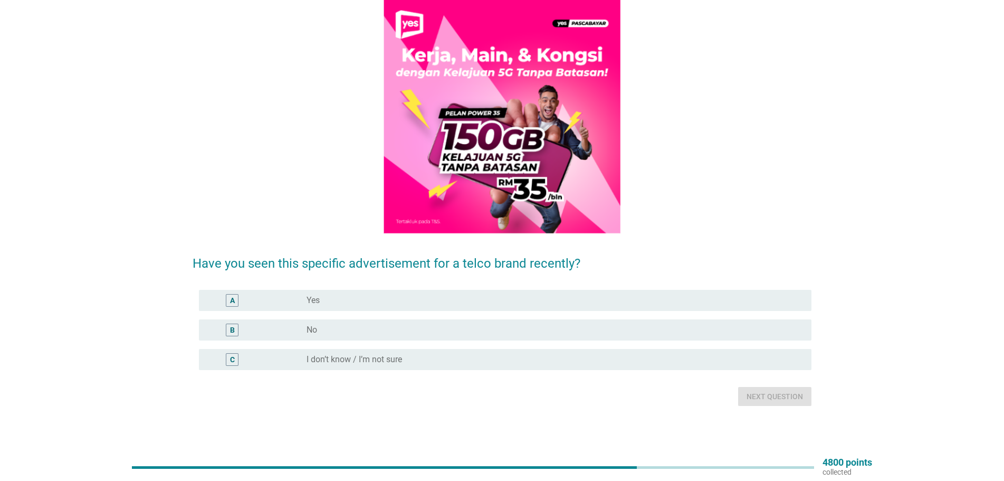
click at [431, 333] on div "radio_button_unchecked No" at bounding box center [550, 329] width 488 height 11
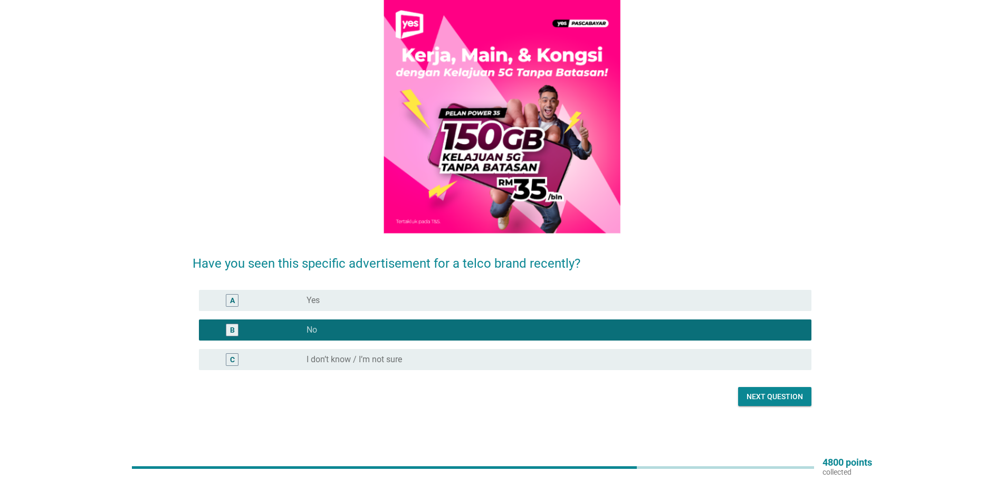
click at [765, 386] on div at bounding box center [502, 383] width 619 height 6
click at [779, 398] on div "Next question" at bounding box center [774, 396] width 56 height 11
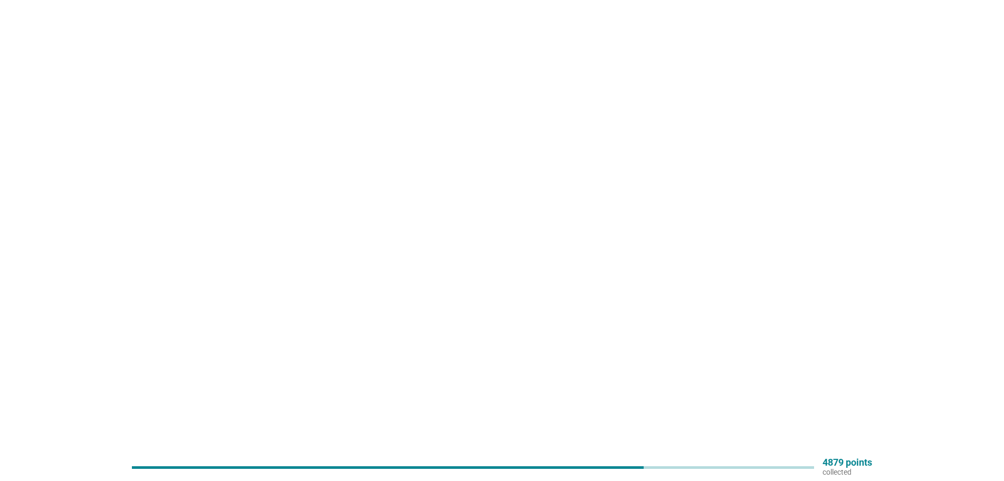
scroll to position [0, 0]
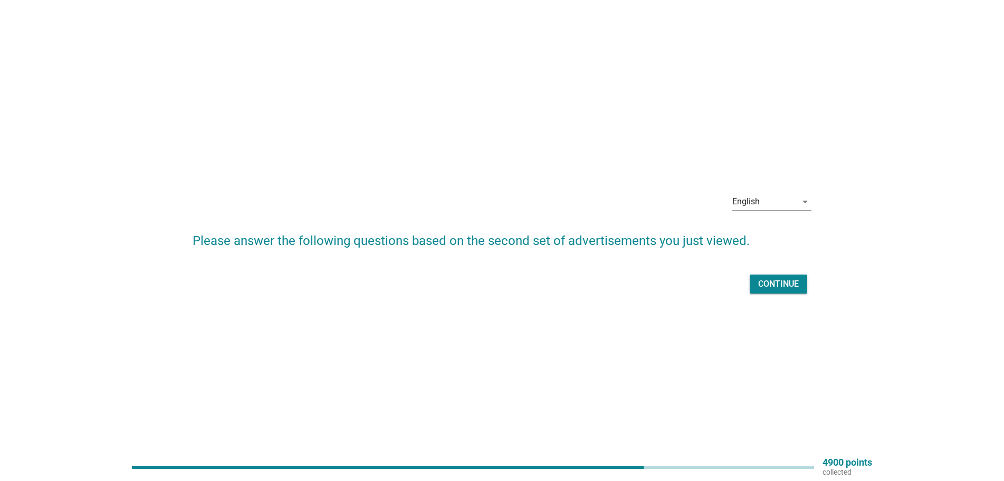
click at [770, 283] on div "Continue" at bounding box center [778, 283] width 41 height 13
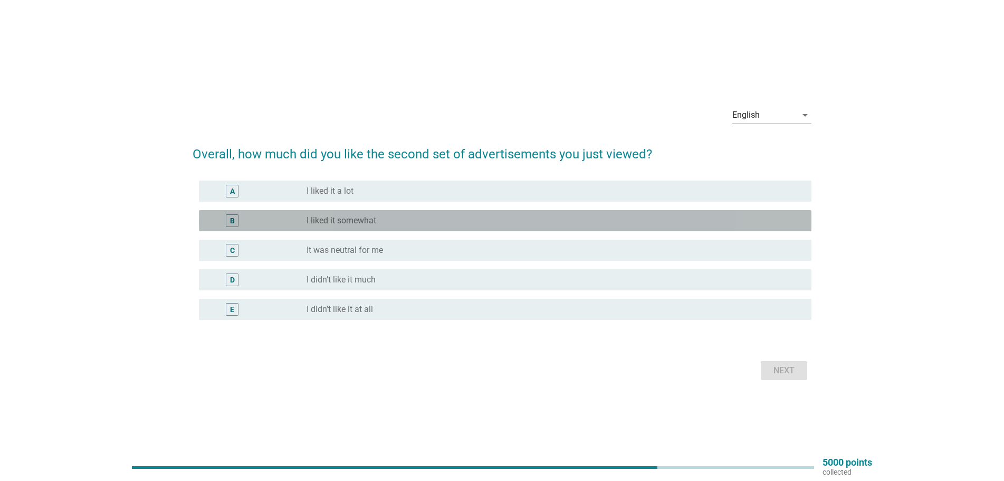
click at [469, 219] on div "radio_button_unchecked I liked it somewhat" at bounding box center [550, 220] width 488 height 11
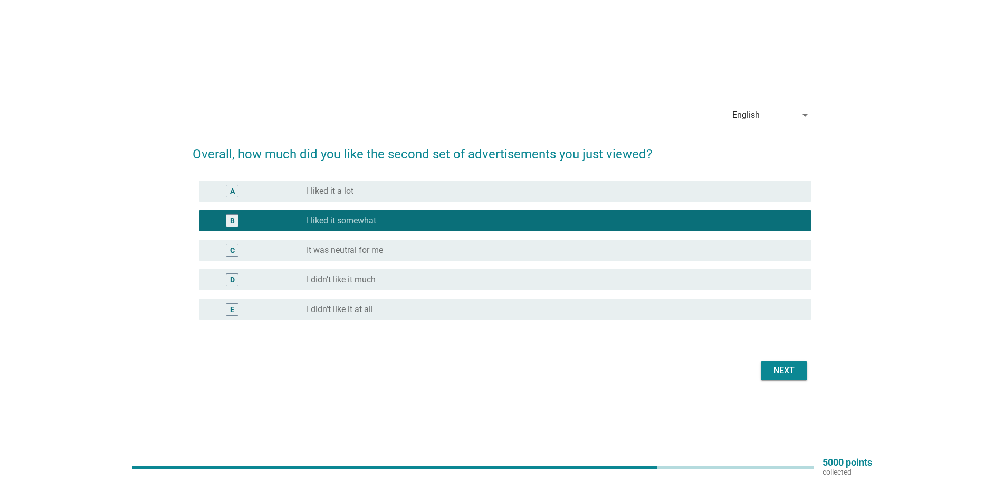
click at [772, 374] on div "Next" at bounding box center [784, 370] width 30 height 13
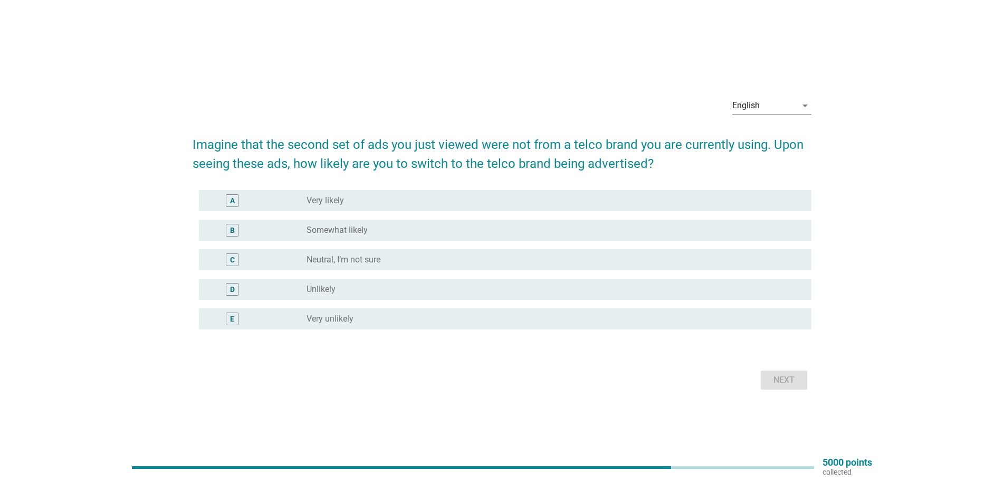
click at [503, 229] on div "radio_button_unchecked Somewhat likely" at bounding box center [550, 230] width 488 height 11
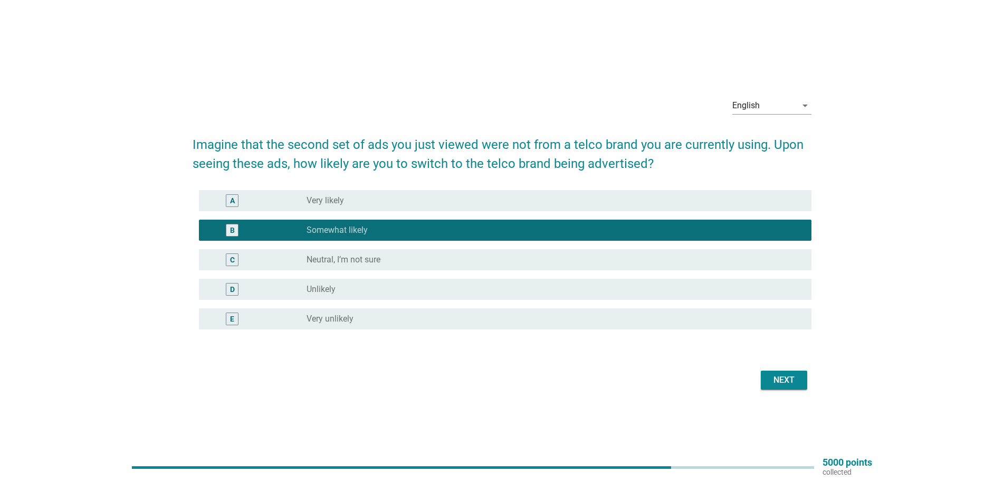
click at [774, 381] on div "Next" at bounding box center [784, 379] width 30 height 13
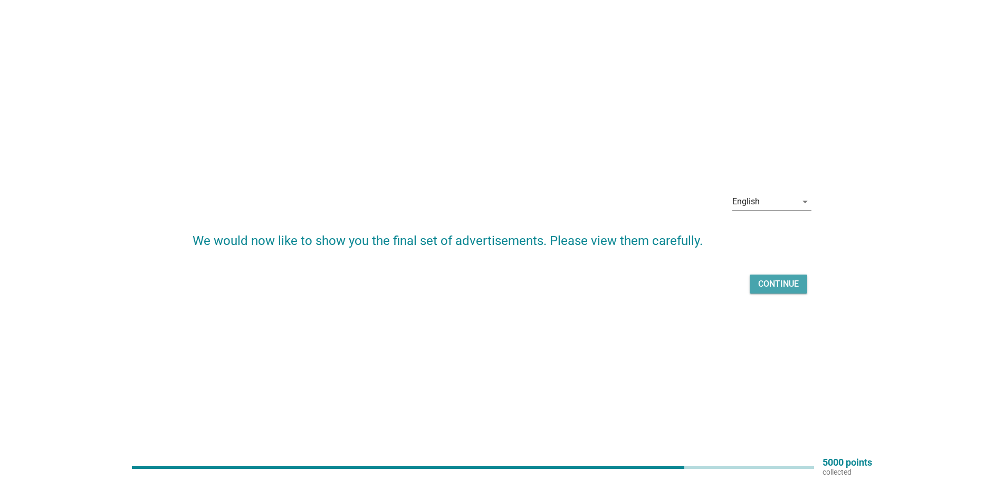
click at [780, 283] on div "Continue" at bounding box center [778, 283] width 41 height 13
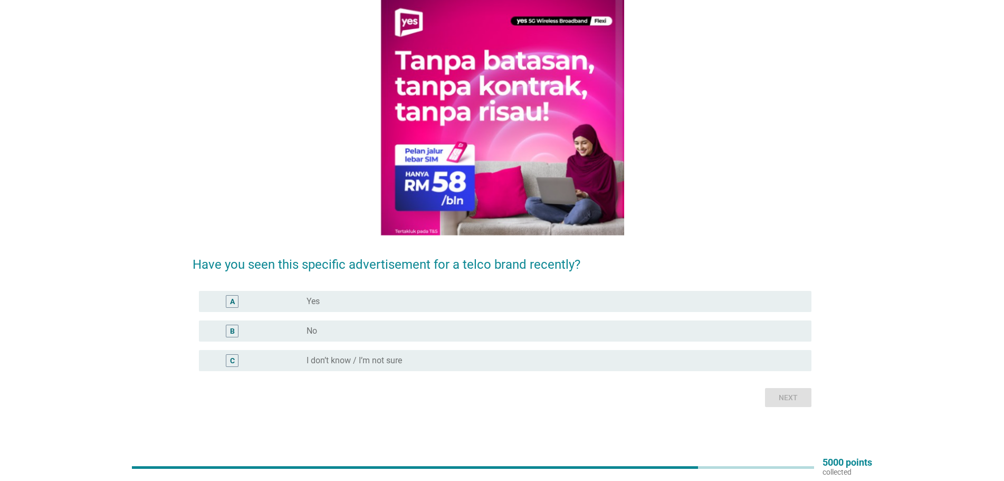
scroll to position [93, 0]
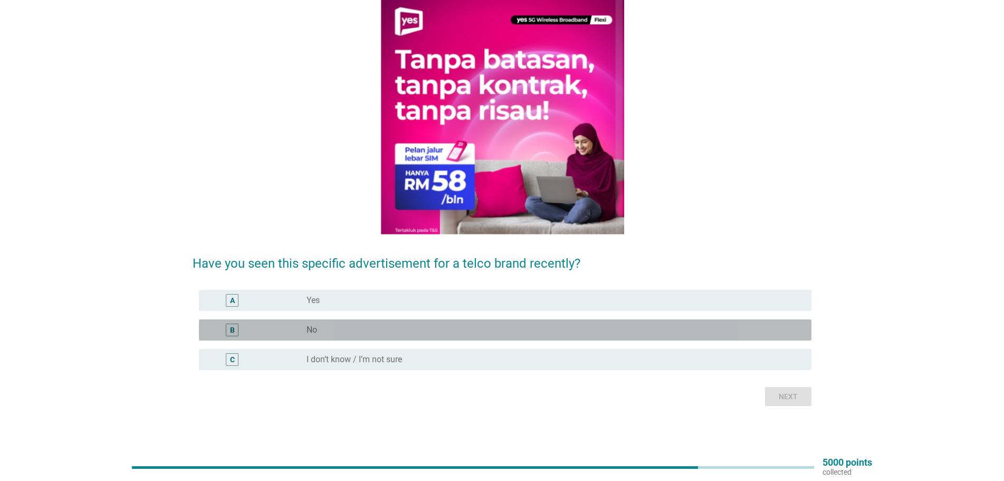
click at [530, 331] on div "radio_button_unchecked No" at bounding box center [550, 329] width 488 height 11
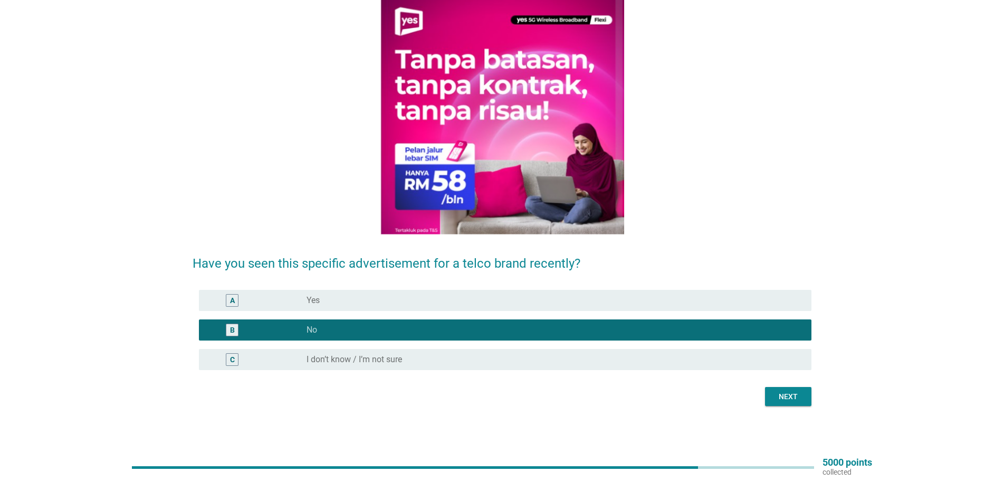
click at [787, 401] on div "Next" at bounding box center [788, 396] width 30 height 11
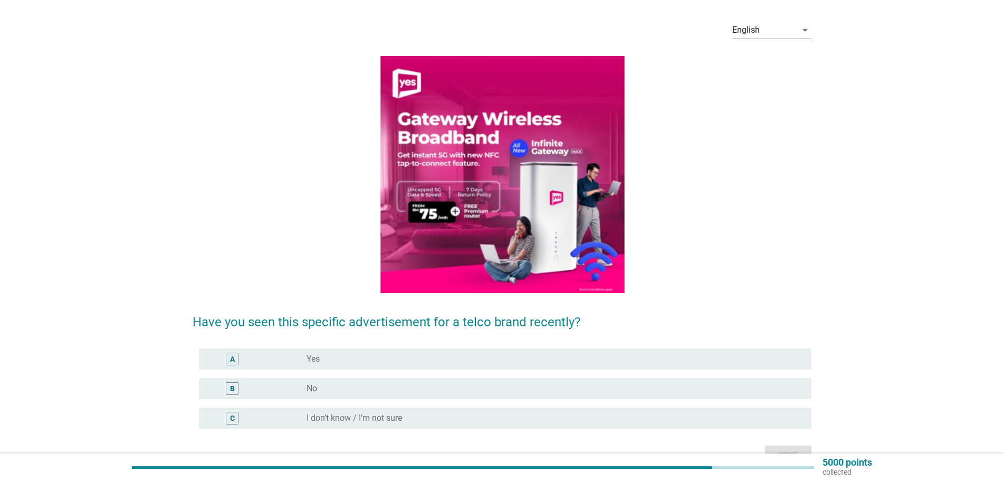
scroll to position [53, 0]
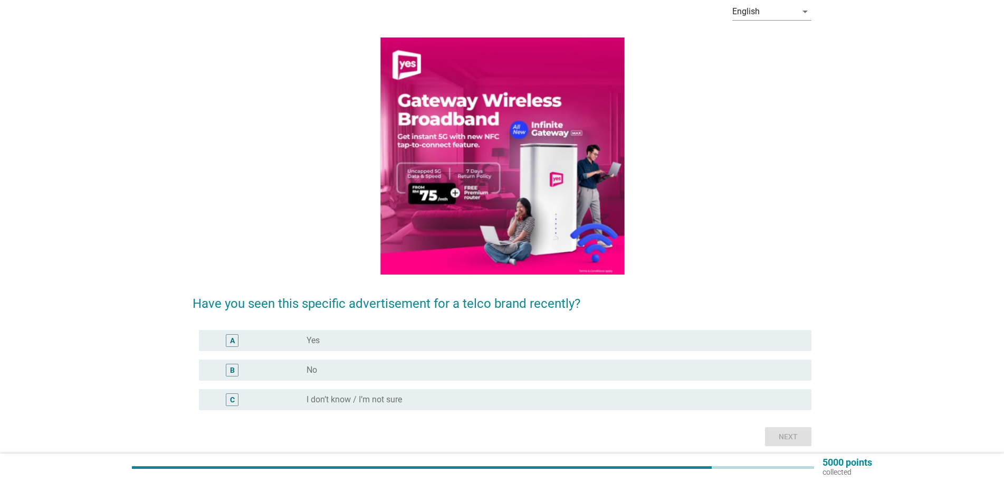
click at [469, 352] on div "A radio_button_unchecked Yes" at bounding box center [502, 340] width 619 height 30
click at [469, 357] on div "B radio_button_unchecked No" at bounding box center [502, 370] width 619 height 30
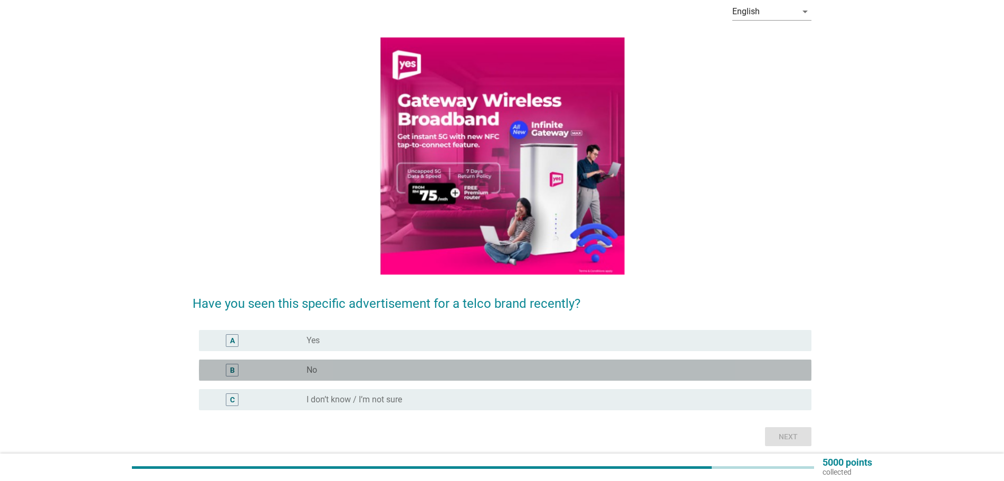
click at [483, 369] on div "radio_button_unchecked No" at bounding box center [550, 369] width 488 height 11
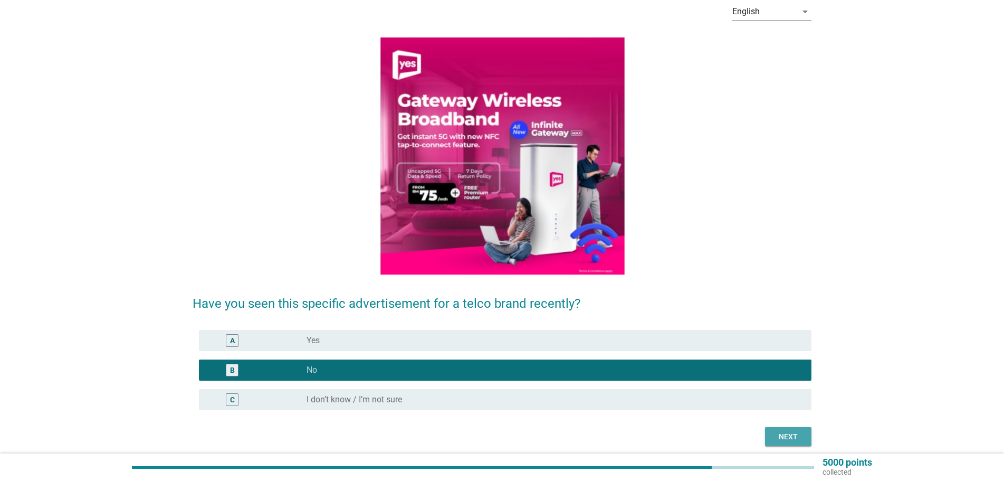
click at [804, 429] on button "Next" at bounding box center [788, 436] width 46 height 19
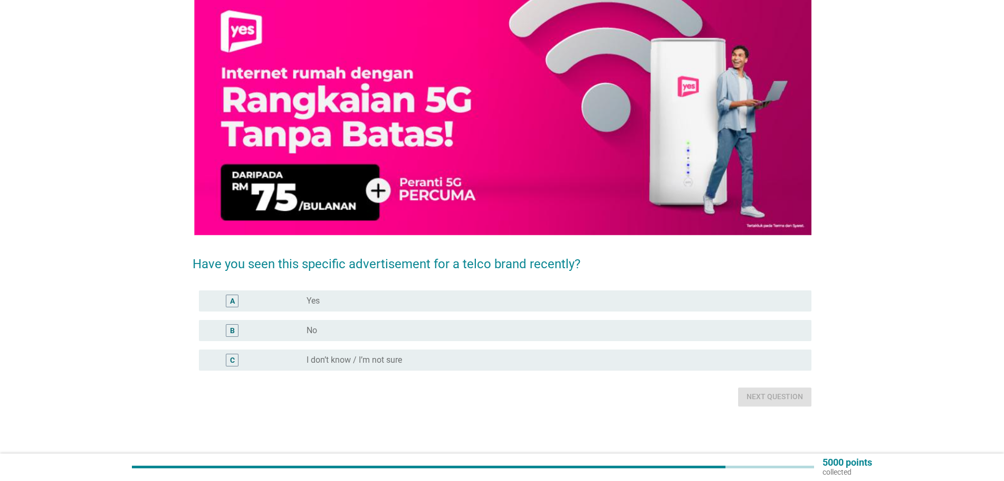
scroll to position [92, 0]
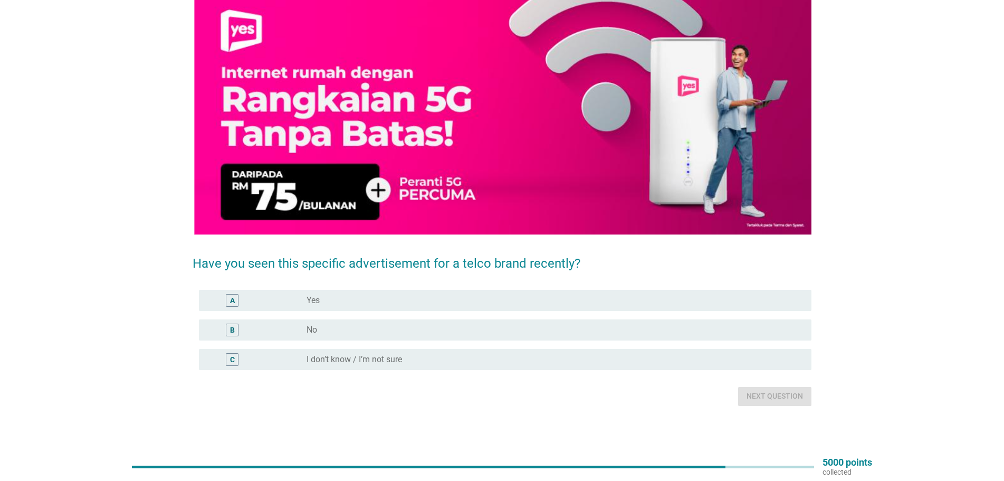
click at [480, 321] on div "B radio_button_unchecked No" at bounding box center [505, 329] width 612 height 21
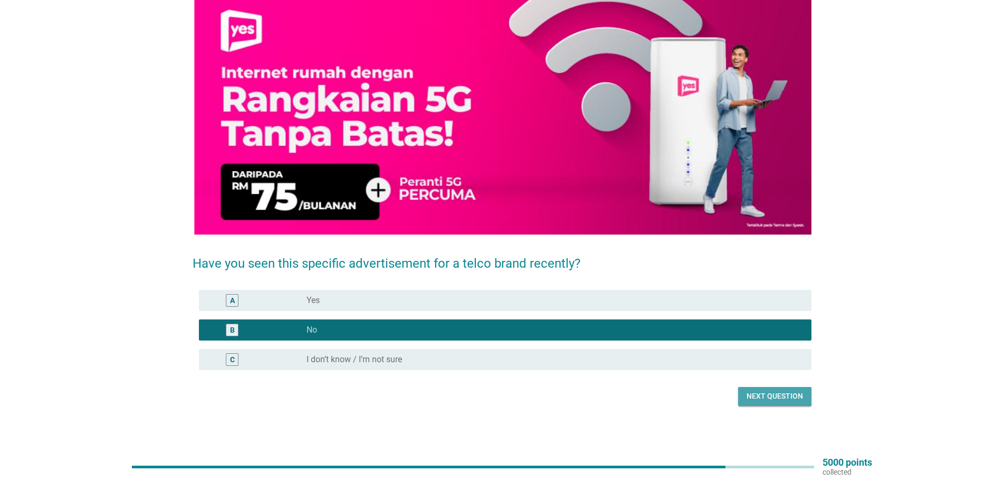
click at [774, 398] on div "Next question" at bounding box center [774, 395] width 56 height 11
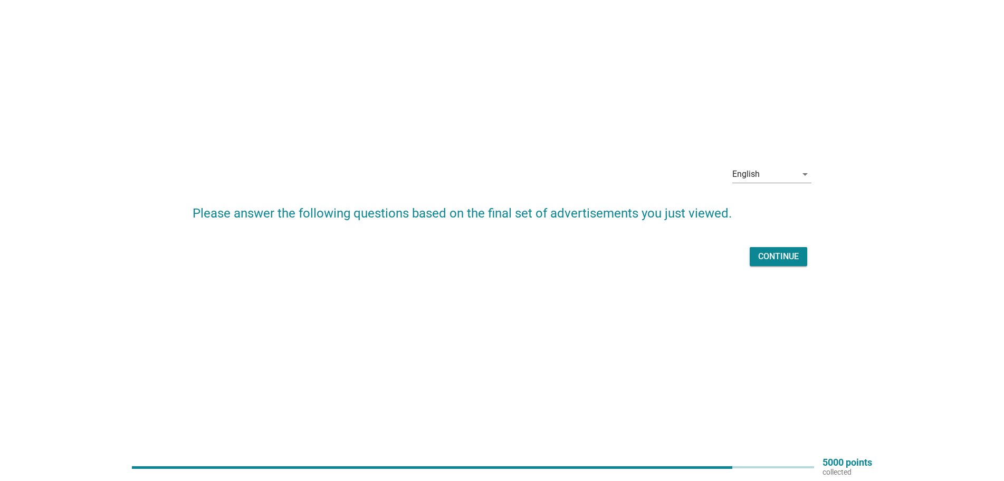
scroll to position [0, 0]
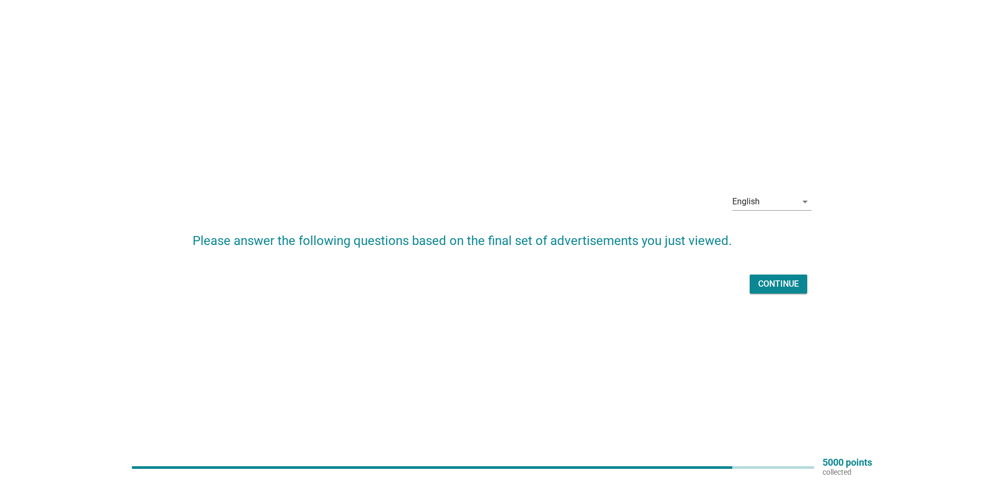
click at [785, 285] on div "Continue" at bounding box center [778, 283] width 41 height 13
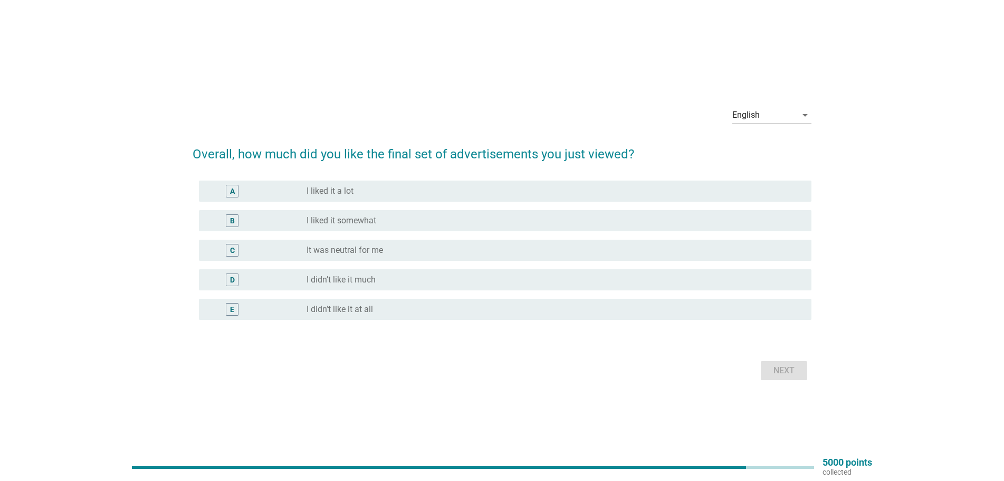
click at [471, 217] on div "radio_button_unchecked I liked it somewhat" at bounding box center [550, 220] width 488 height 11
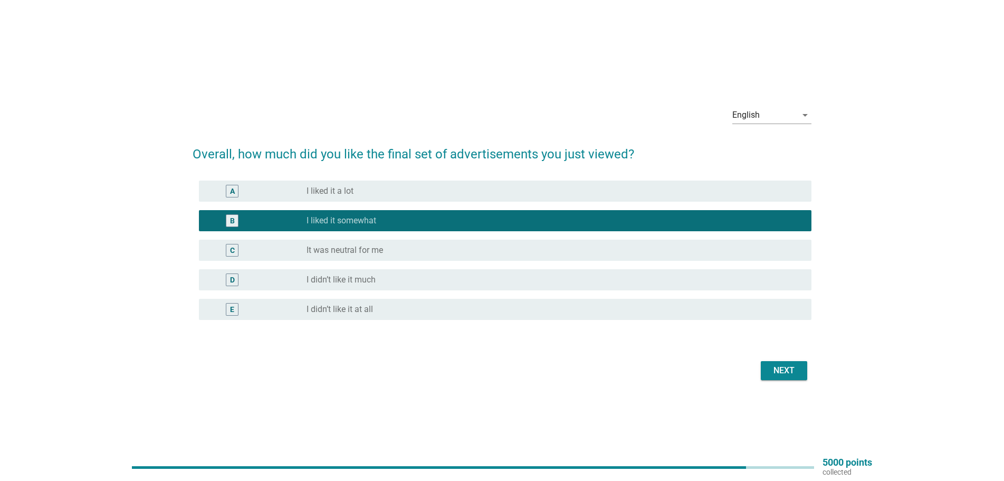
click at [727, 248] on div "radio_button_unchecked It was neutral for me" at bounding box center [550, 250] width 488 height 11
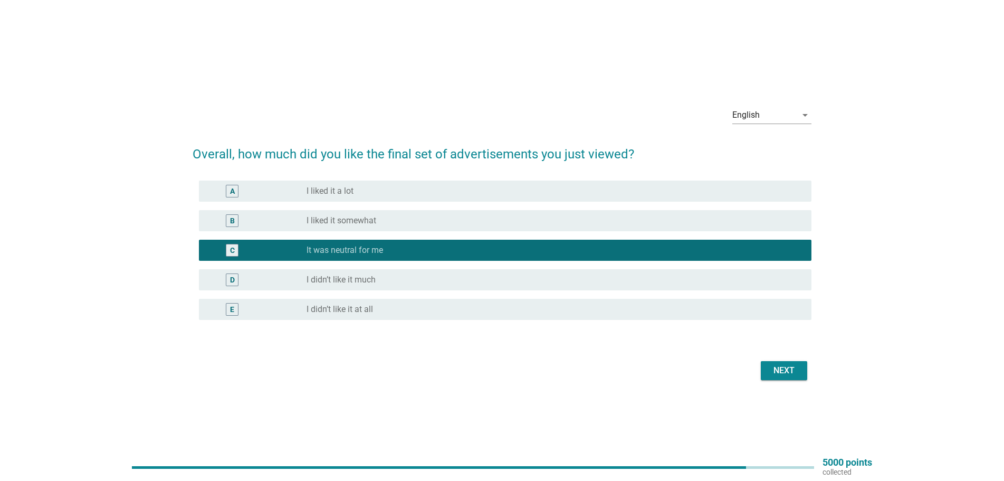
click at [793, 370] on div "Next" at bounding box center [784, 370] width 30 height 13
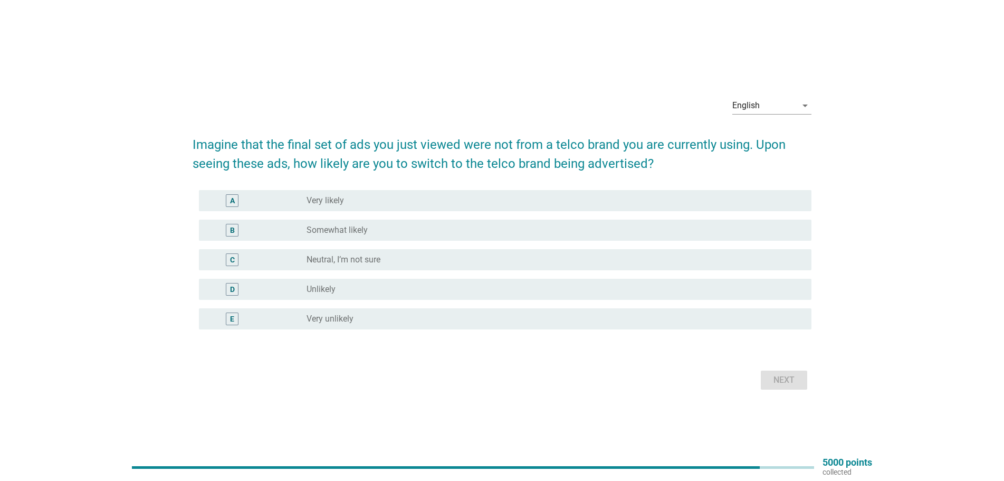
click at [489, 229] on div "radio_button_unchecked Somewhat likely" at bounding box center [550, 230] width 488 height 11
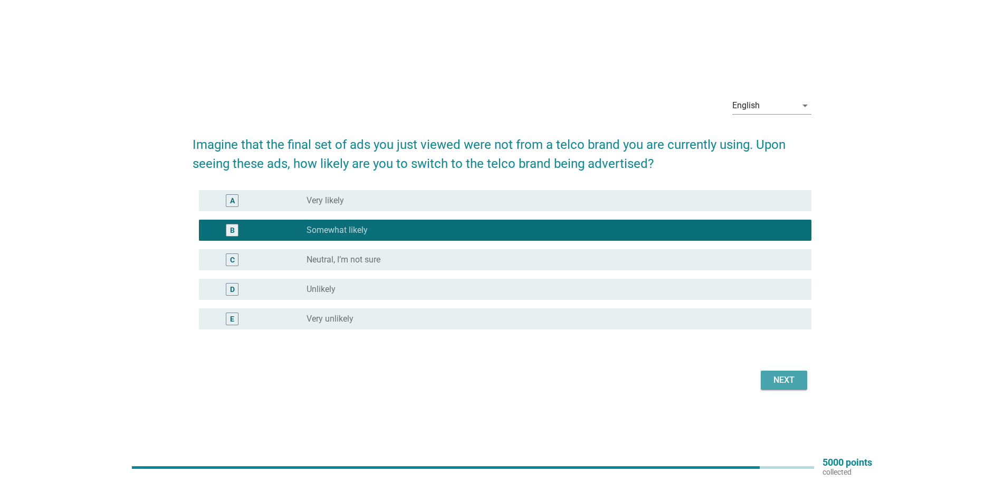
click at [773, 382] on div "Next" at bounding box center [784, 379] width 30 height 13
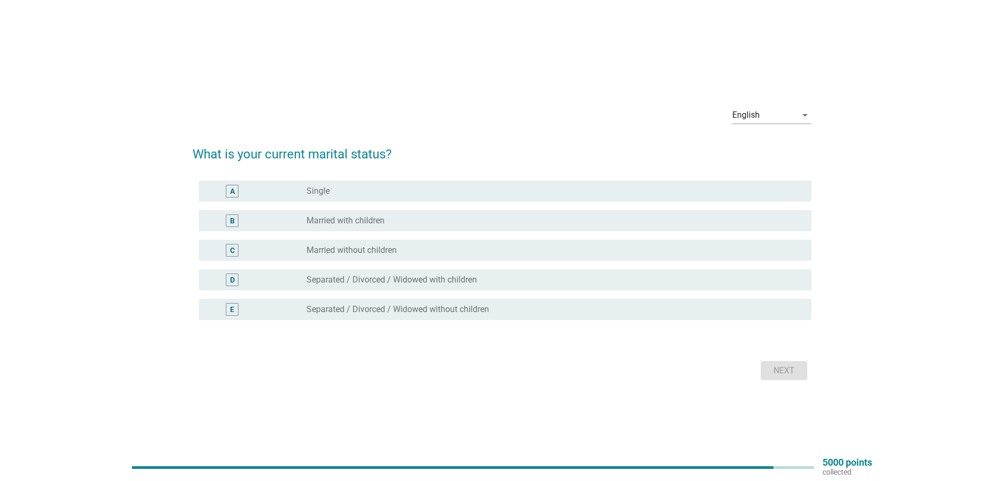
click at [441, 186] on div "radio_button_unchecked Single" at bounding box center [550, 191] width 488 height 11
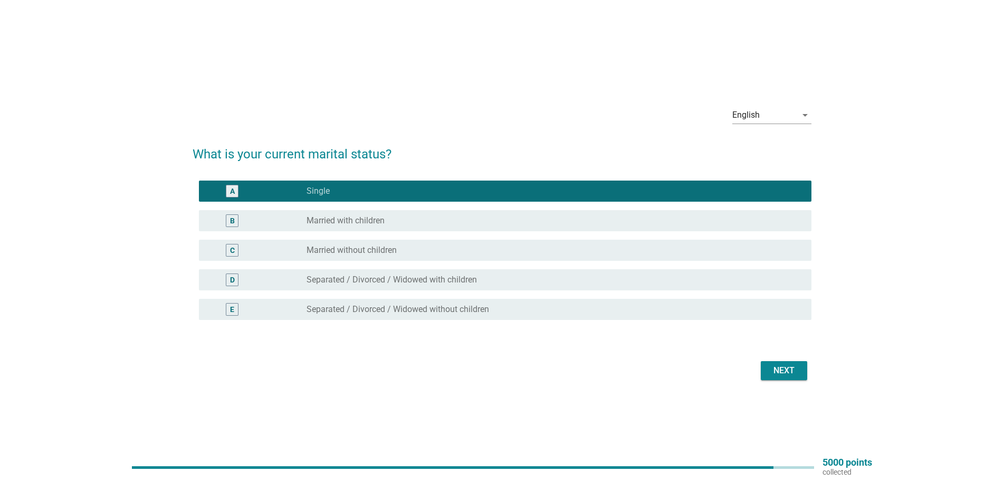
click at [776, 366] on div "Next" at bounding box center [784, 370] width 30 height 13
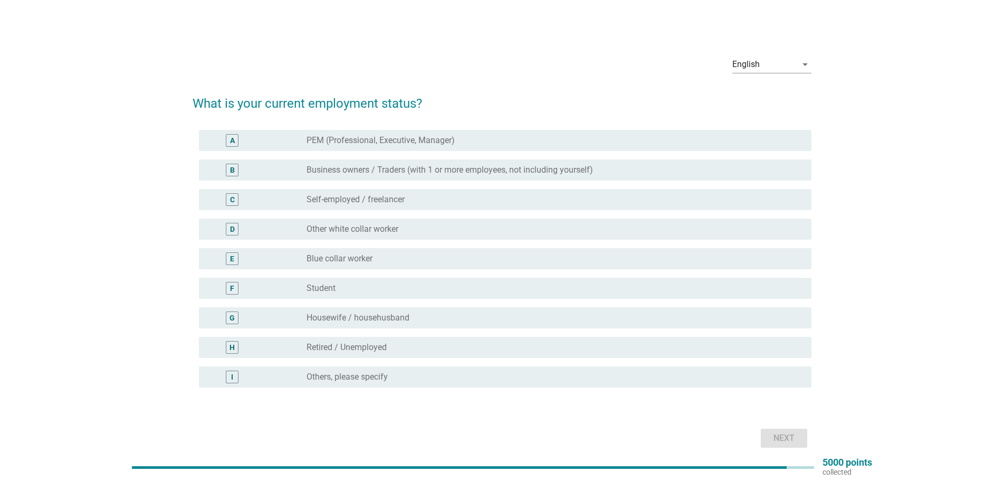
click at [467, 137] on div "radio_button_unchecked PEM (Professional, Executive, Manager)" at bounding box center [550, 140] width 488 height 11
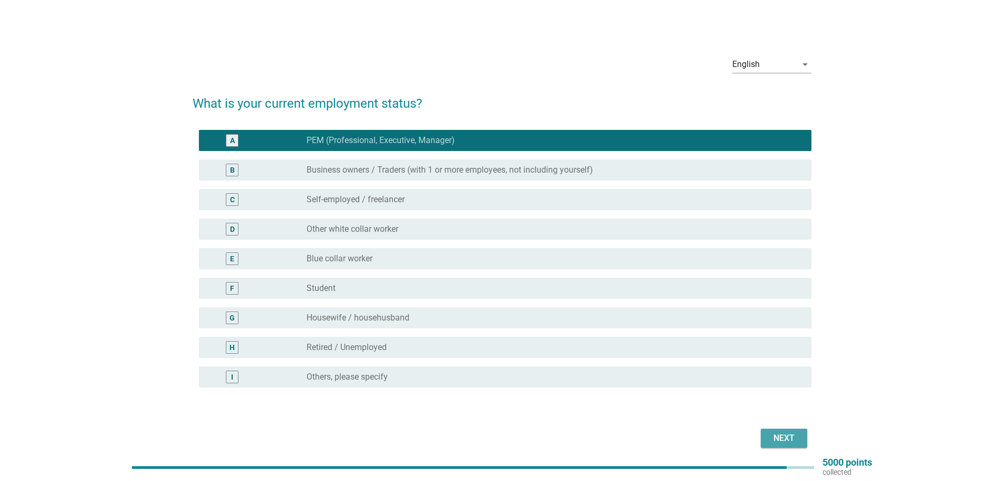
click at [789, 433] on div "Next" at bounding box center [784, 437] width 30 height 13
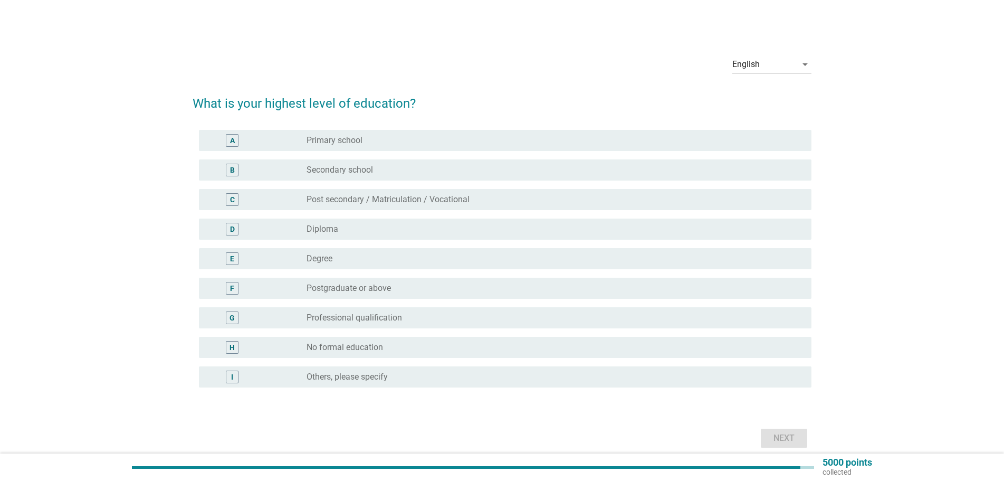
click at [447, 251] on div "E radio_button_unchecked Degree" at bounding box center [505, 258] width 612 height 21
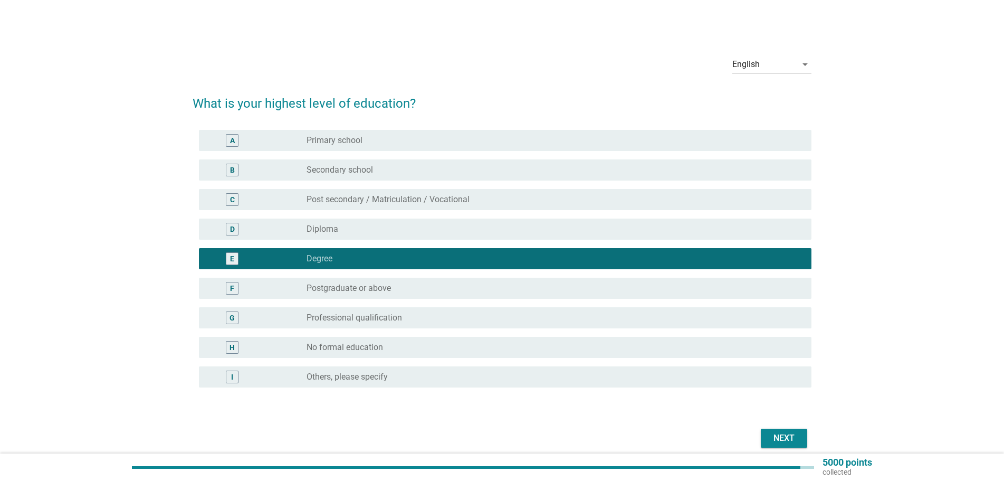
click at [789, 438] on div "Next" at bounding box center [784, 437] width 30 height 13
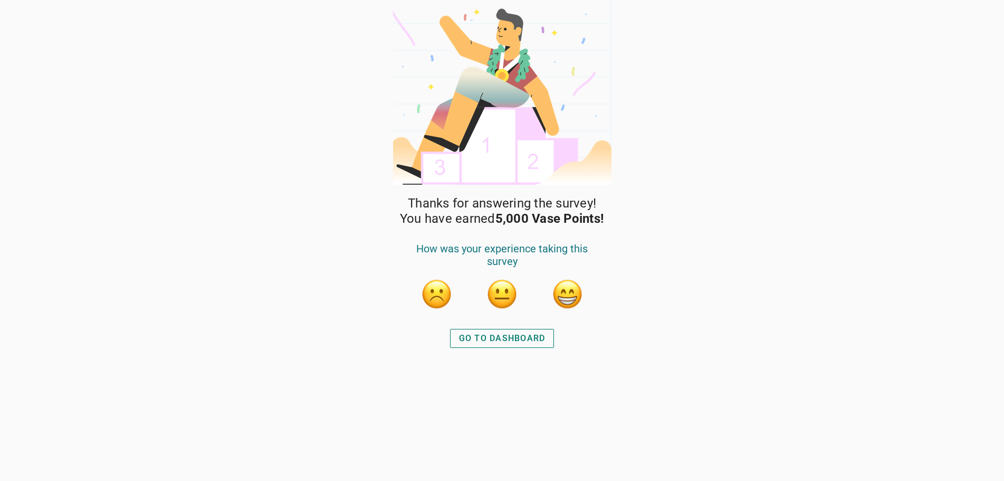
click at [493, 341] on div "GO TO DASHBOARD" at bounding box center [502, 338] width 87 height 13
